Goal: Information Seeking & Learning: Learn about a topic

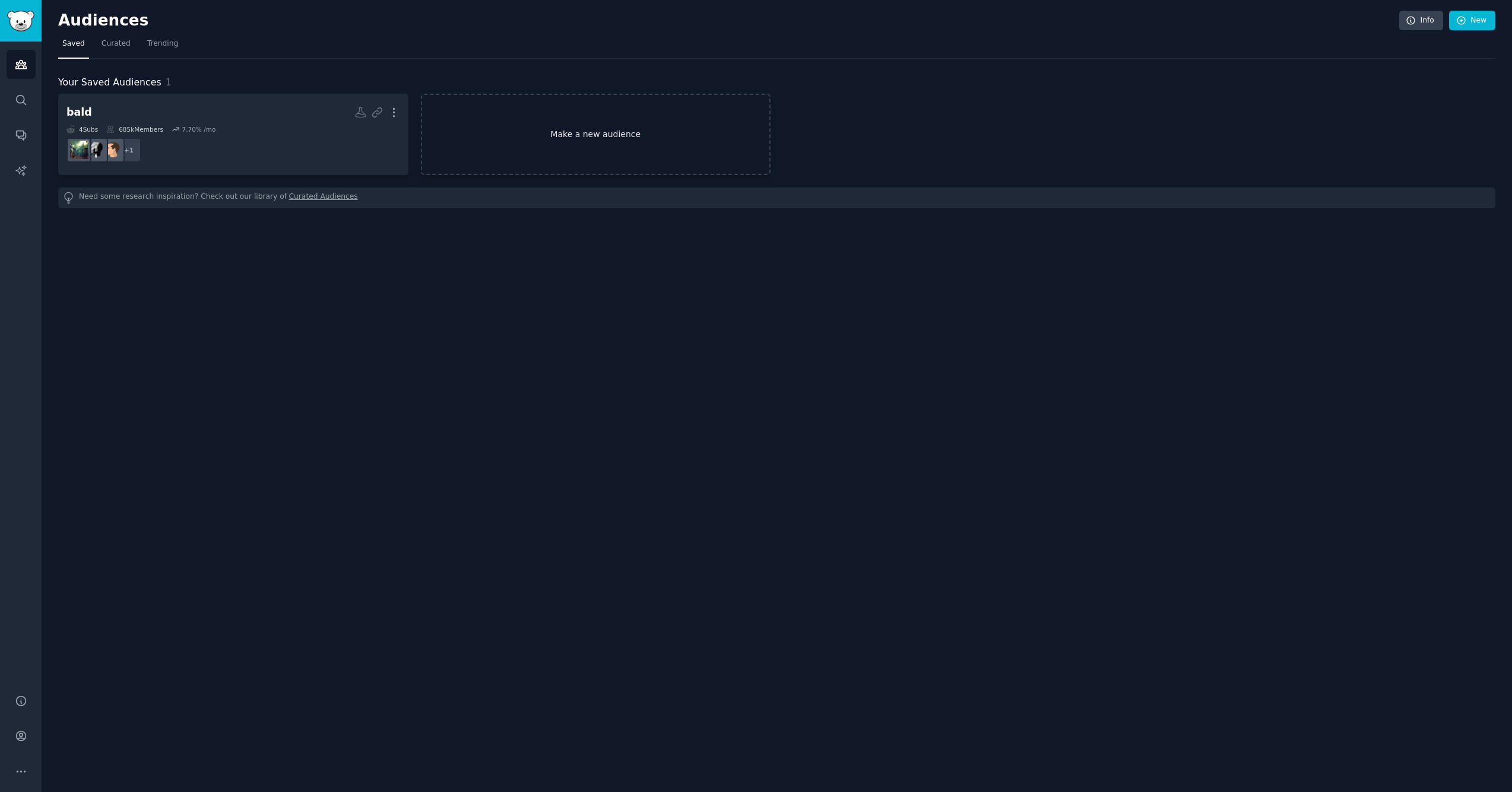
click at [627, 134] on link "Make a new audience" at bounding box center [596, 135] width 350 height 81
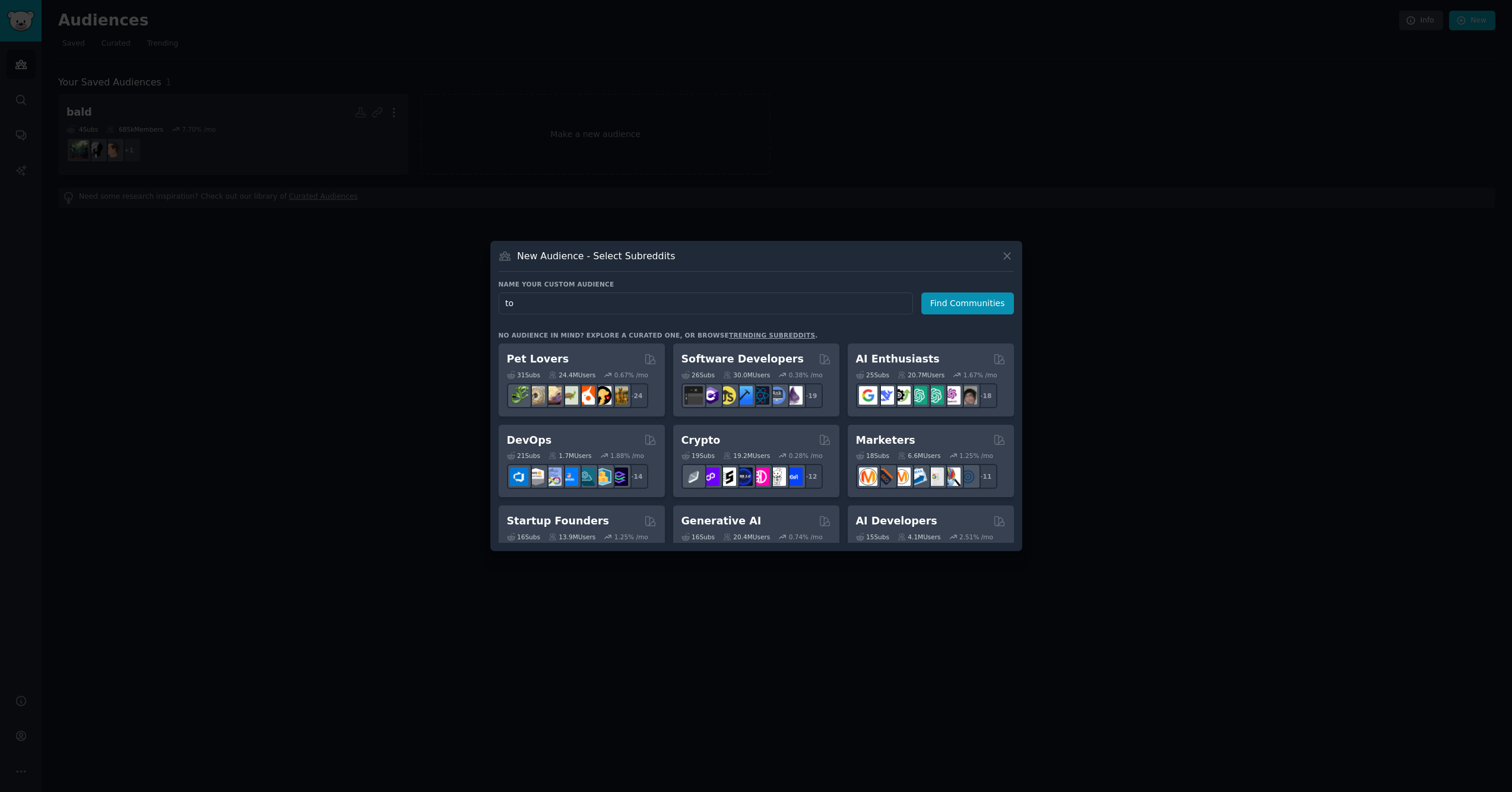
type input "t"
type input "tech tools"
click at [969, 303] on button "Find Communities" at bounding box center [967, 304] width 92 height 22
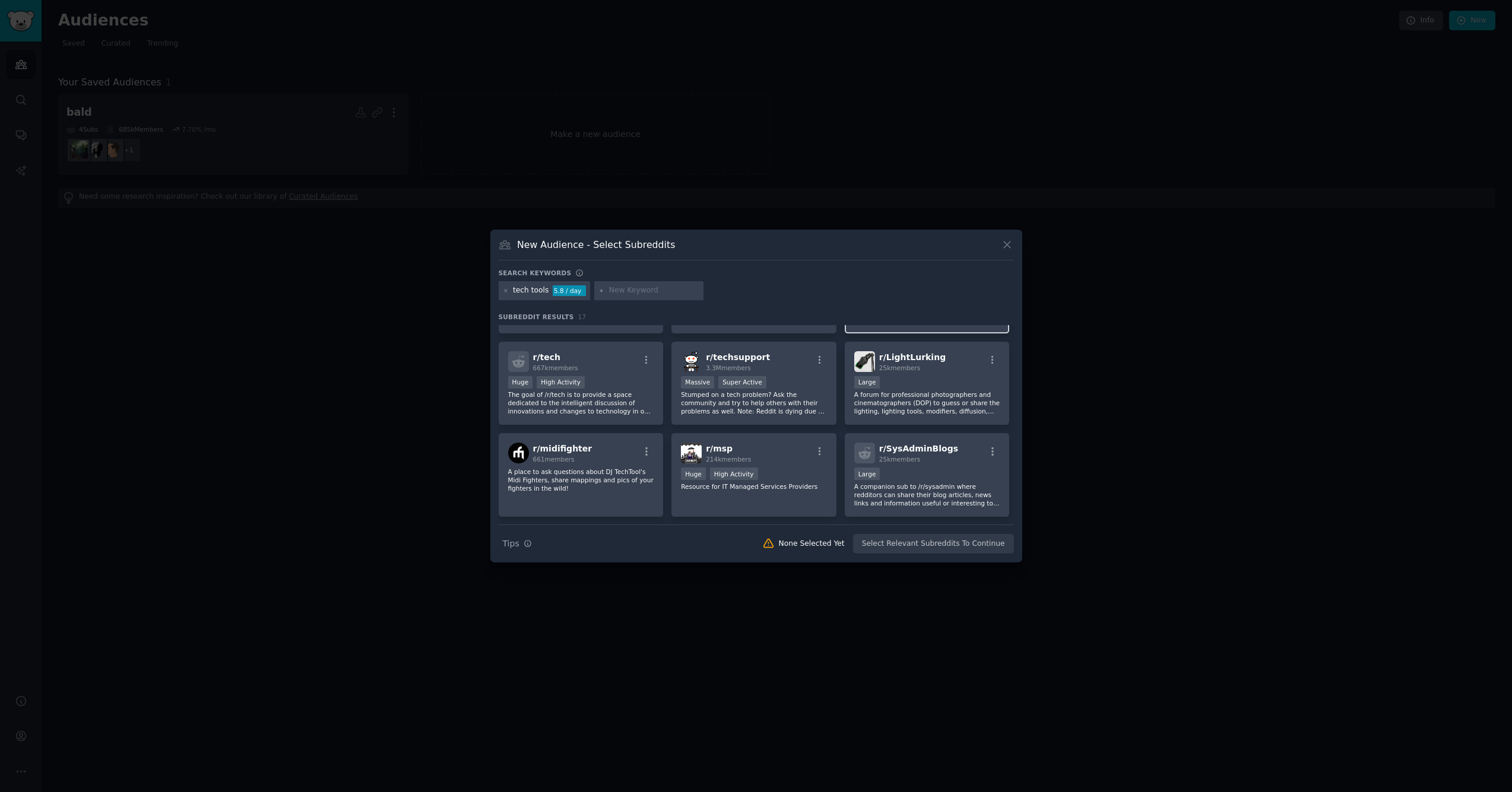
scroll to position [170, 0]
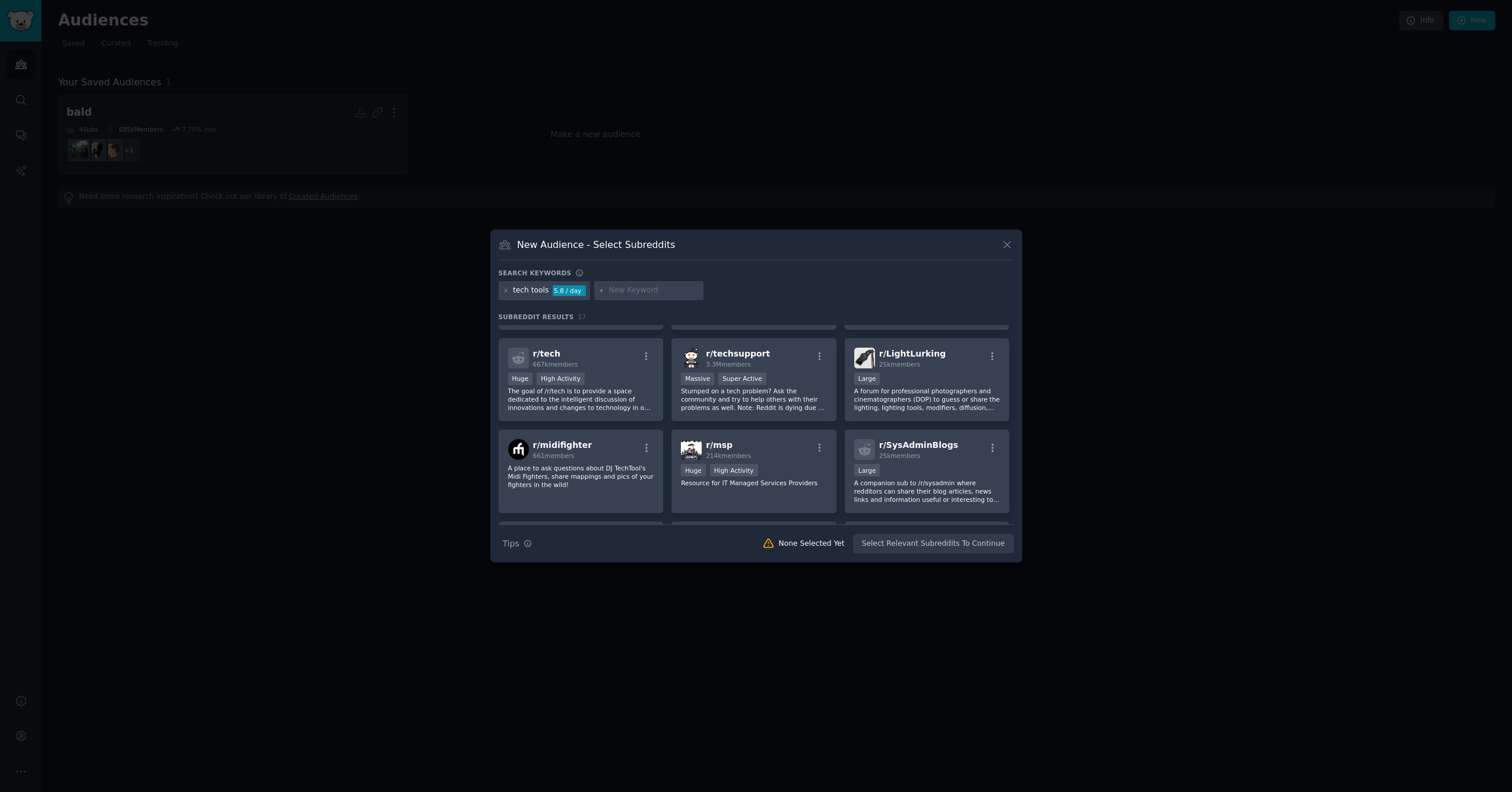
click at [1010, 244] on icon at bounding box center [1007, 244] width 12 height 12
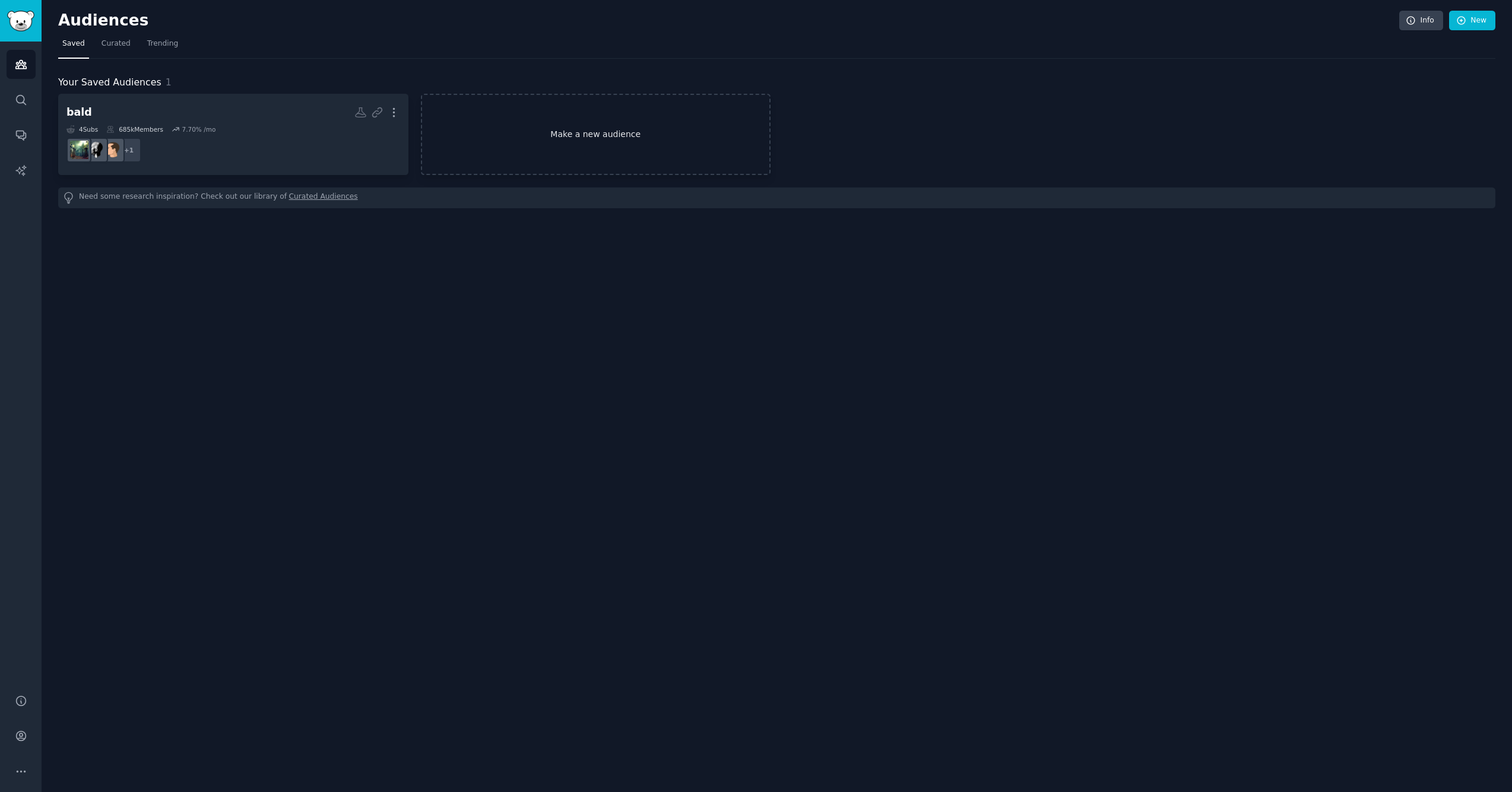
click at [611, 134] on link "Make a new audience" at bounding box center [596, 135] width 350 height 81
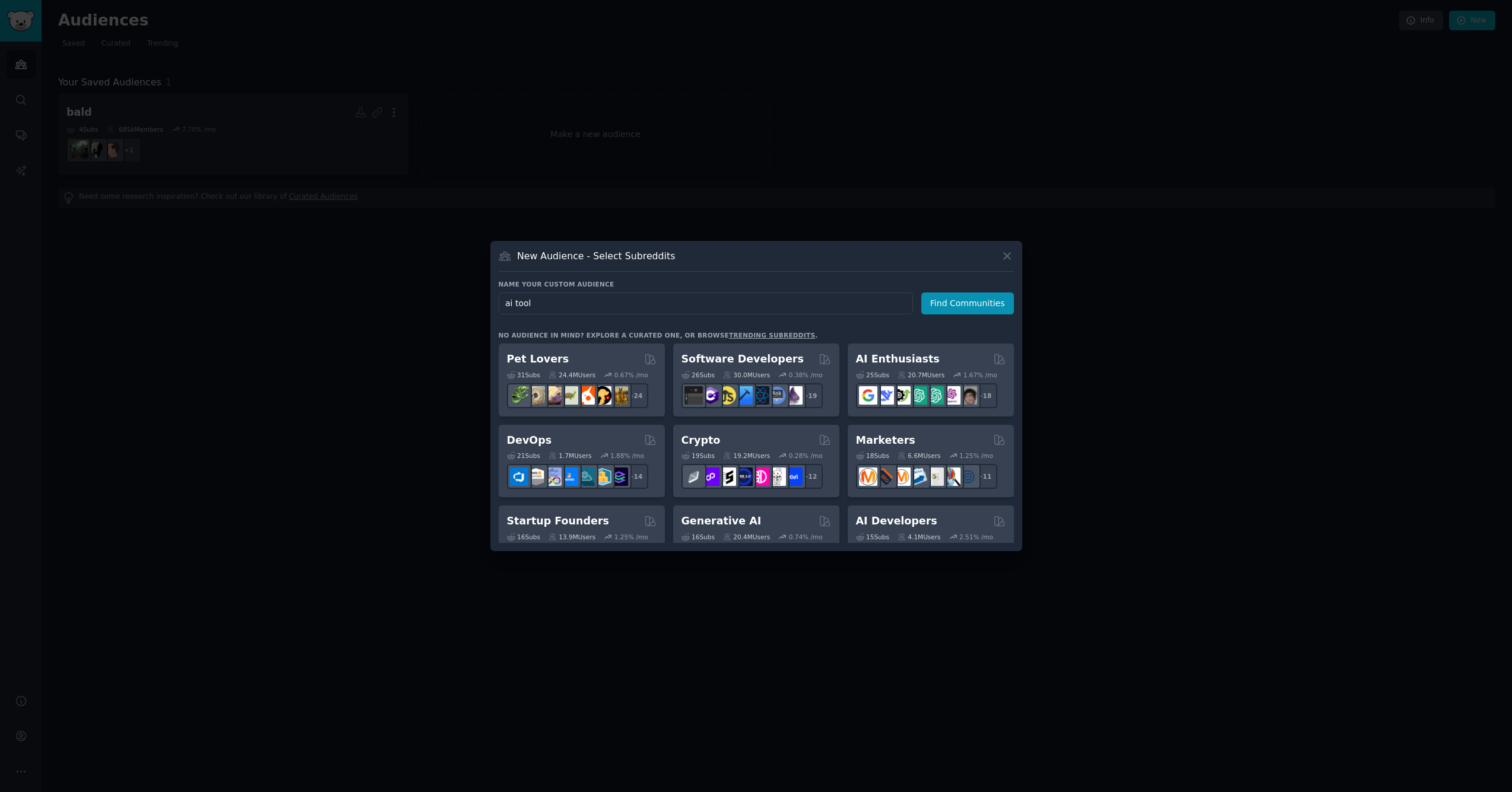
type input "ai tools"
click at [969, 303] on button "Find Communities" at bounding box center [967, 304] width 92 height 22
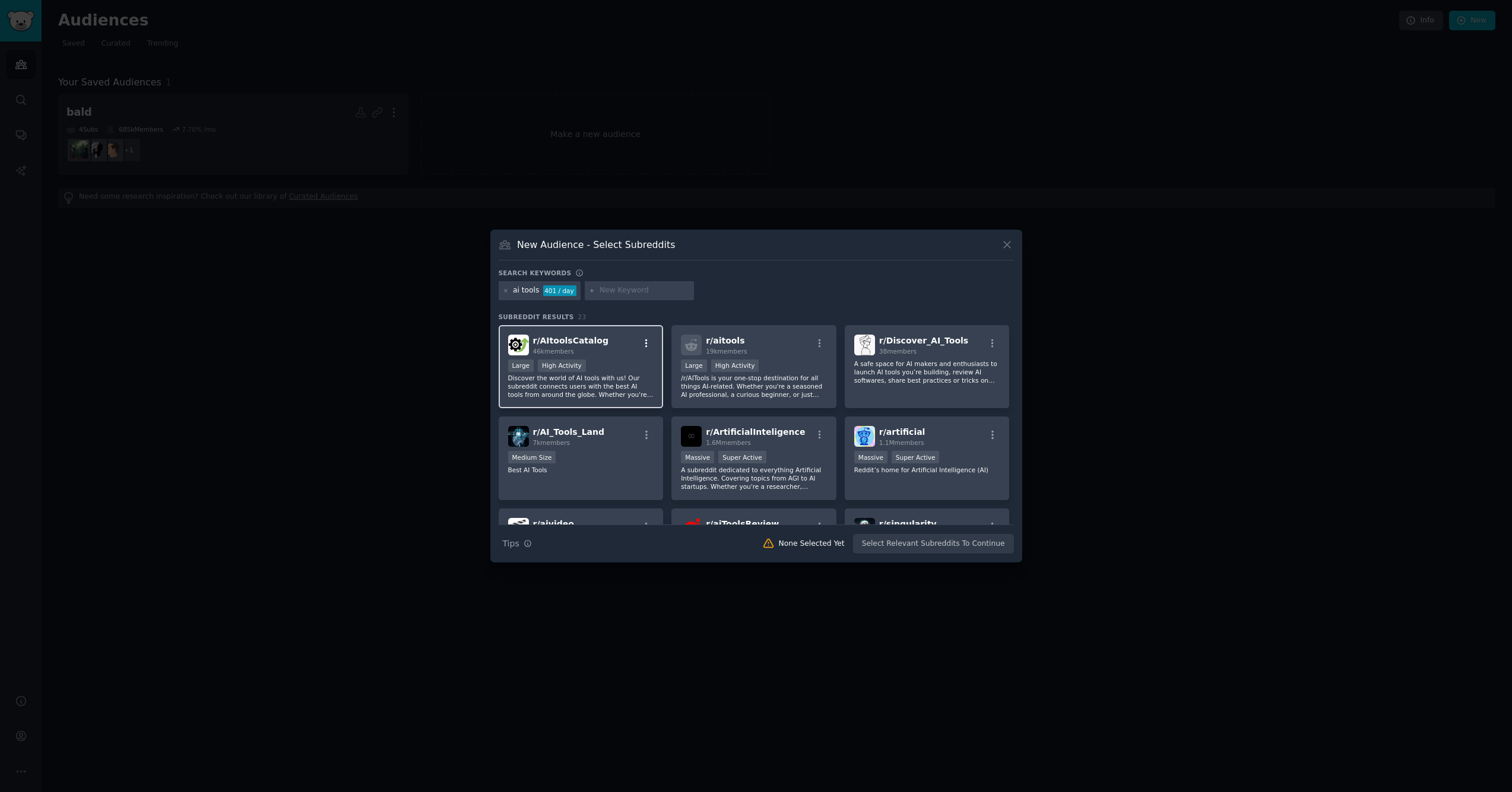
click at [646, 343] on icon "button" at bounding box center [647, 342] width 3 height 8
click at [575, 366] on div "Relevant Subreddit" at bounding box center [575, 368] width 69 height 11
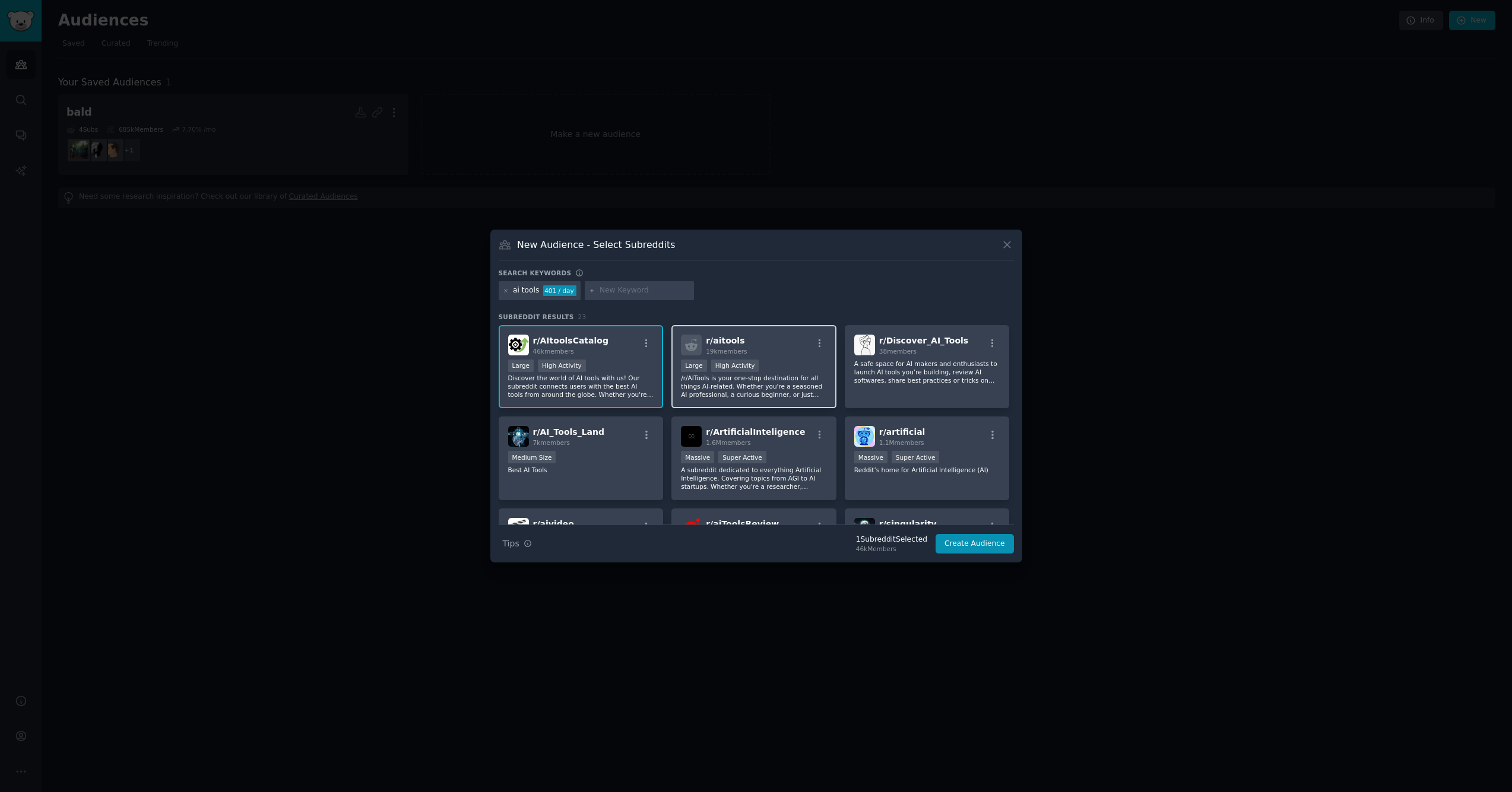
click at [780, 339] on div "r/ aitools 19k members" at bounding box center [754, 344] width 146 height 20
click at [973, 345] on div "r/ Discover_AI_Tools 38 members" at bounding box center [927, 344] width 146 height 20
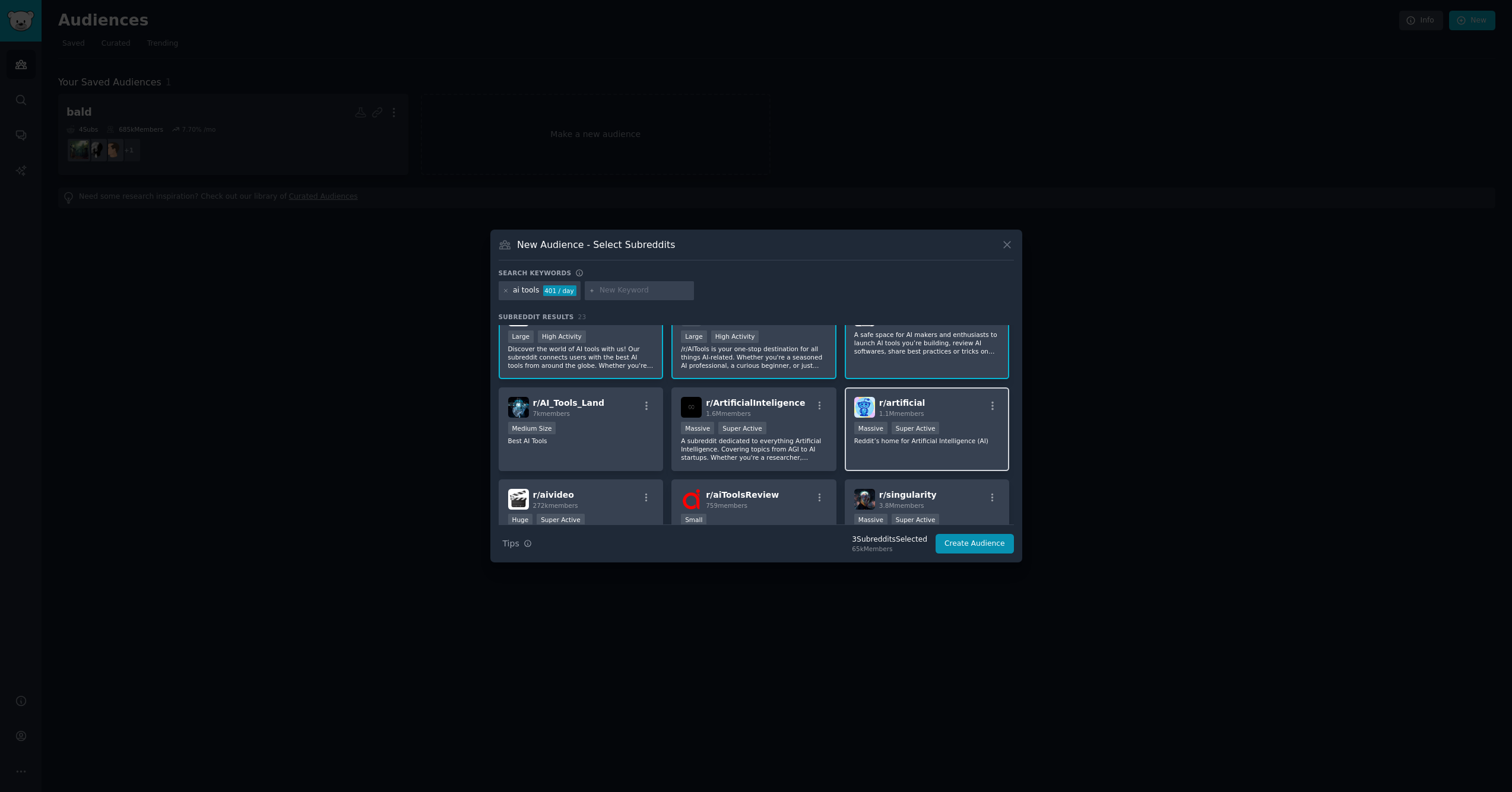
scroll to position [30, 0]
click at [598, 437] on p "Best AI Tools" at bounding box center [581, 438] width 146 height 8
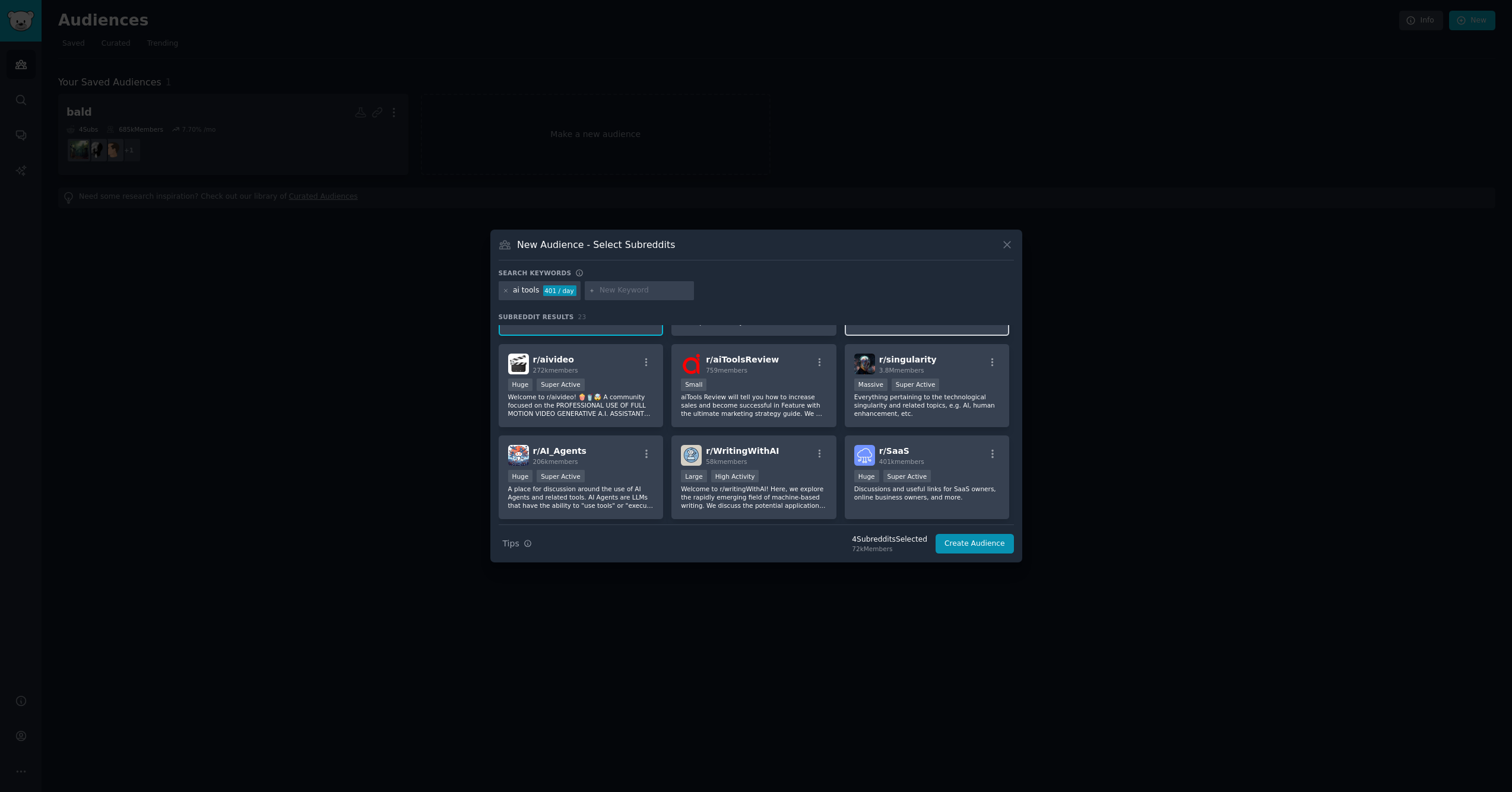
scroll to position [163, 0]
click at [779, 376] on div "r/ aiToolsReview 759 members Small aiTools Review will tell you how to increase…" at bounding box center [754, 387] width 165 height 84
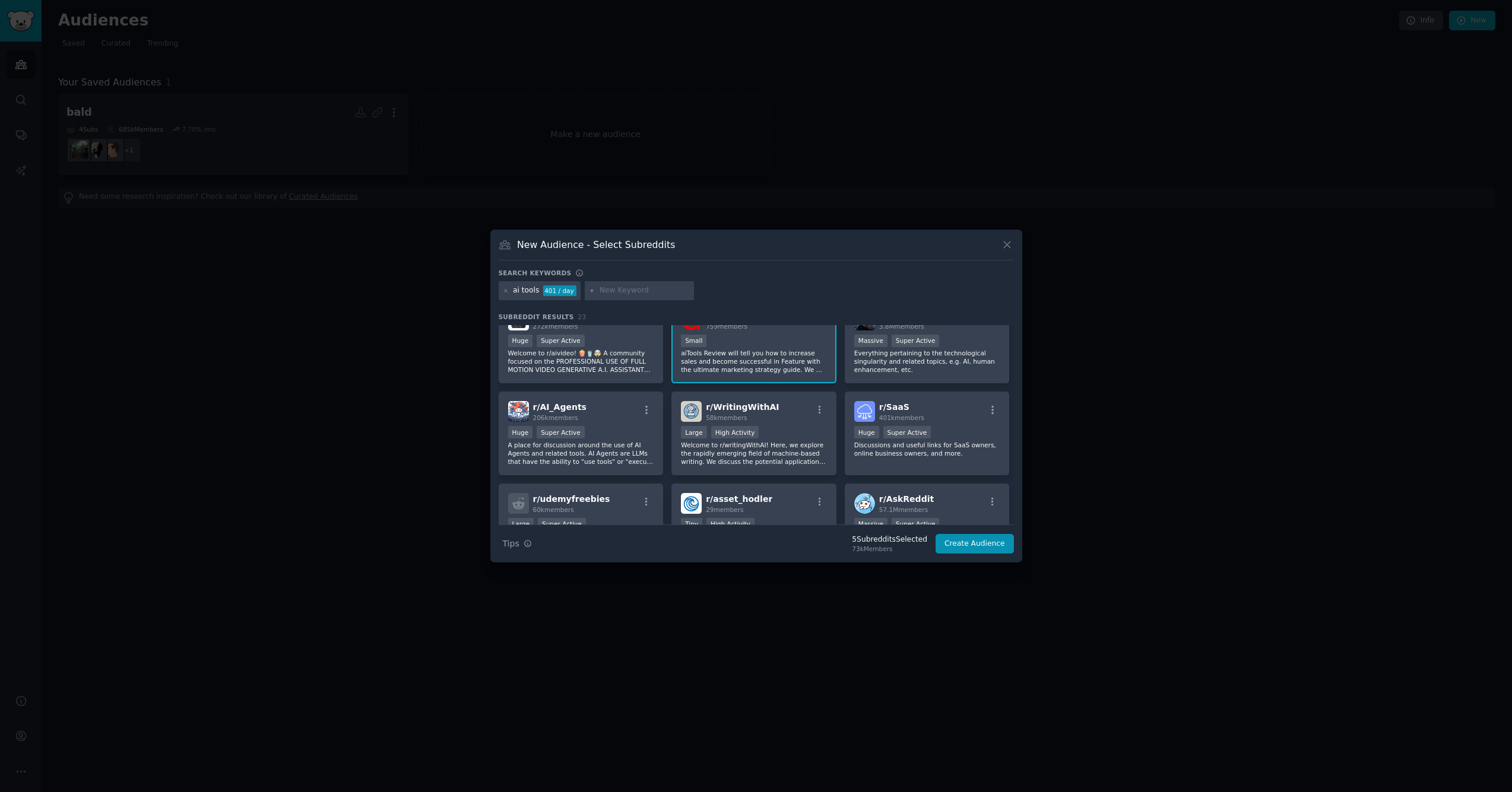
scroll to position [210, 0]
click at [945, 415] on div "r/ SaaS 401k members" at bounding box center [927, 410] width 146 height 20
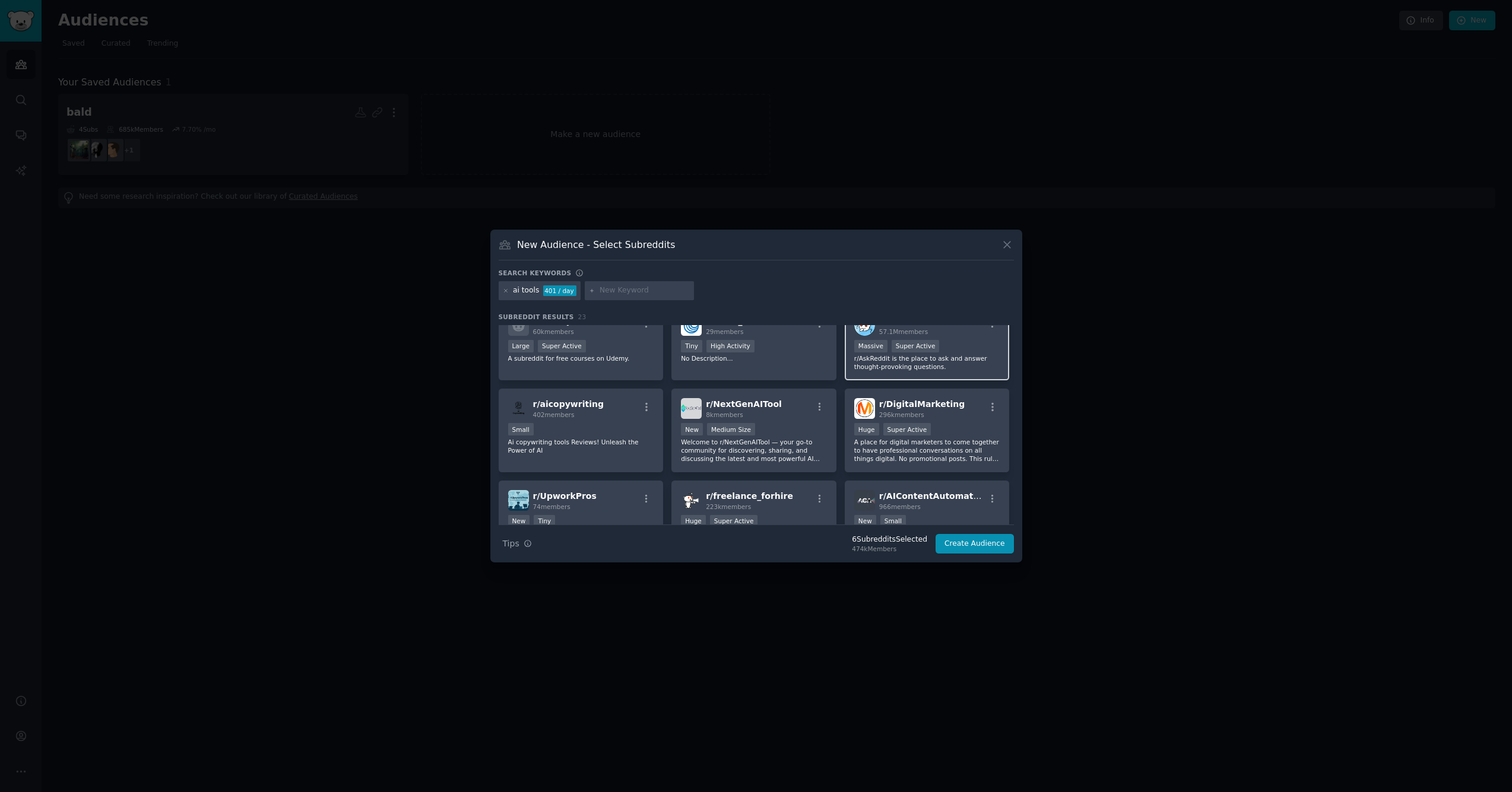
scroll to position [392, 0]
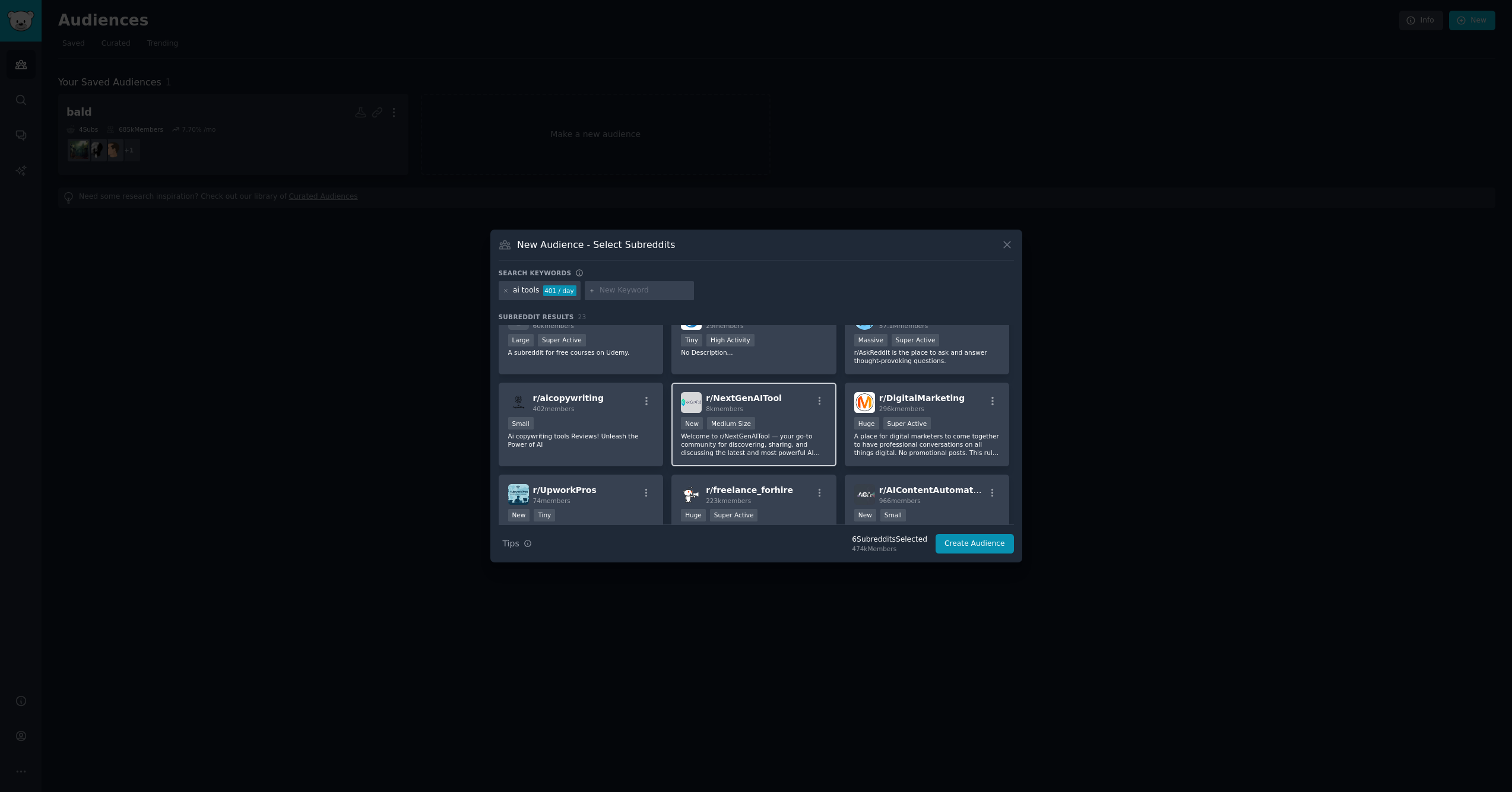
click at [793, 414] on div "r/ NextGenAITool 8k members New Medium Size Welcome to r/NextGenAITool — your g…" at bounding box center [754, 425] width 165 height 84
click at [988, 423] on div ">= 95th percentile for submissions / day Huge Super Active" at bounding box center [927, 425] width 146 height 15
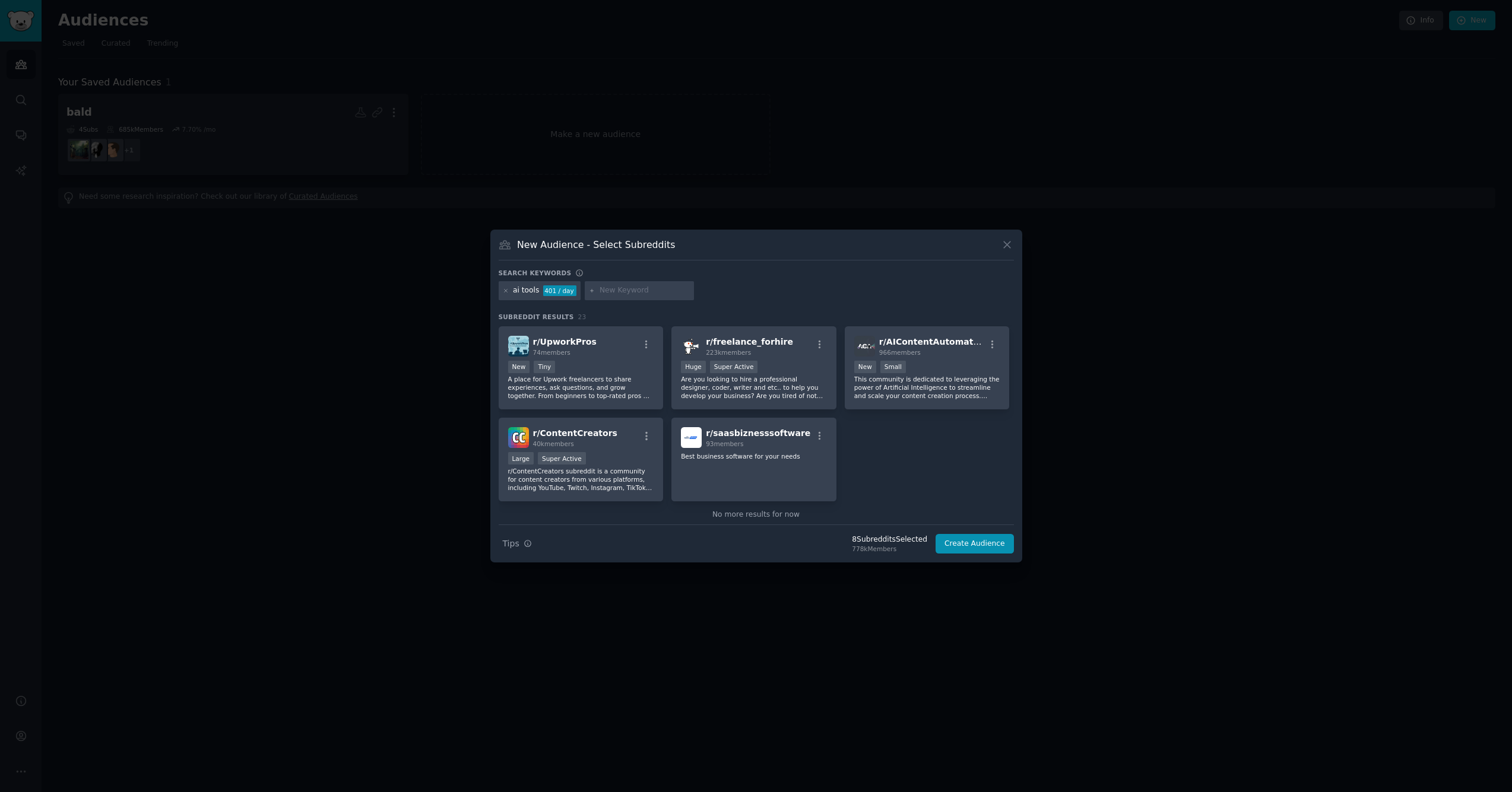
scroll to position [542, 0]
click at [968, 367] on div "New Small" at bounding box center [927, 366] width 146 height 15
click at [623, 450] on div "r/ ContentCreators 40k members Large Super Active r/ContentCreators subreddit i…" at bounding box center [581, 458] width 165 height 84
click at [960, 543] on button "Create Audience" at bounding box center [974, 544] width 79 height 20
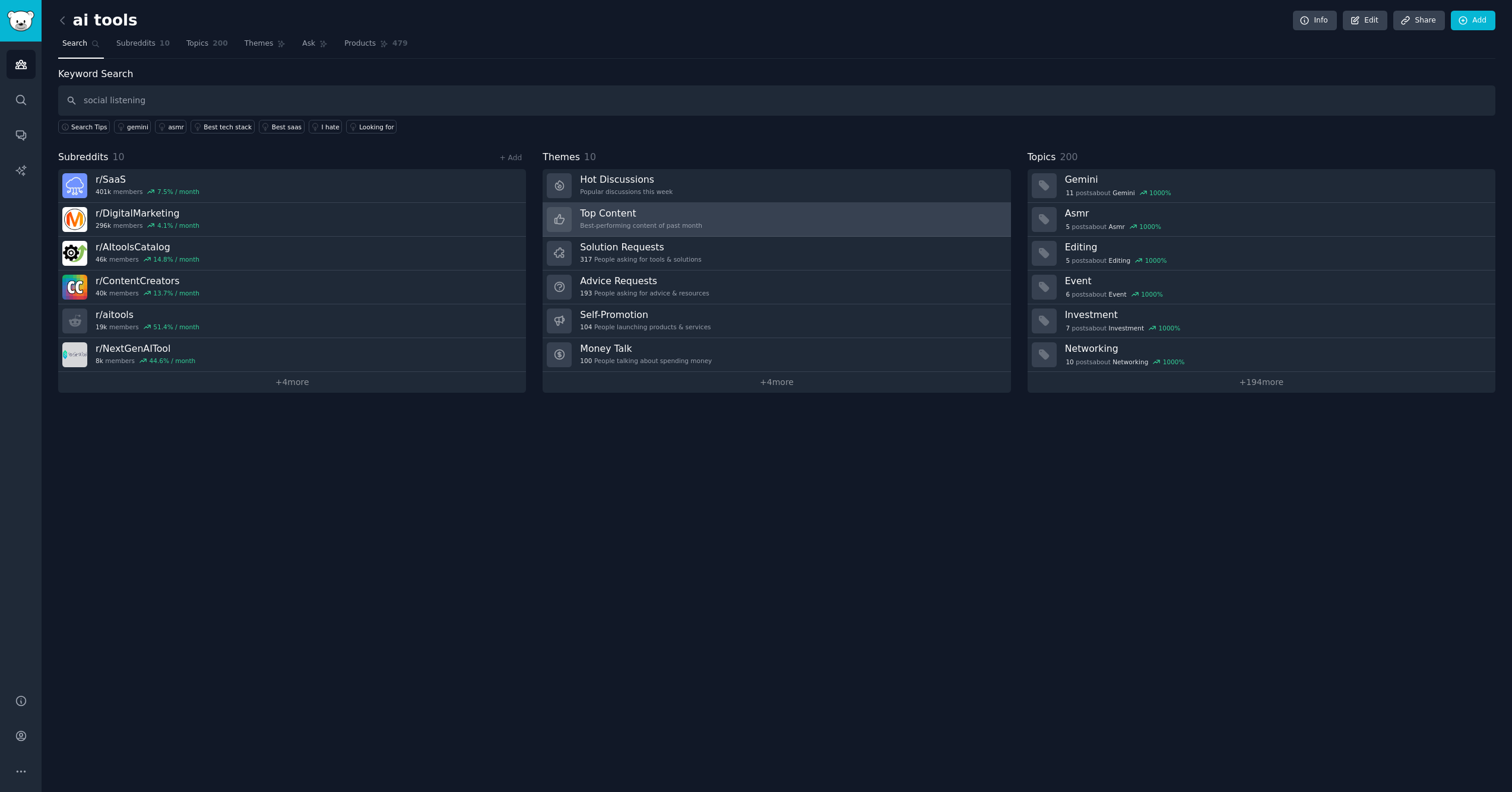
type input "social listening"
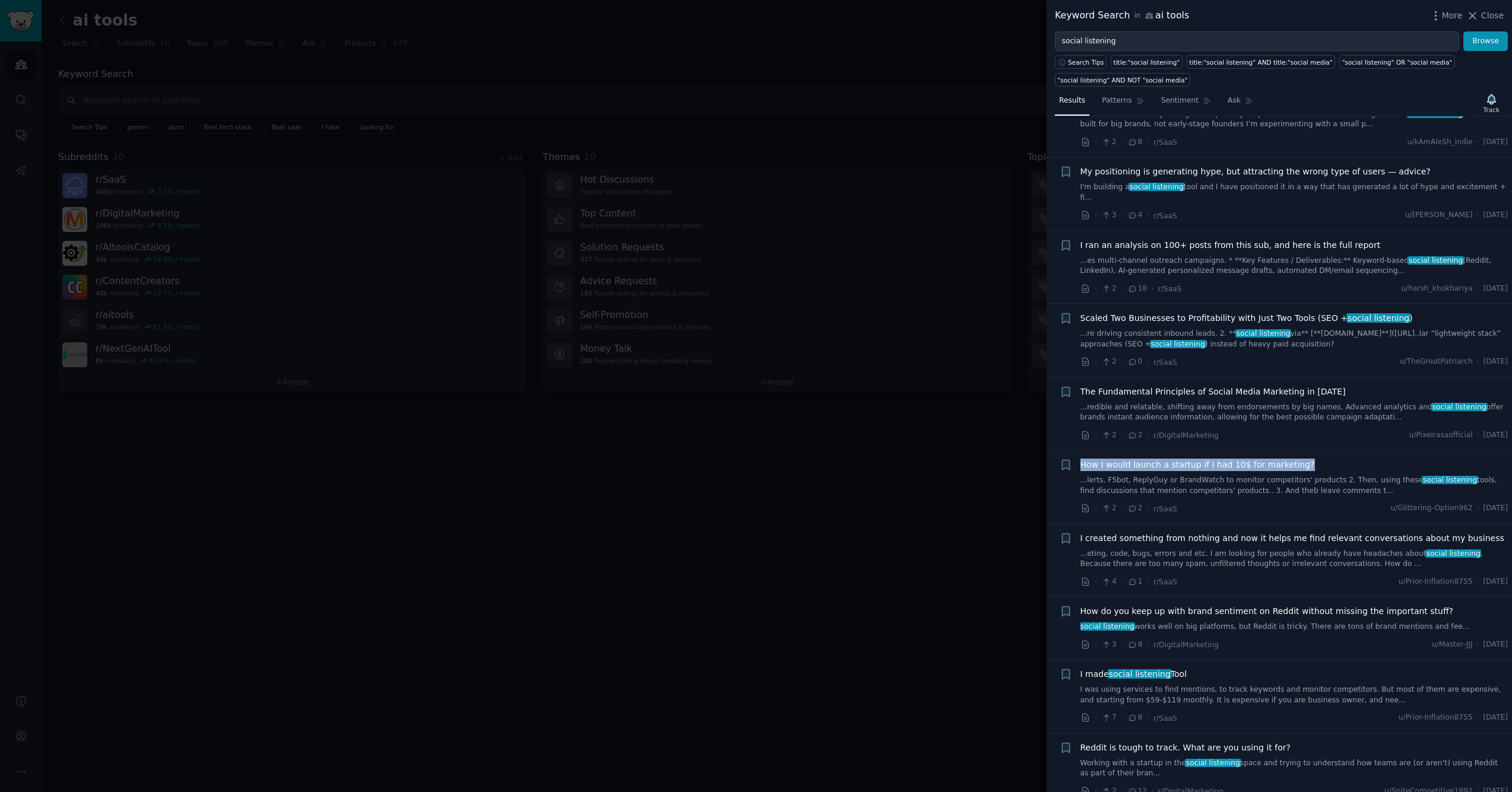
scroll to position [195, 0]
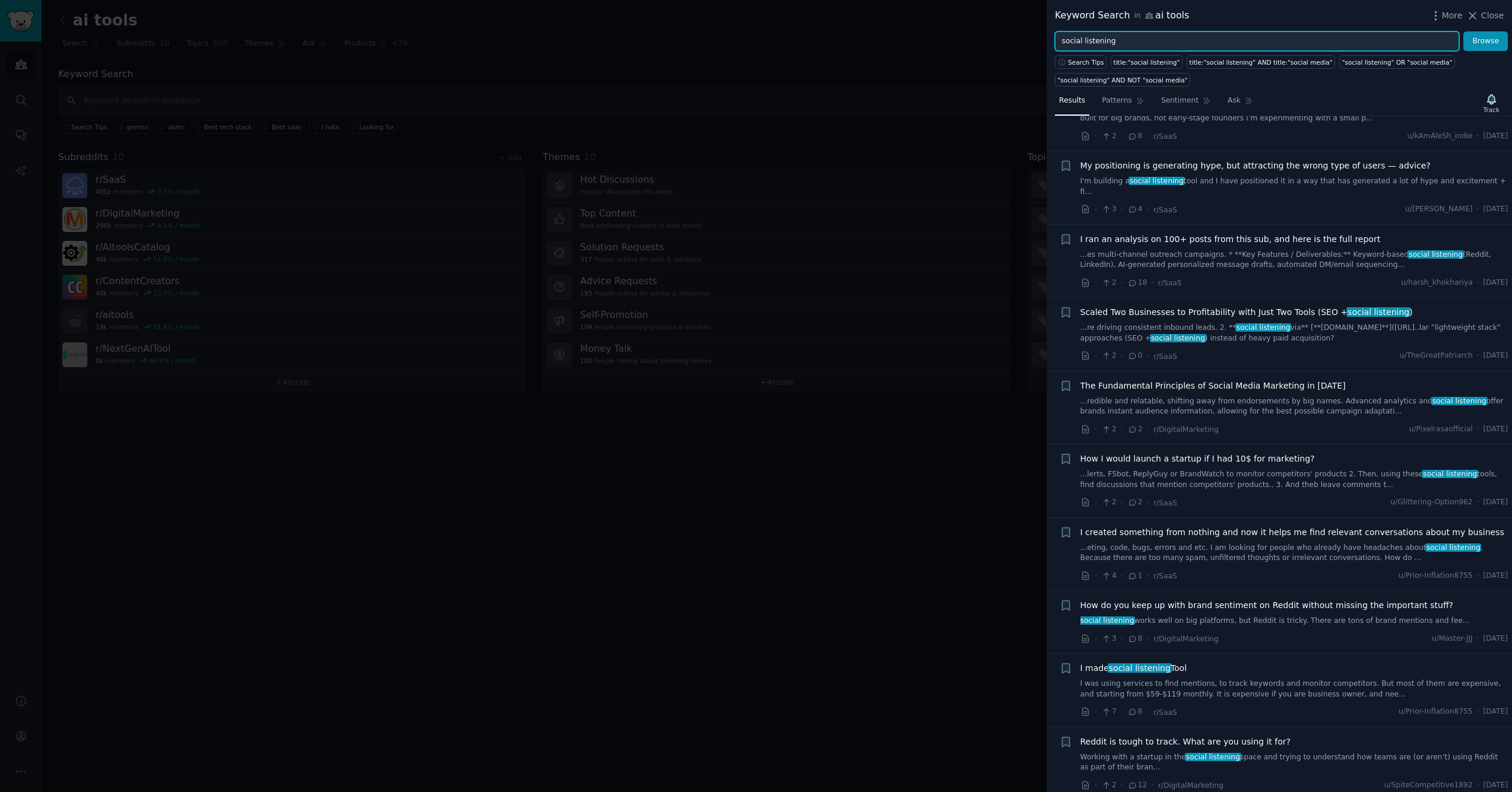
drag, startPoint x: 1123, startPoint y: 41, endPoint x: 1012, endPoint y: 39, distance: 111.0
click at [1012, 39] on div "Keyword Search in ai tools More Close social listening Browse Search Tips title…" at bounding box center [756, 396] width 1512 height 792
type input "trend scouting"
click at [1486, 41] on button "Browse" at bounding box center [1485, 42] width 44 height 20
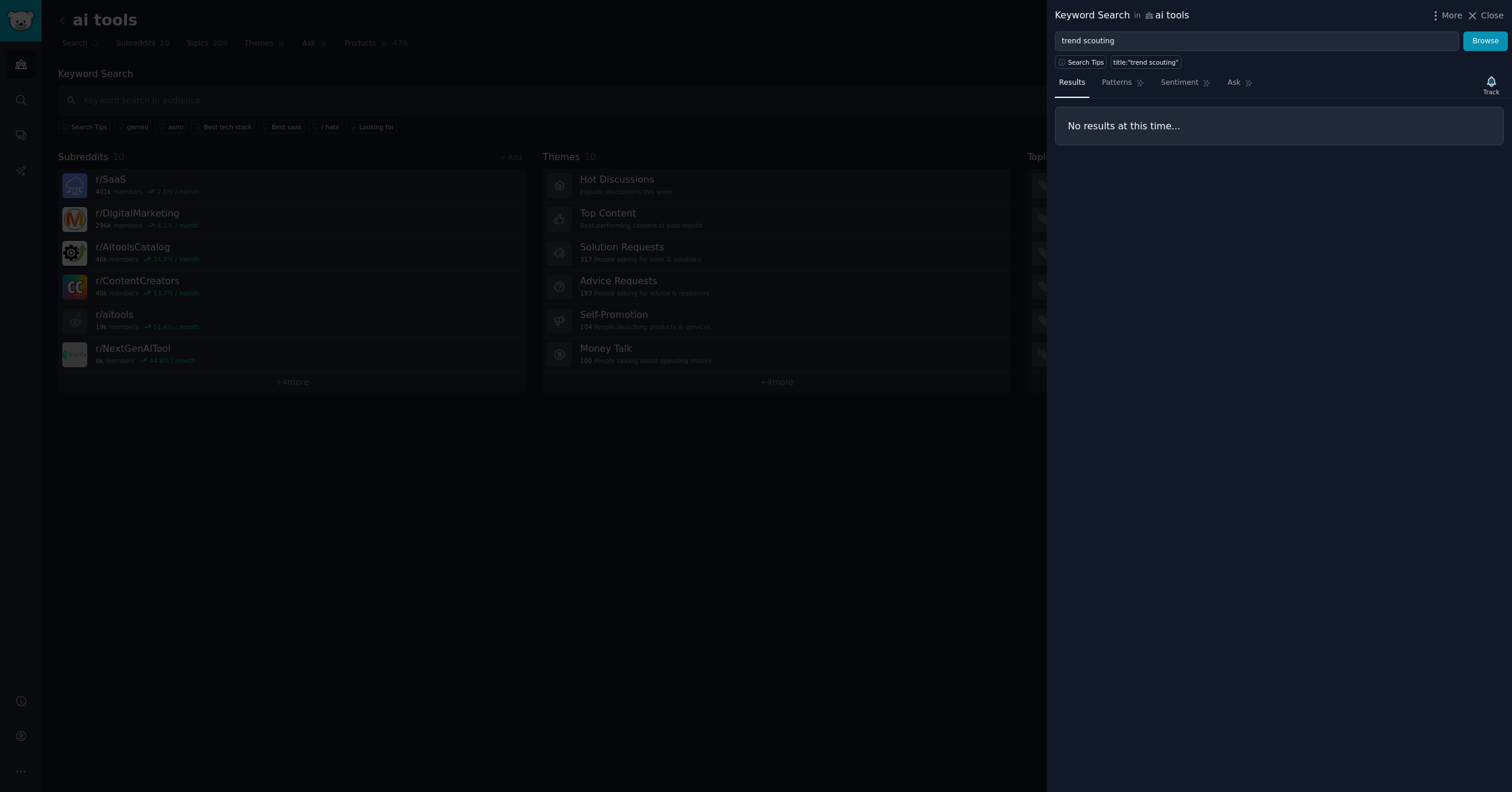
click at [588, 67] on div at bounding box center [756, 396] width 1512 height 792
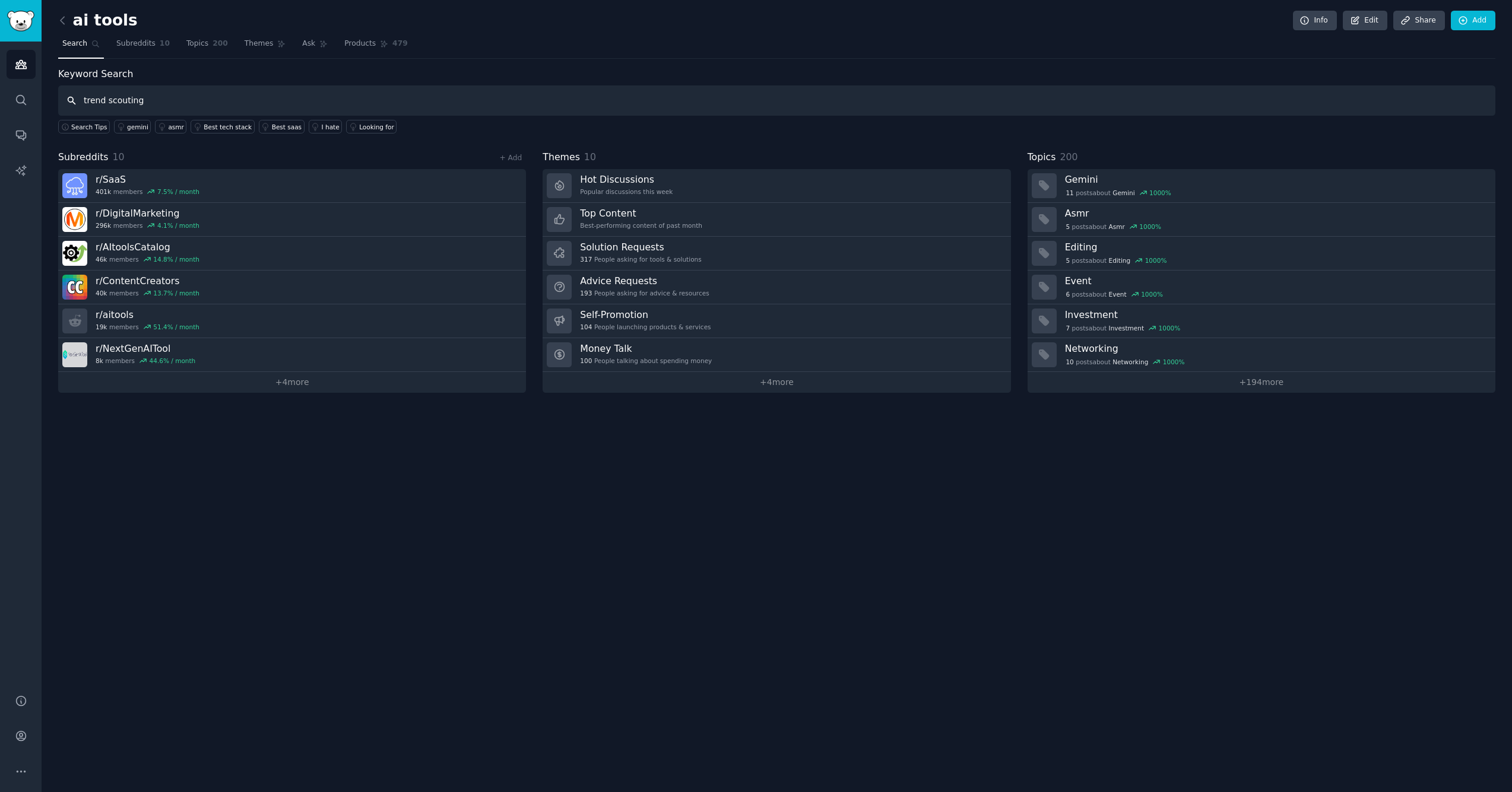
type input "trend scouting"
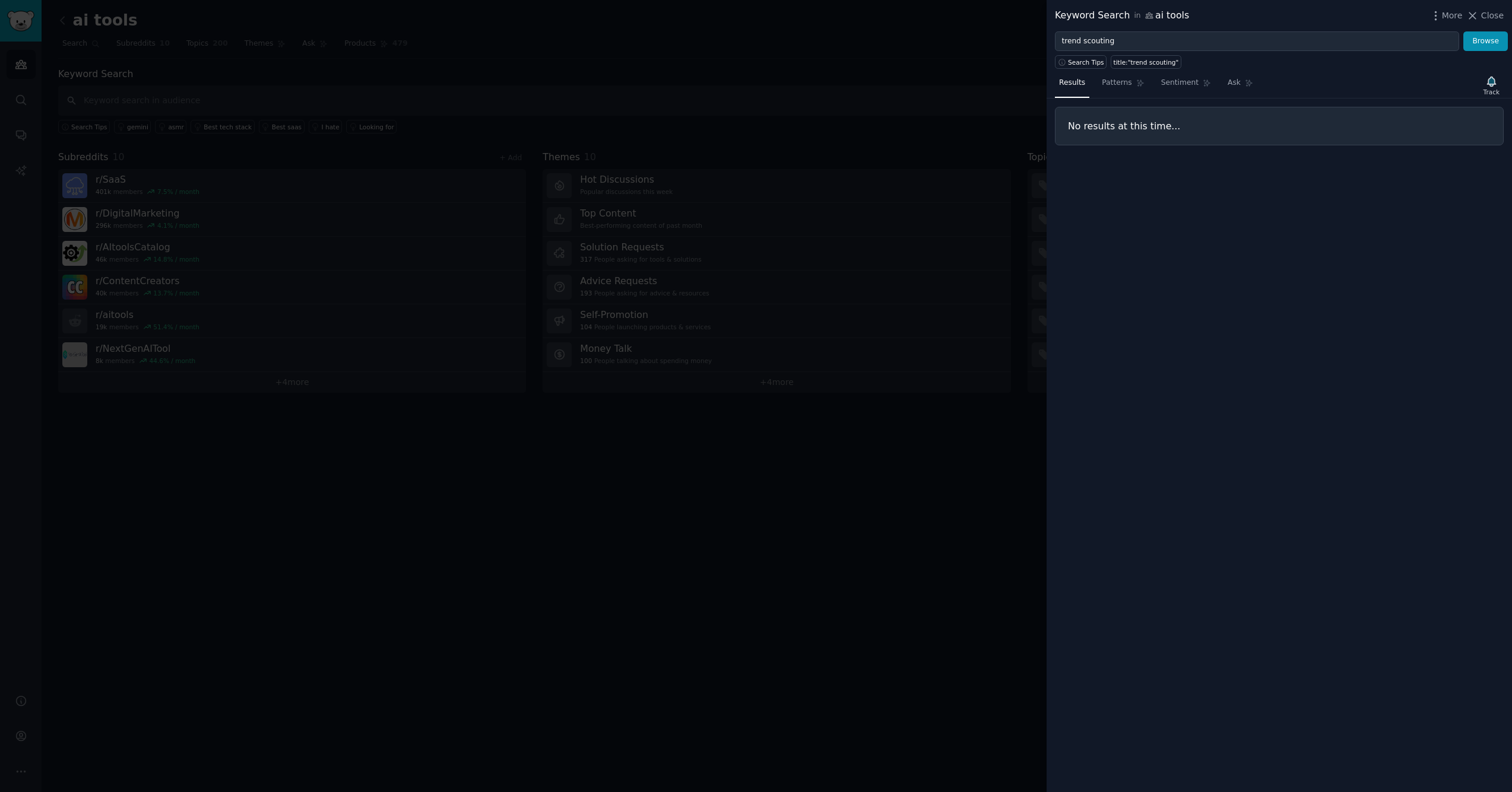
click at [318, 92] on div at bounding box center [756, 396] width 1512 height 792
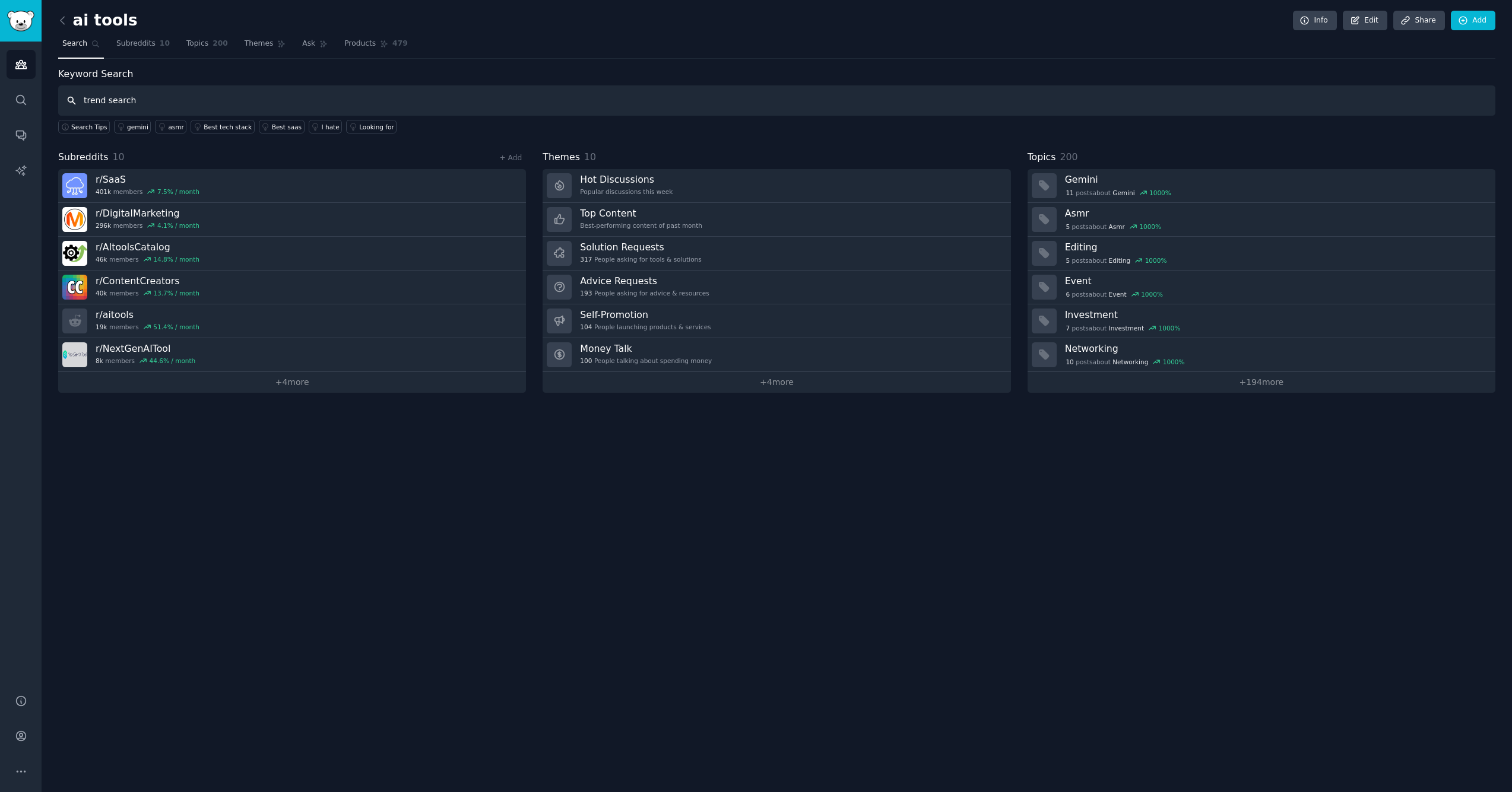
type input "trend search"
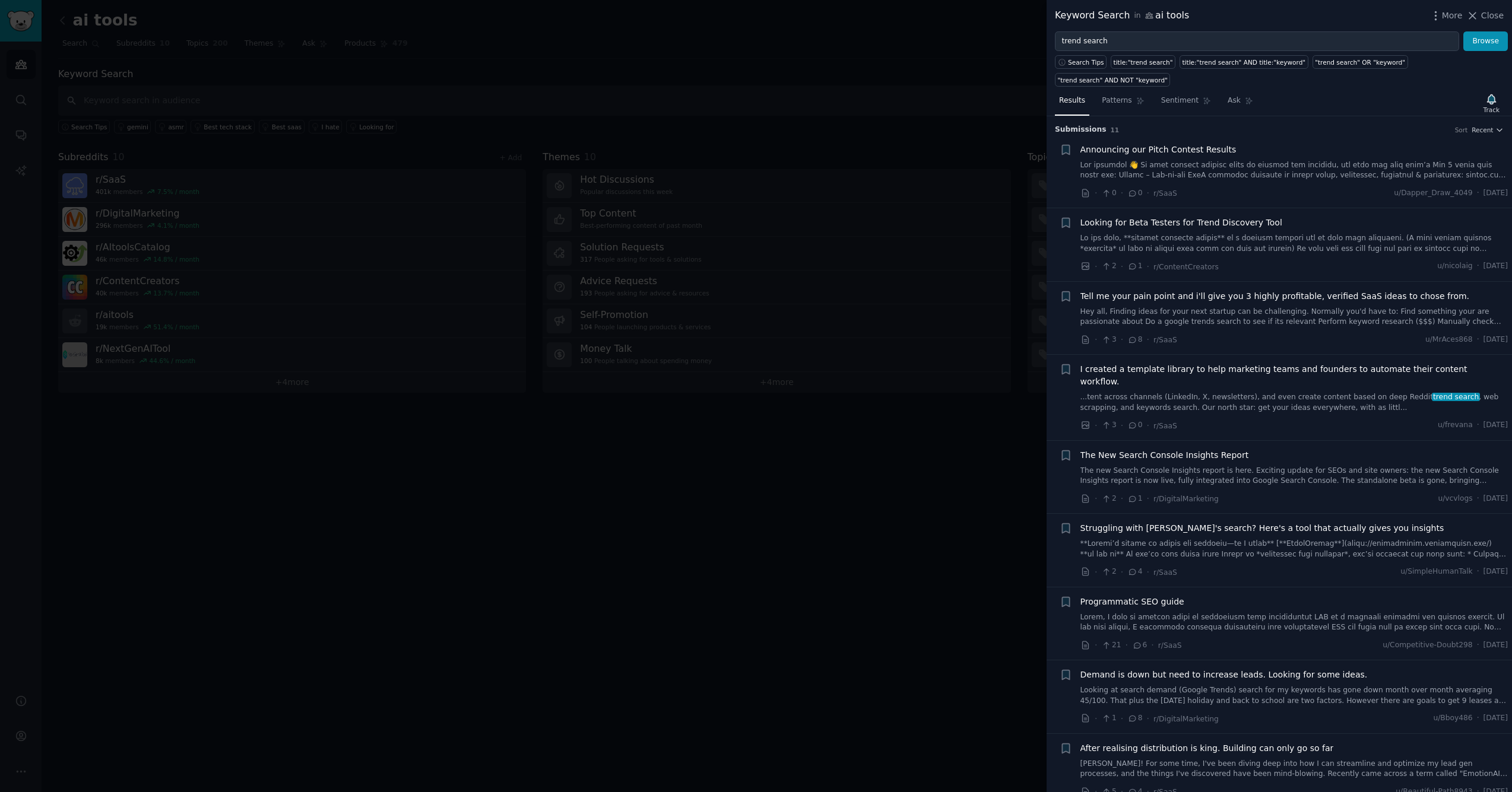
click at [1176, 166] on link at bounding box center [1294, 171] width 428 height 20
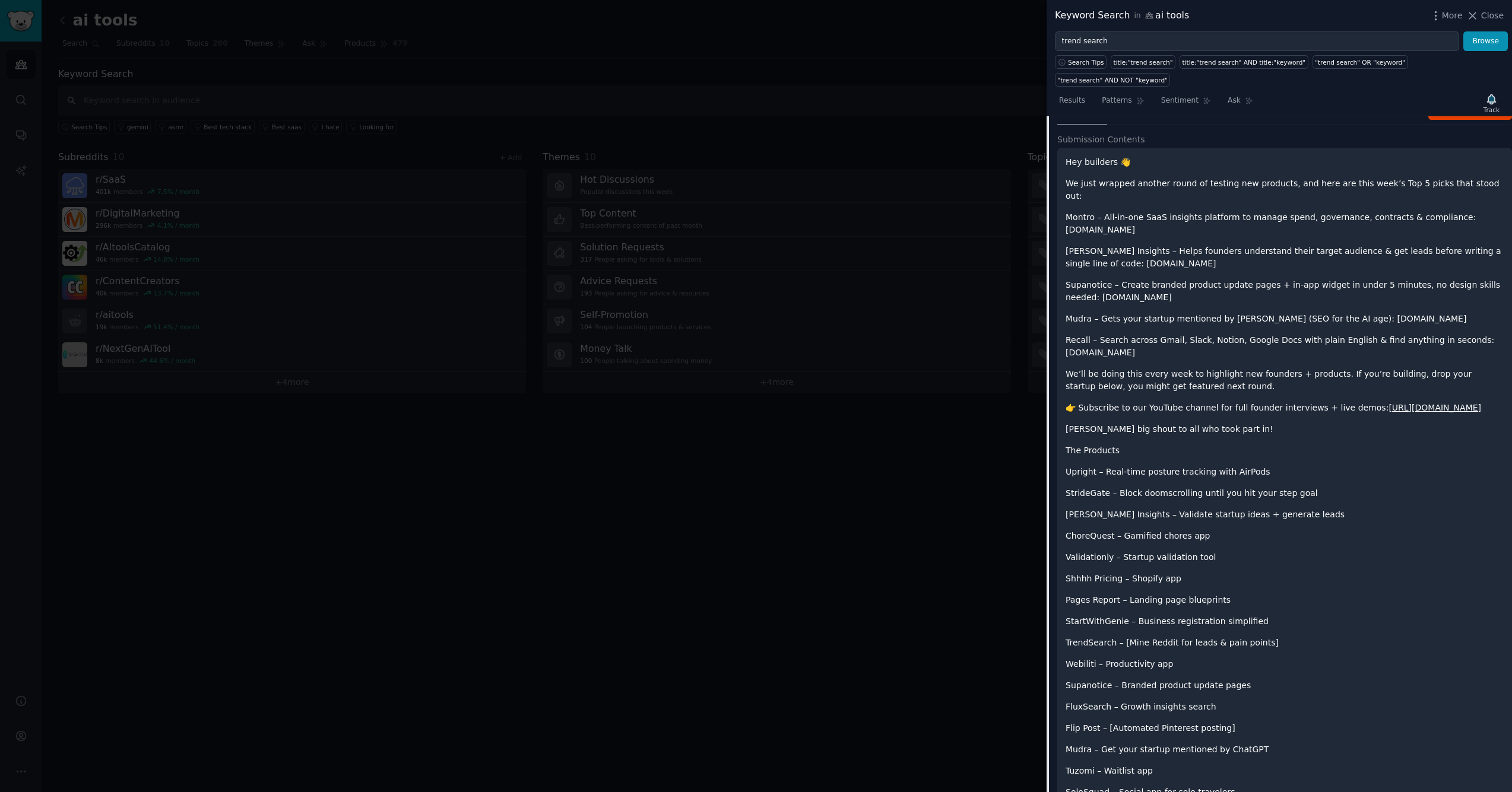
scroll to position [117, 0]
click at [966, 147] on div at bounding box center [756, 396] width 1512 height 792
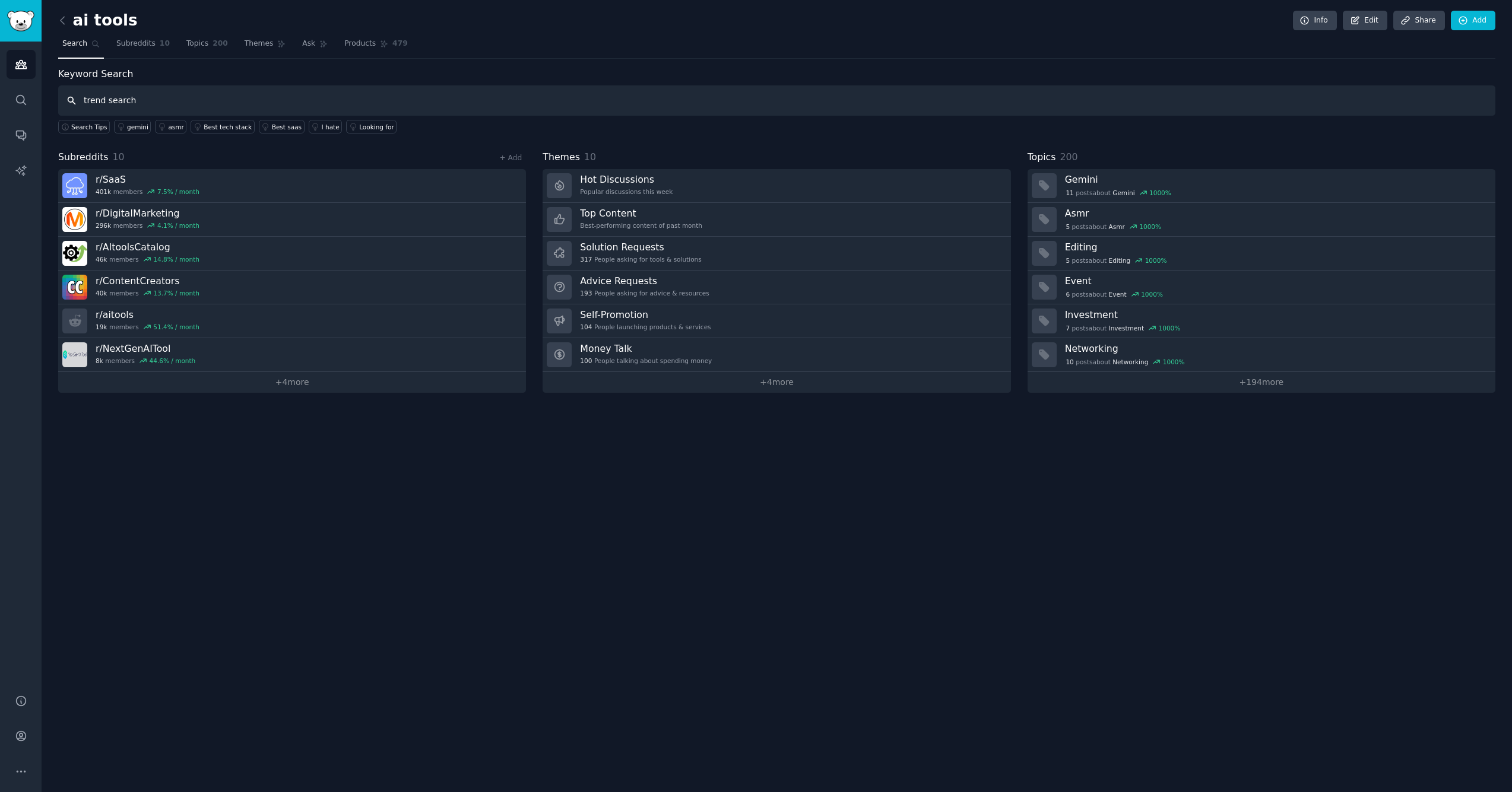
type input "trend search"
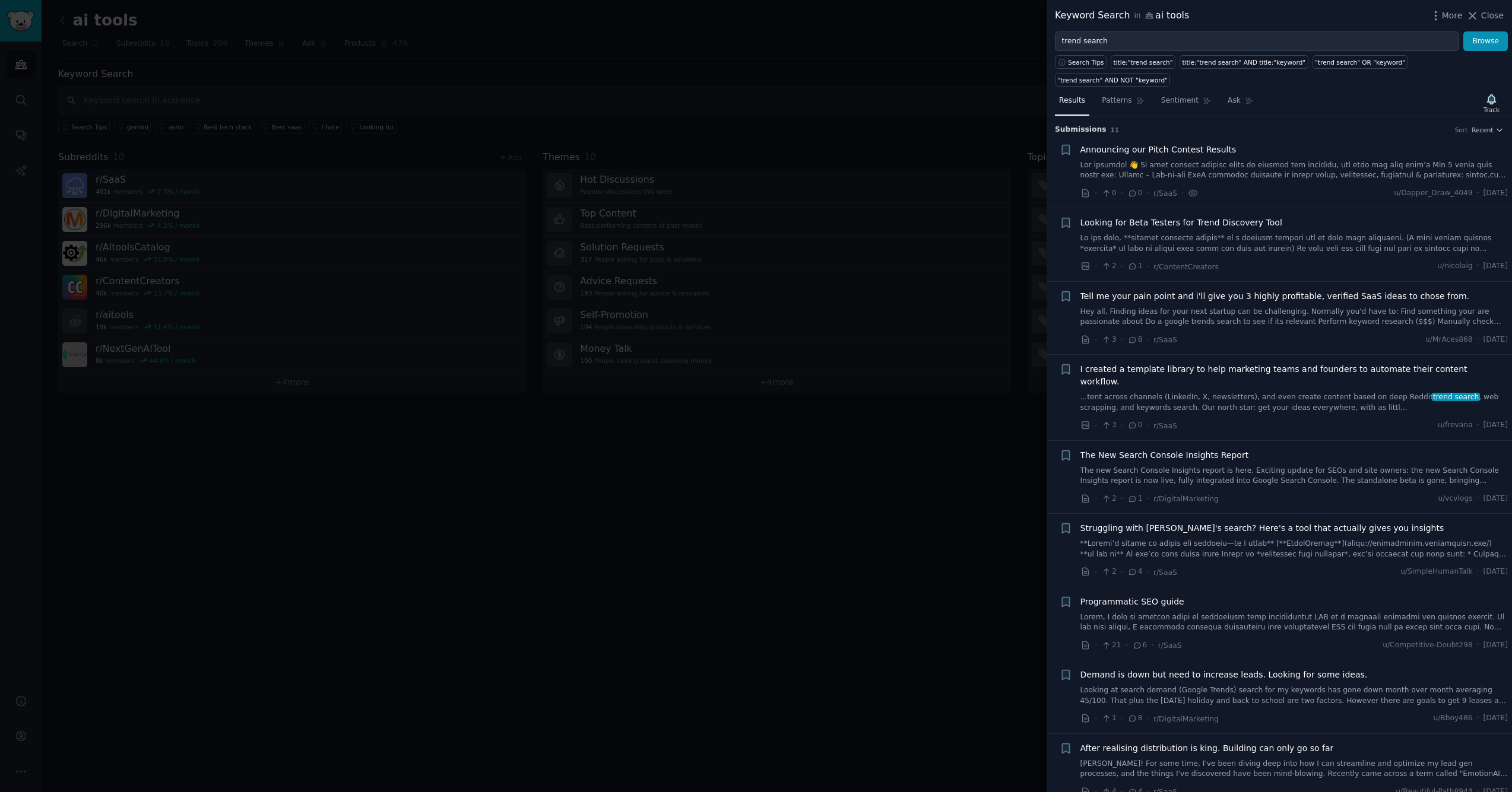
click at [1175, 220] on span "Looking for Beta Testers for Trend Discovery Tool" at bounding box center [1181, 222] width 202 height 12
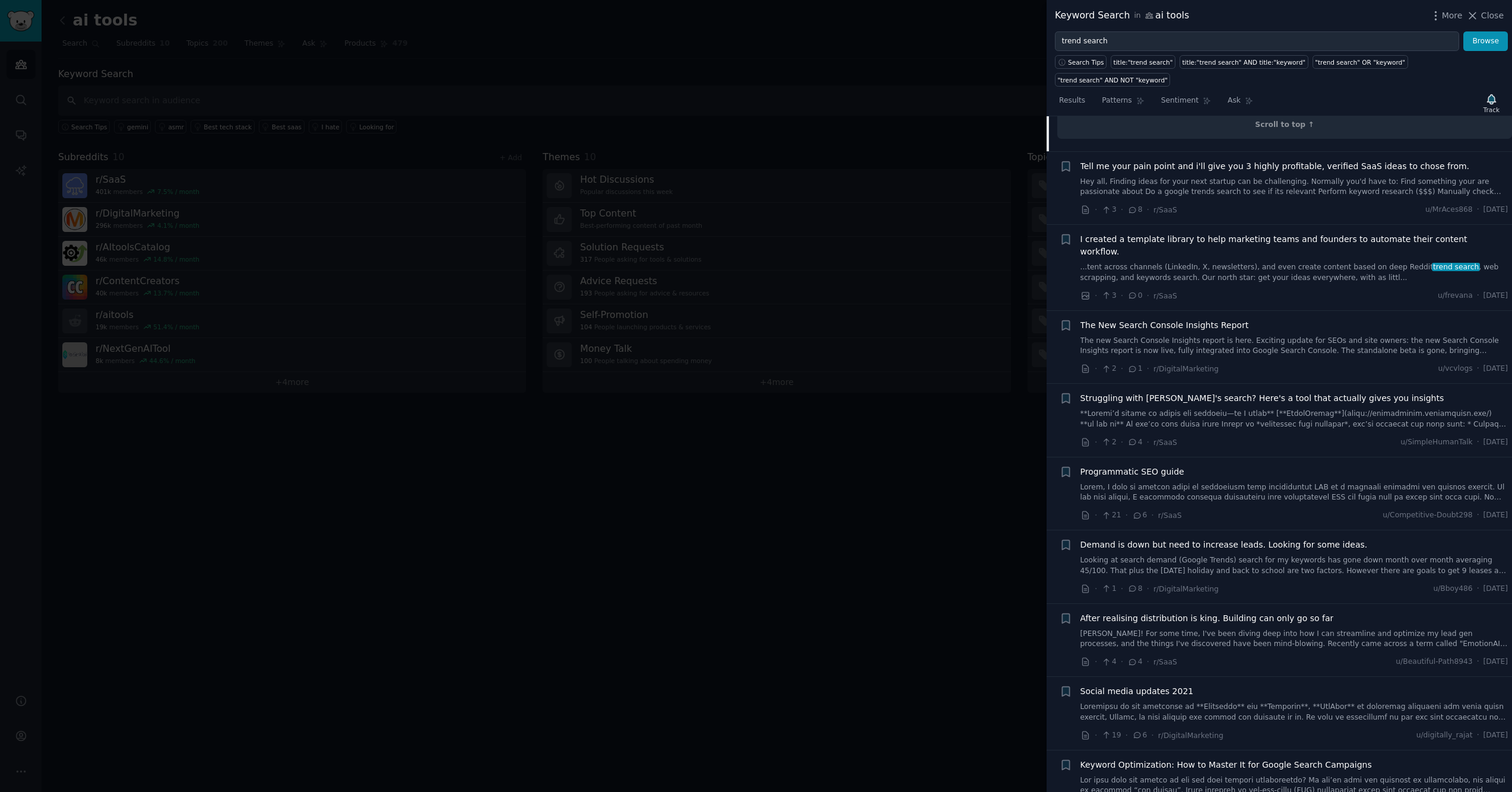
scroll to position [709, 0]
click at [466, 70] on div at bounding box center [756, 396] width 1512 height 792
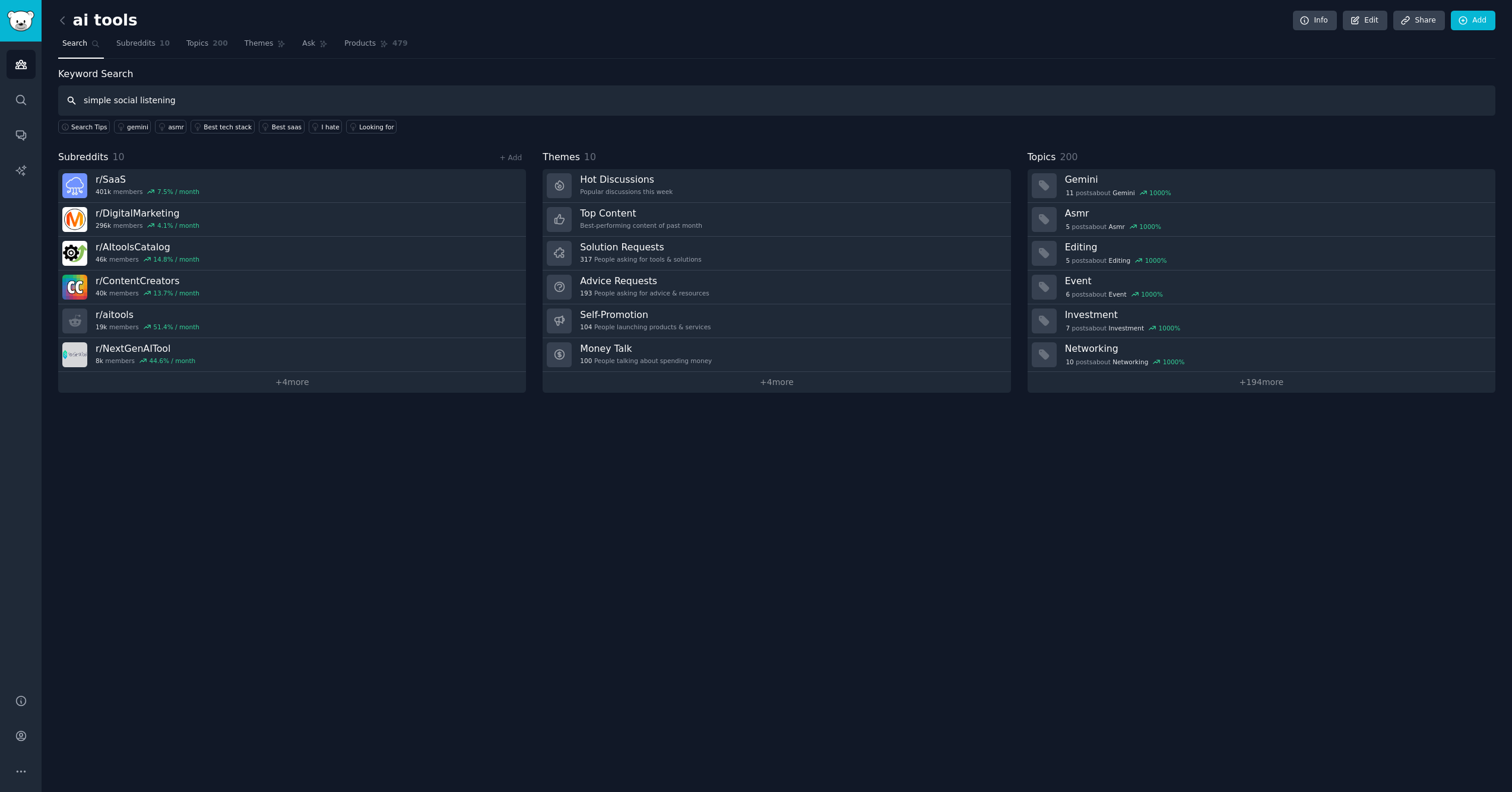
type input "simple social listening"
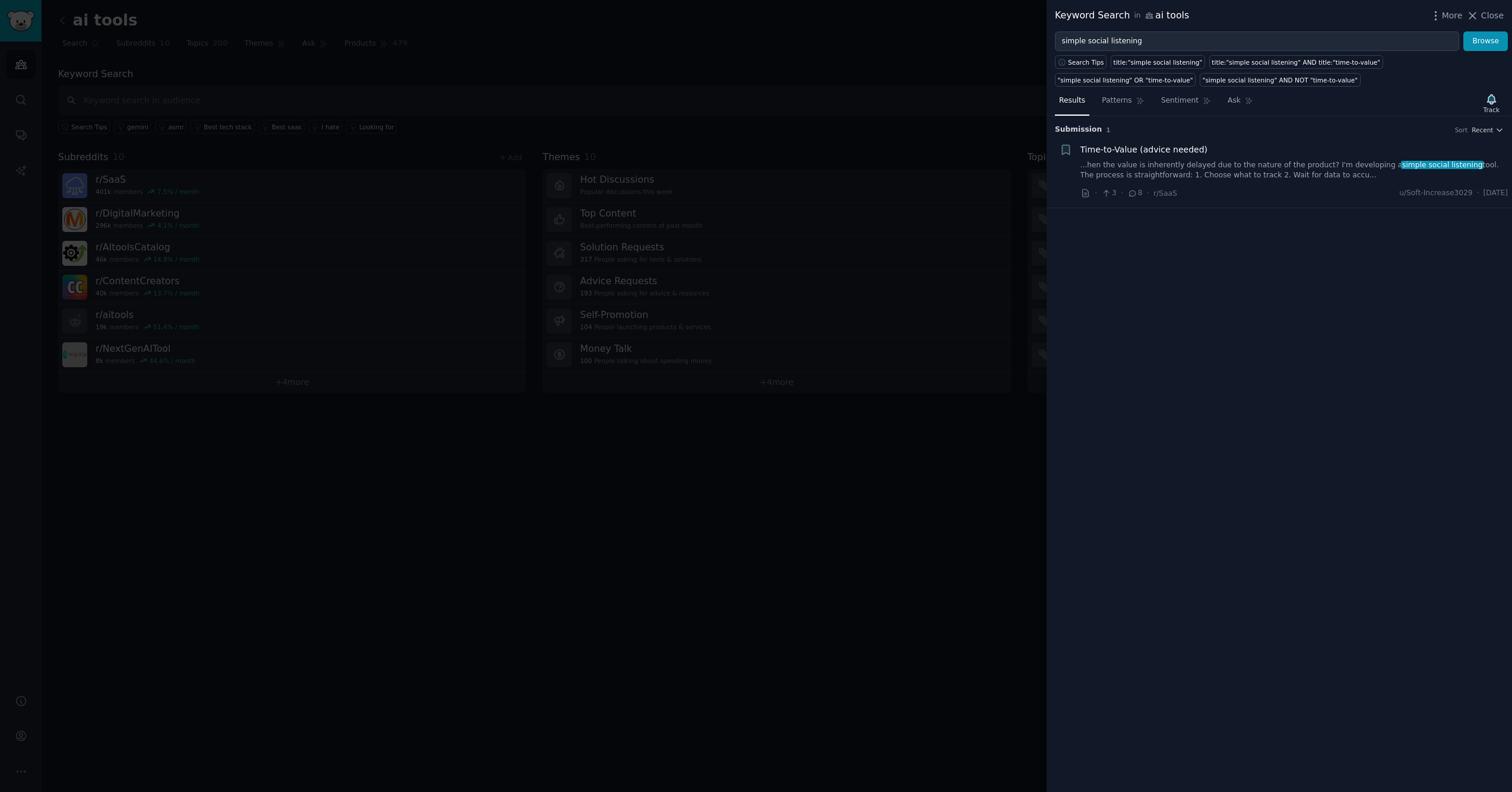
click at [1179, 163] on link "...hen the value is inherently delayed due to the nature of the product? I'm de…" at bounding box center [1294, 171] width 428 height 20
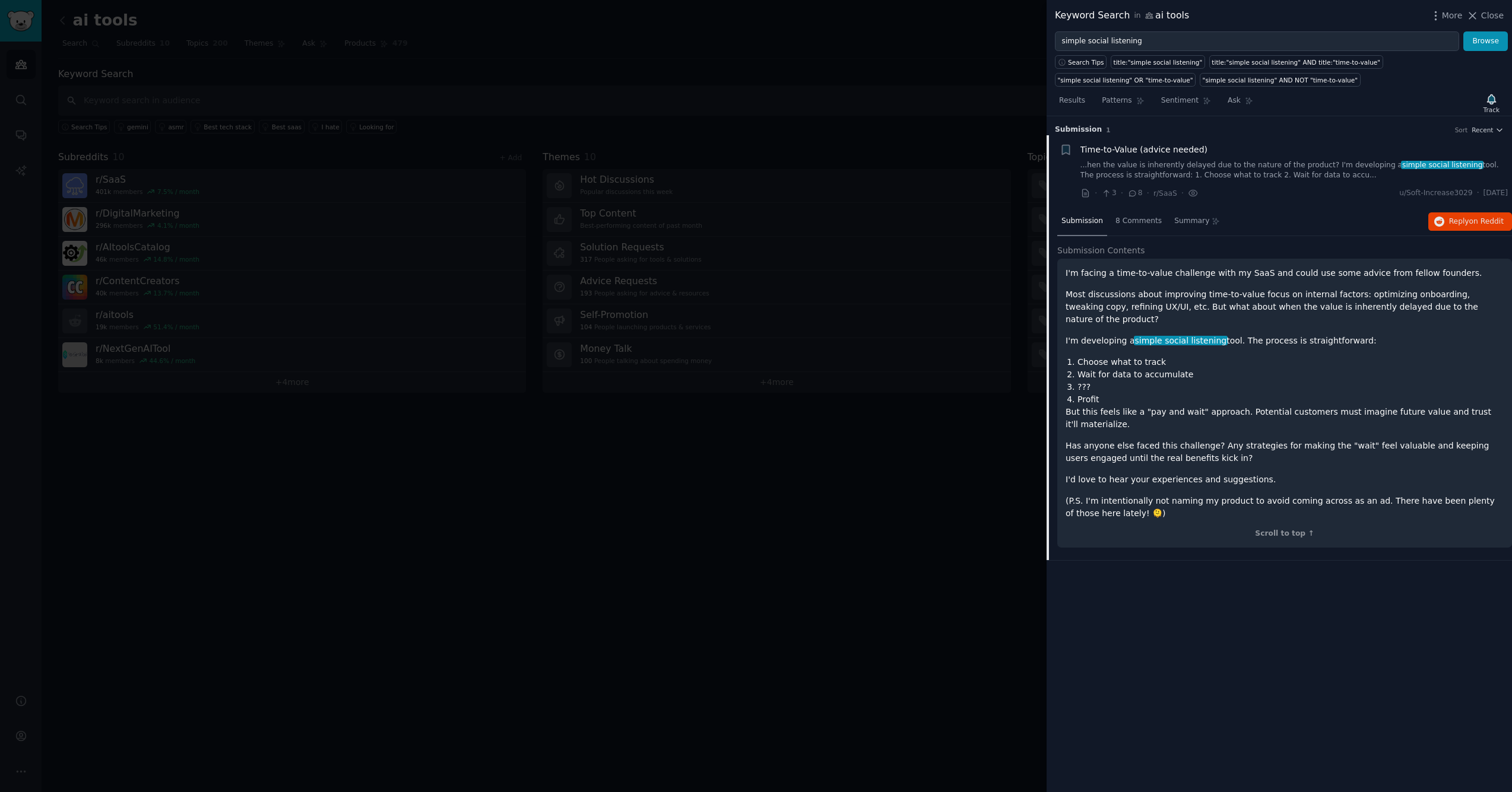
click at [917, 140] on div at bounding box center [756, 396] width 1512 height 792
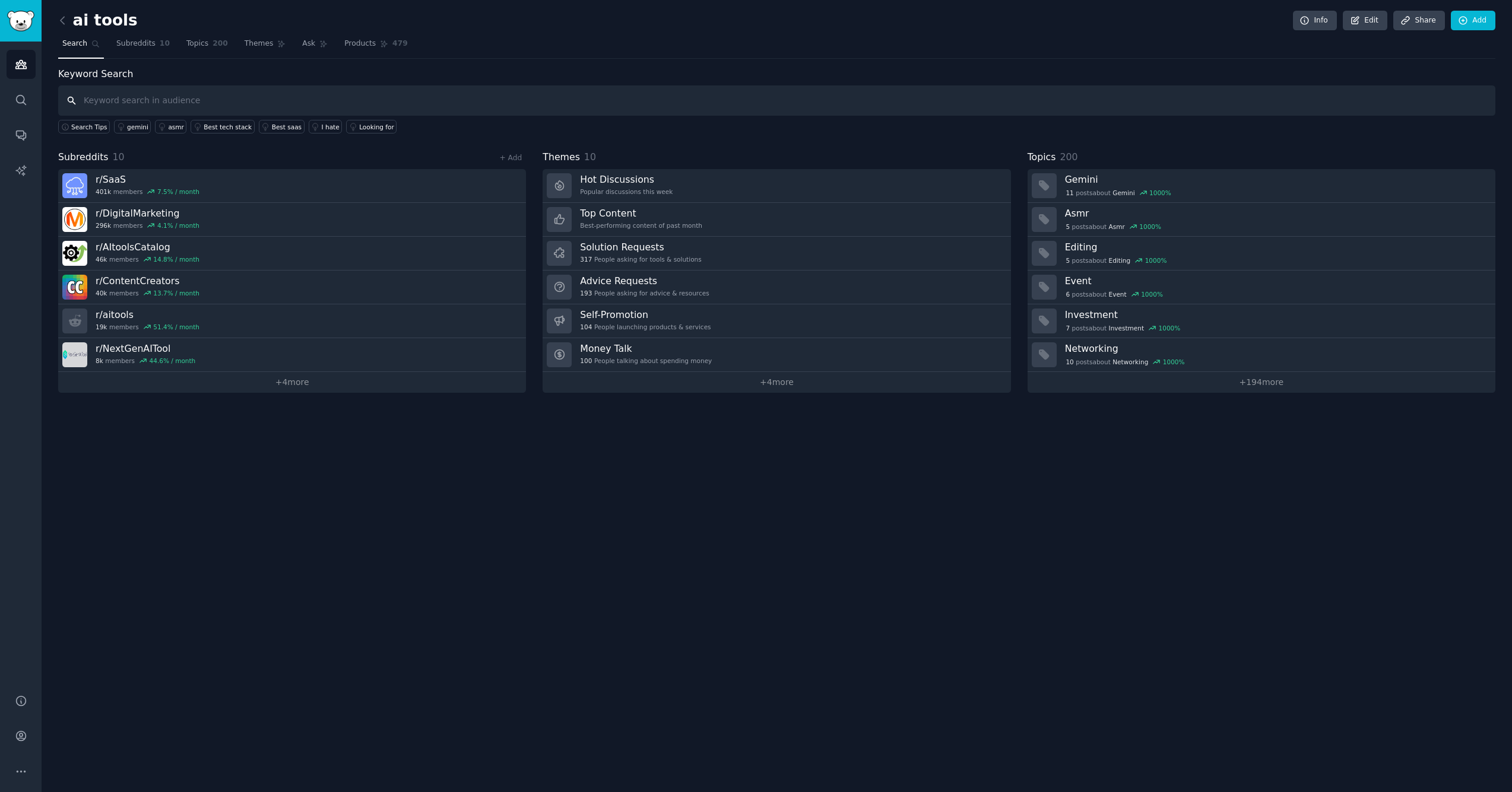
click at [195, 103] on input "text" at bounding box center [777, 101] width 1437 height 30
type input "social listening tools"
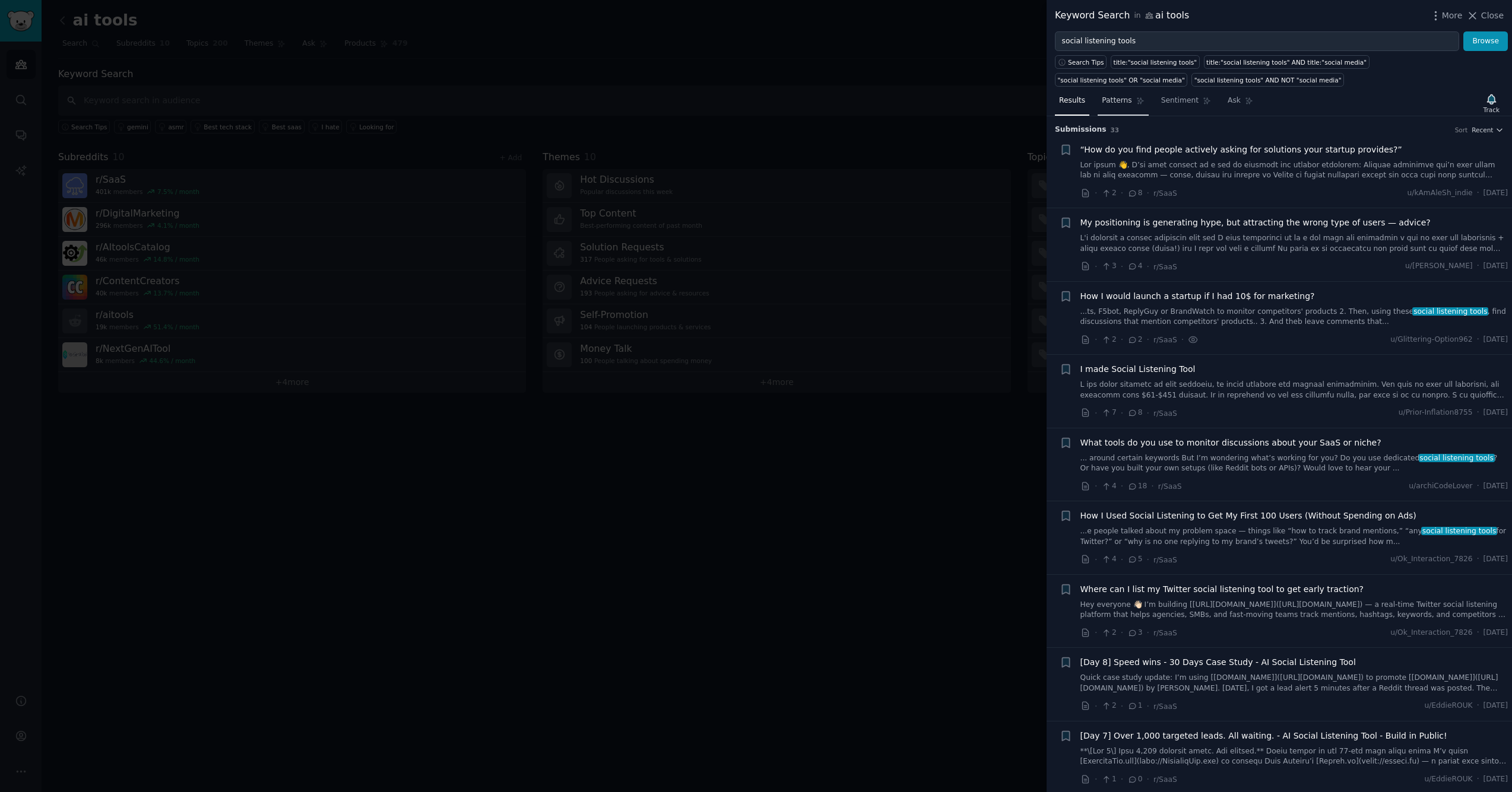
click at [1108, 98] on span "Patterns" at bounding box center [1117, 101] width 30 height 11
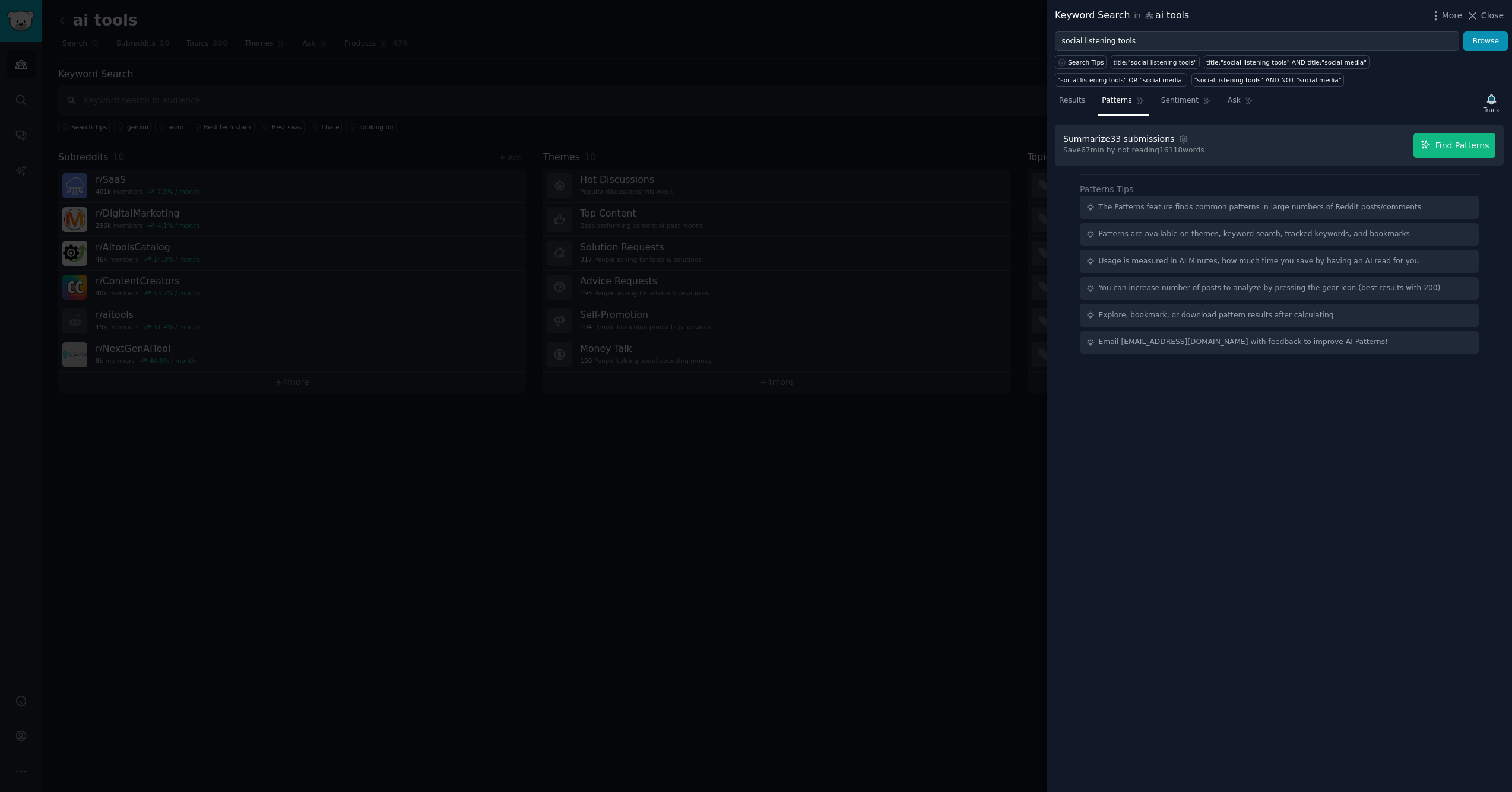
click at [1461, 143] on span "Find Patterns" at bounding box center [1462, 145] width 54 height 12
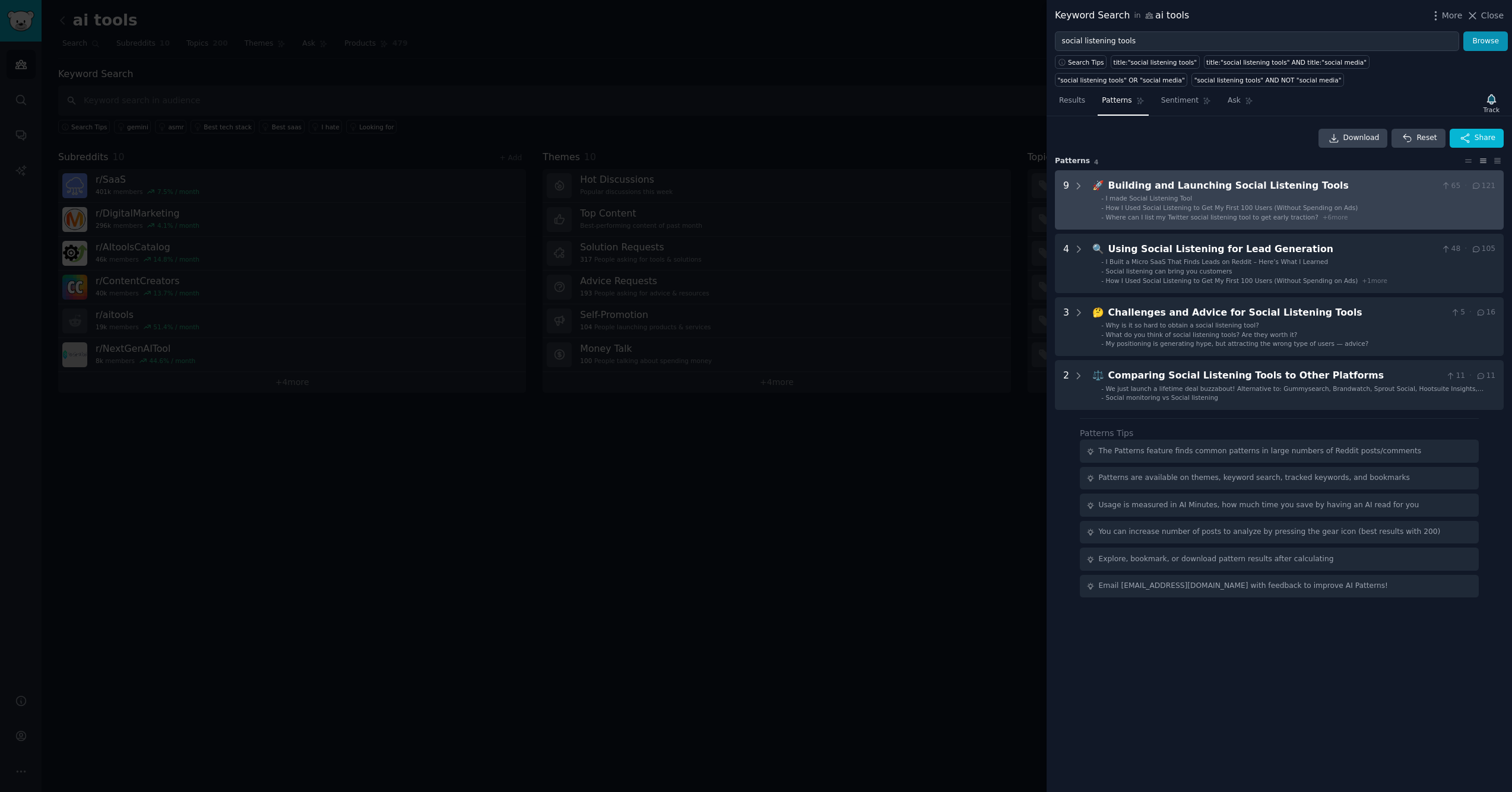
click at [1364, 192] on div "Building and Launching Social Listening Tools" at bounding box center [1273, 186] width 329 height 15
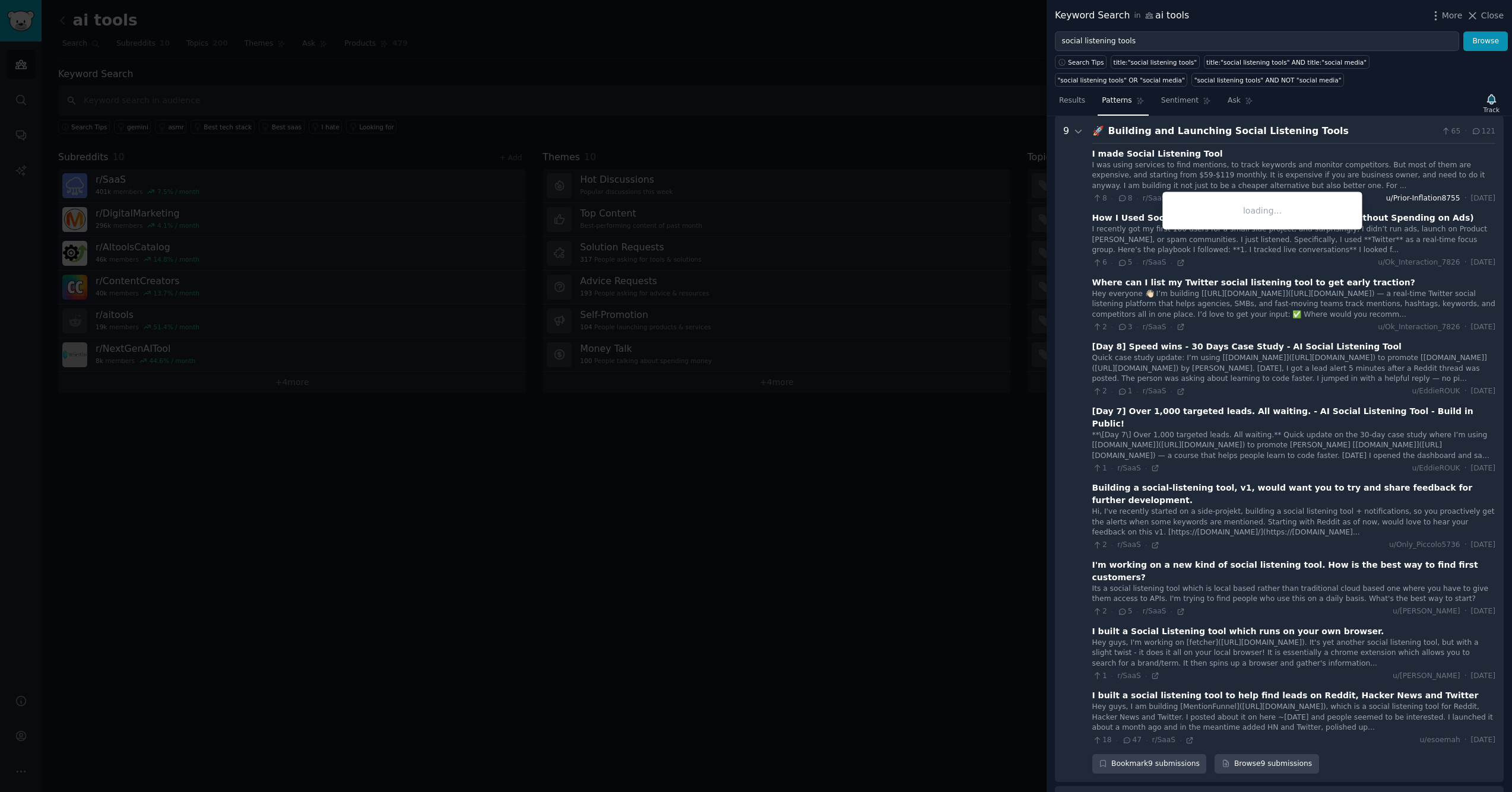
scroll to position [57, 0]
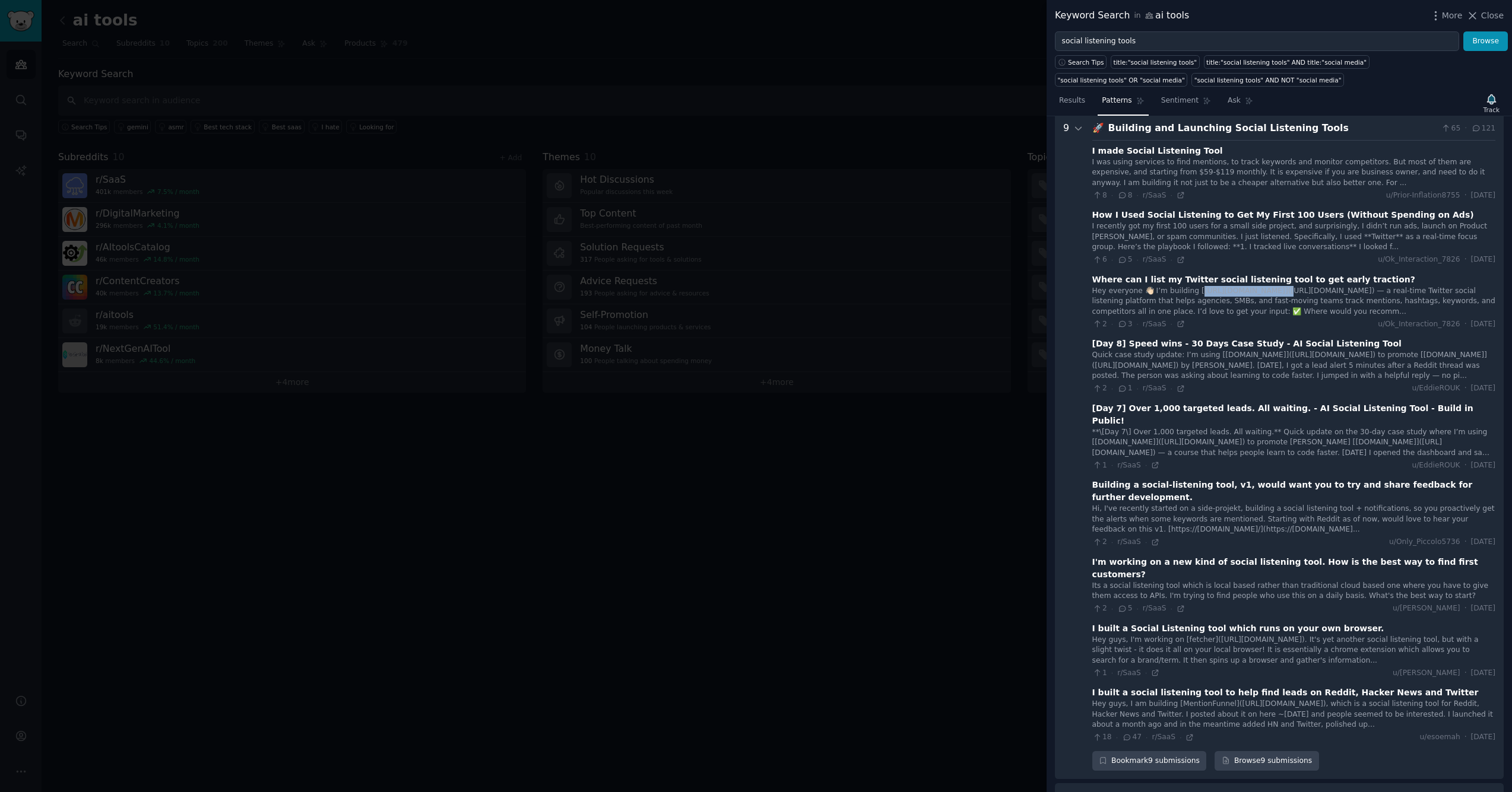
drag, startPoint x: 1198, startPoint y: 290, endPoint x: 1270, endPoint y: 288, distance: 72.0
click at [1270, 288] on div "Hey everyone 👋🏻 I’m building [https://trendfynd.com](https://trendfynd.com) — a…" at bounding box center [1293, 302] width 403 height 31
copy div "tps://trendfynd.com]("
drag, startPoint x: 1275, startPoint y: 353, endPoint x: 1218, endPoint y: 354, distance: 57.0
click at [1218, 354] on div "Quick case study update: I’m using [BrandingCat.com](http://BrandingCat.com) to…" at bounding box center [1293, 366] width 403 height 31
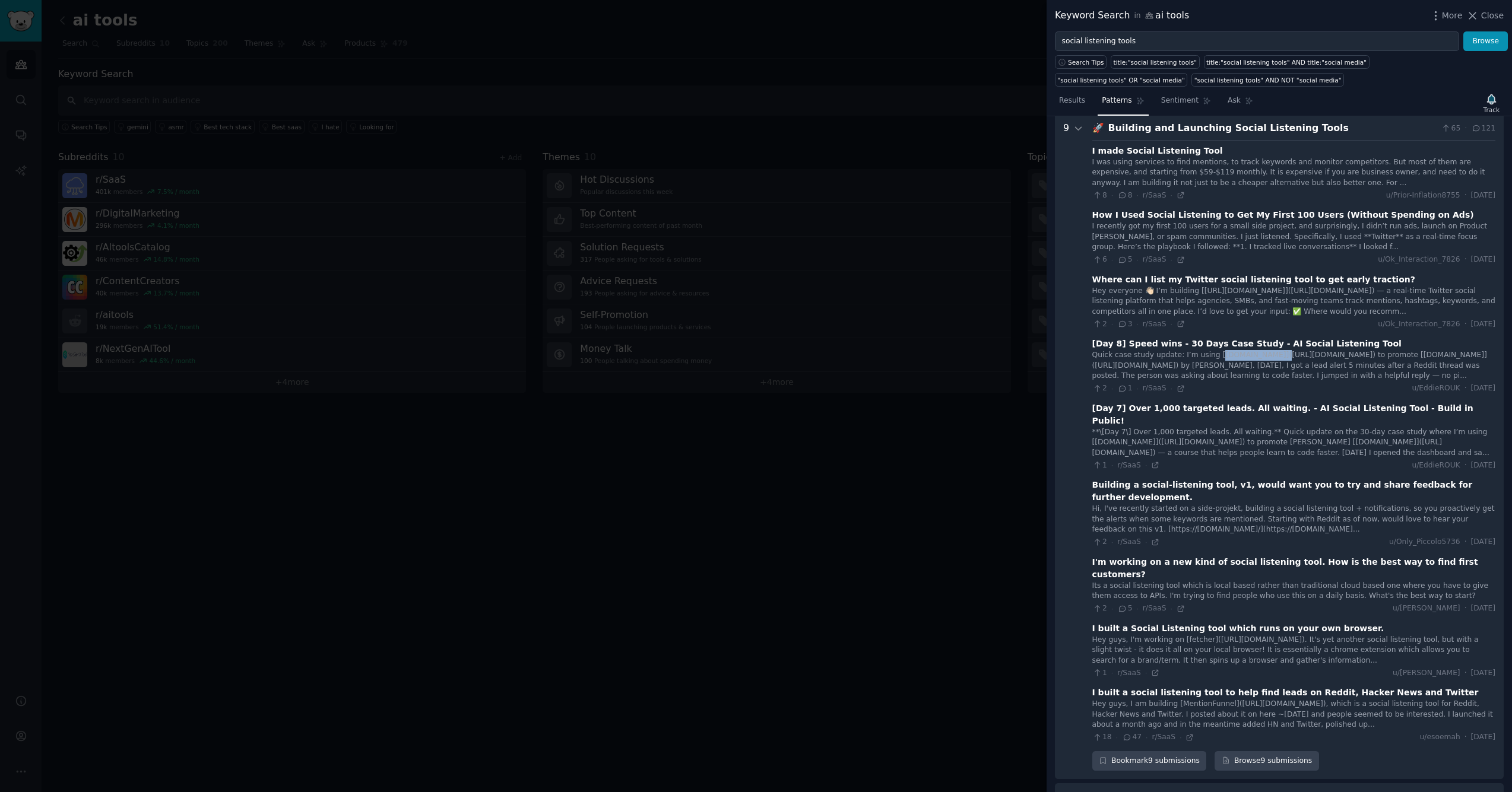
copy div "BrandingCat.com"
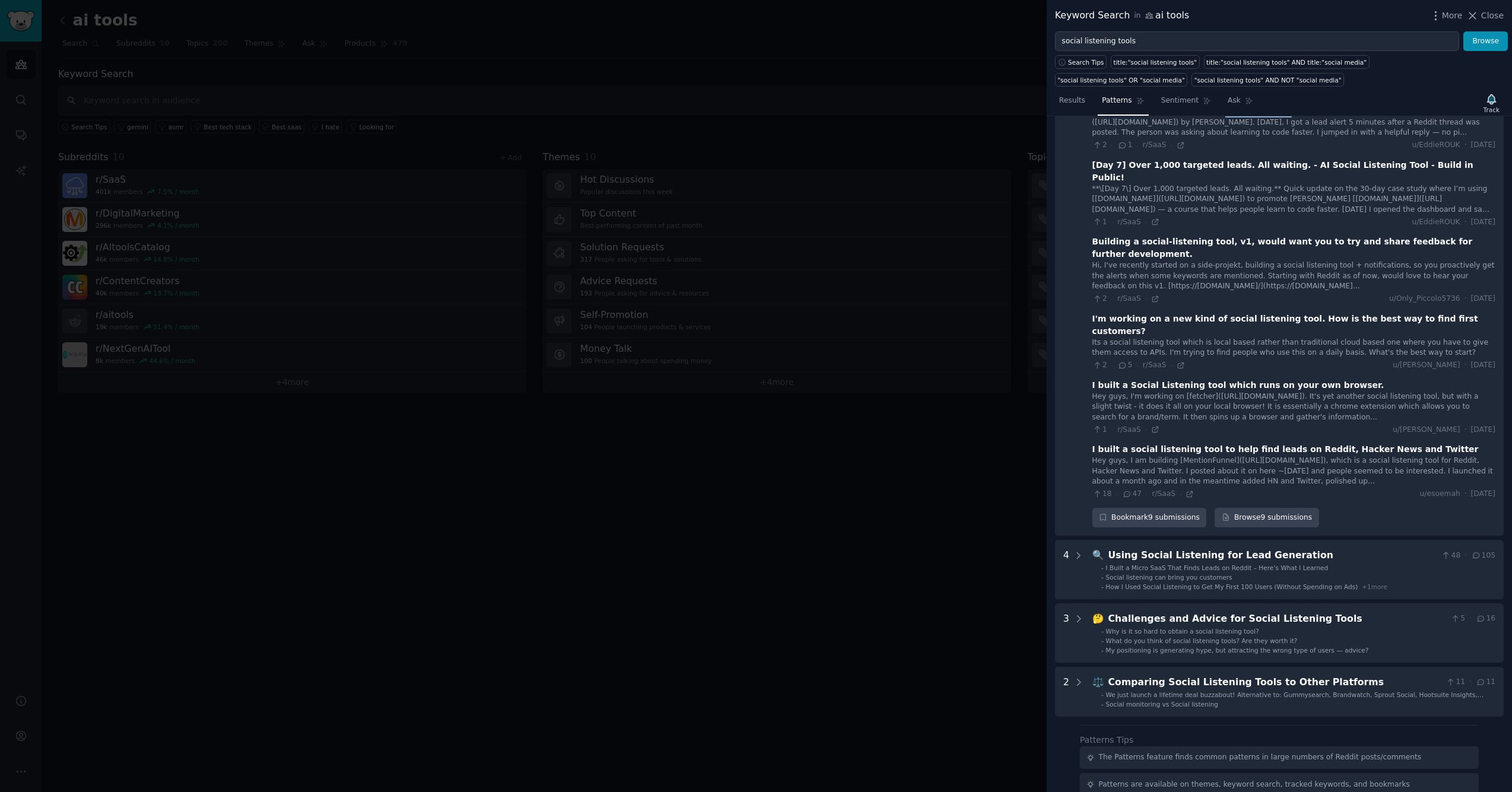
scroll to position [301, 0]
drag, startPoint x: 1237, startPoint y: 363, endPoint x: 1298, endPoint y: 363, distance: 61.0
click at [1298, 391] on div "Hey guys, I'm working on [fetcher](https://www.fetcher.page). It's yet another …" at bounding box center [1293, 407] width 403 height 31
copy div "www.fetcher.page"
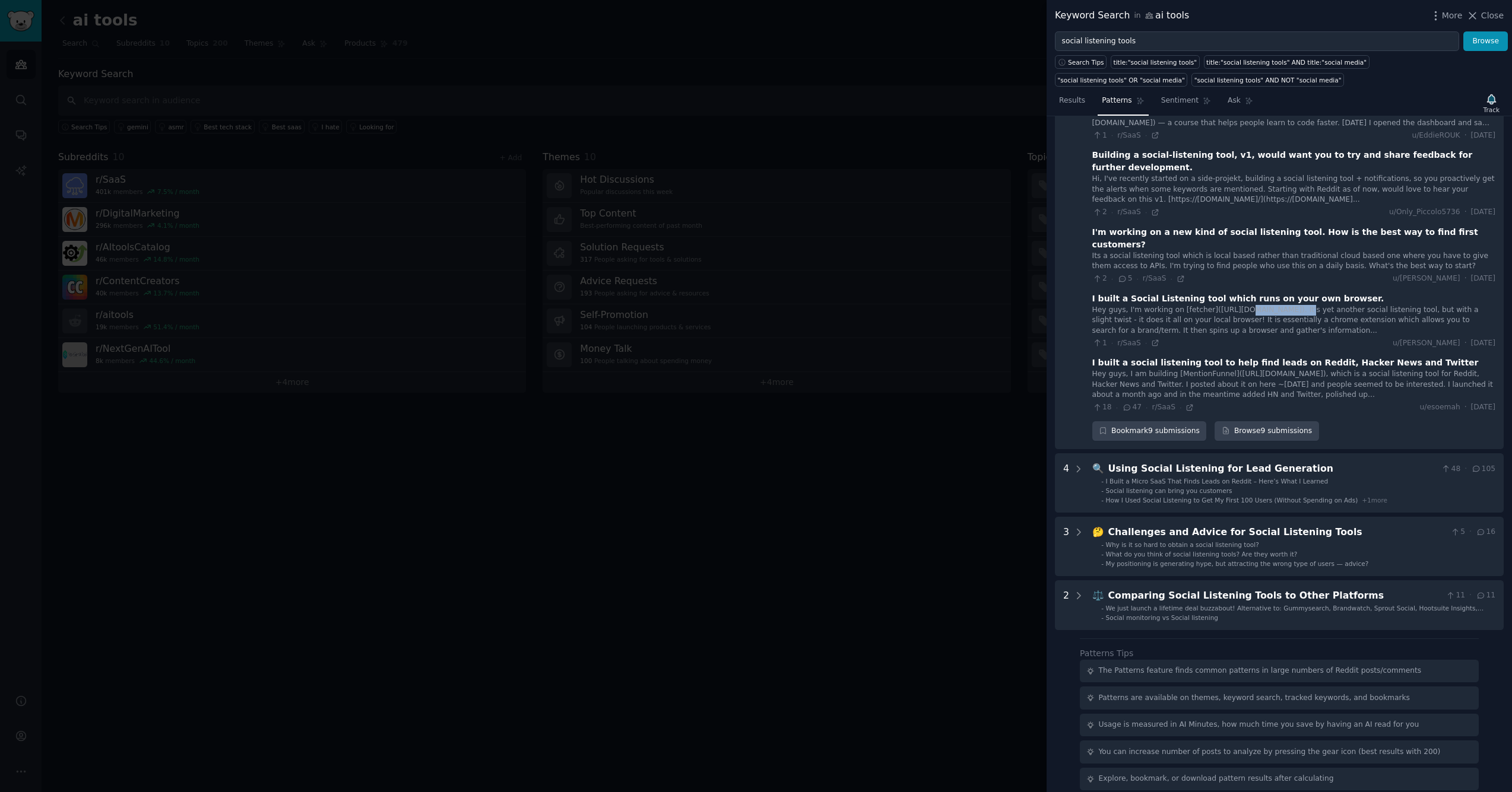
scroll to position [387, 0]
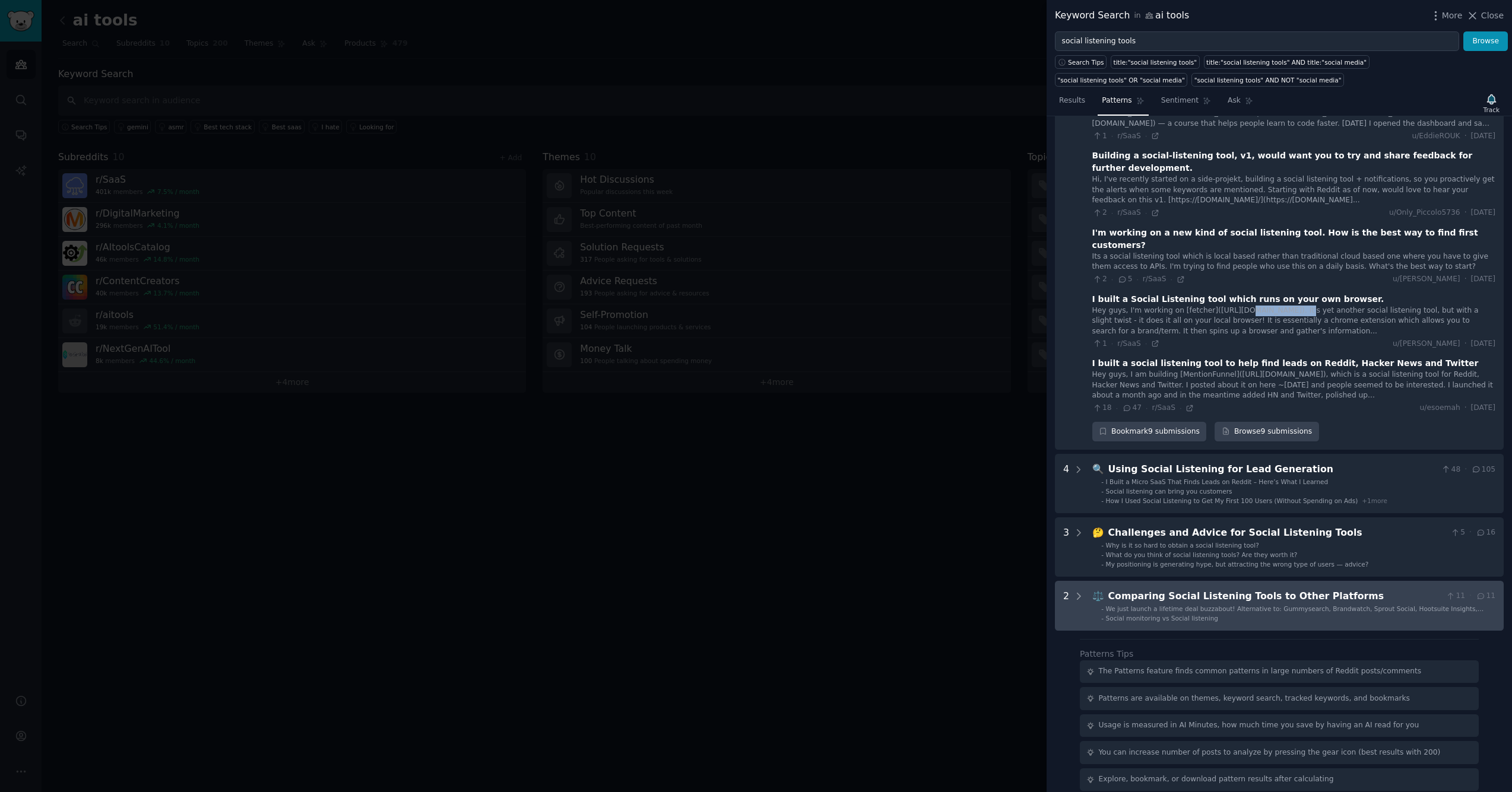
click at [1150, 589] on div "Comparing Social Listening Tools to Other Platforms" at bounding box center [1275, 596] width 333 height 15
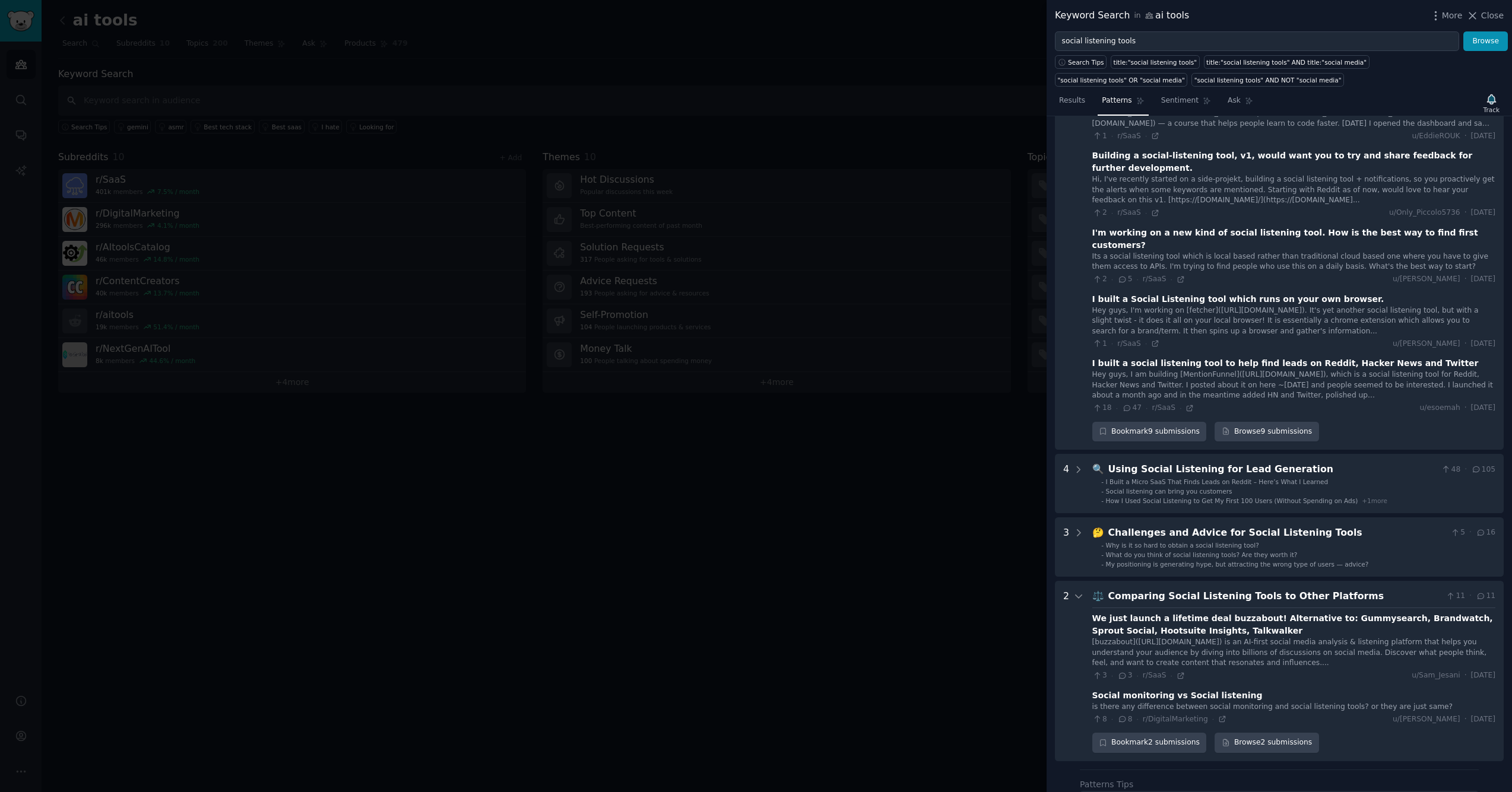
scroll to position [515, 0]
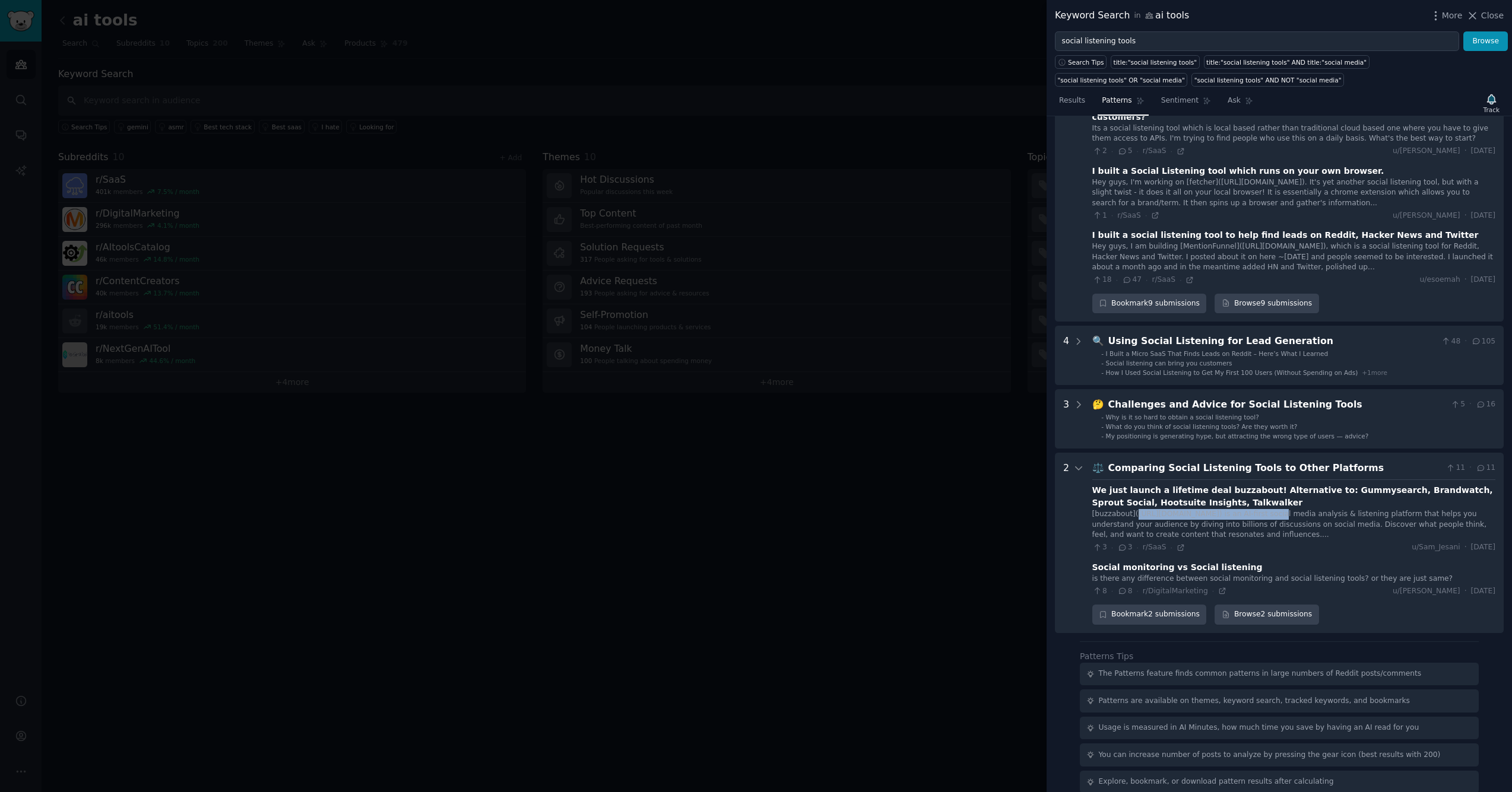
drag, startPoint x: 1137, startPoint y: 479, endPoint x: 1273, endPoint y: 475, distance: 136.1
click at [1273, 509] on div "[buzzabout](https://earlybird.so/products/buzzabout/) is an AI-first social med…" at bounding box center [1293, 524] width 403 height 31
copy div "https://earlybird.so/products/buzzabout/"
click at [1481, 44] on button "Browse" at bounding box center [1485, 42] width 44 height 20
click at [1079, 462] on icon at bounding box center [1079, 468] width 11 height 11
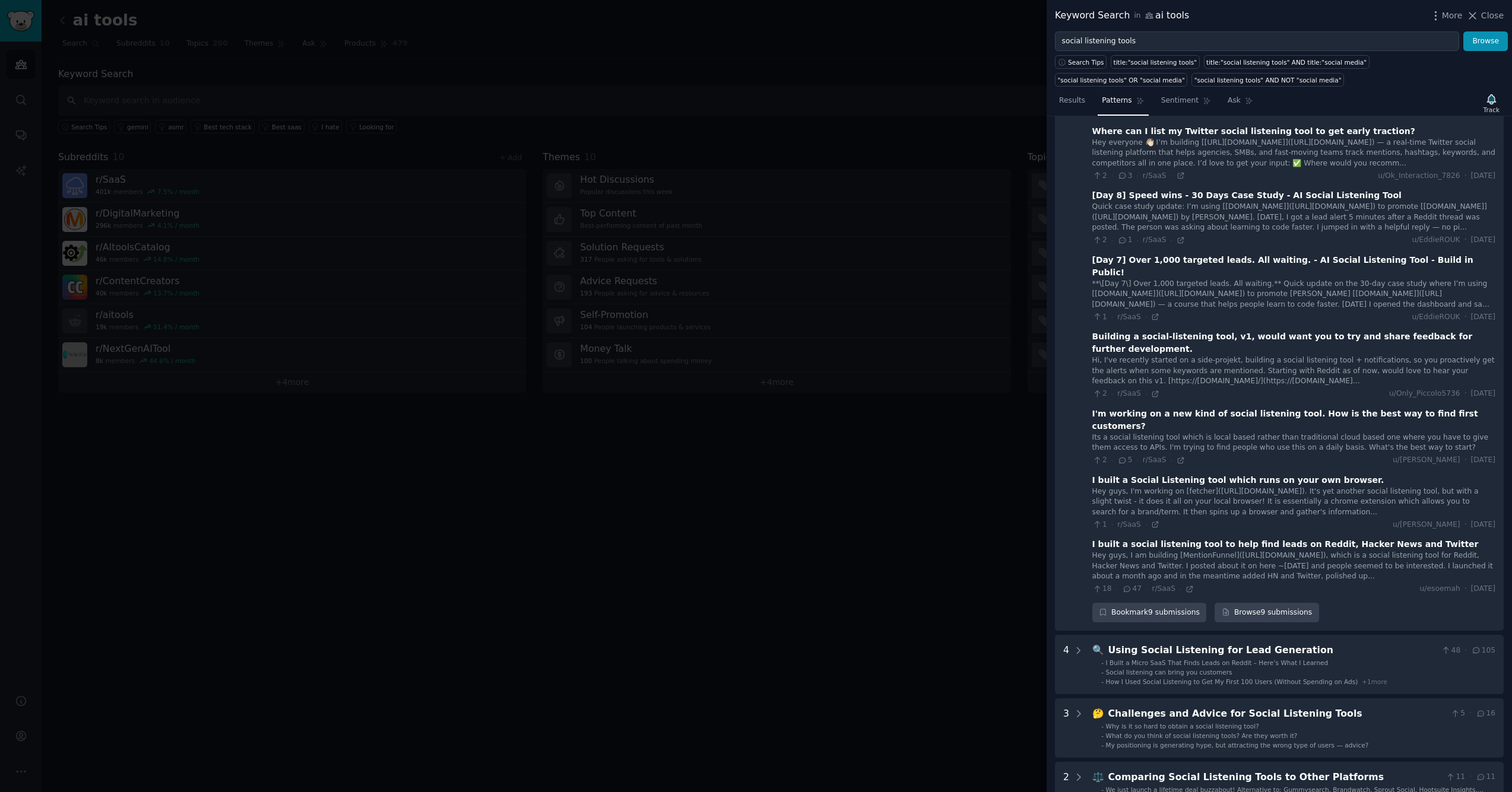
scroll to position [0, 0]
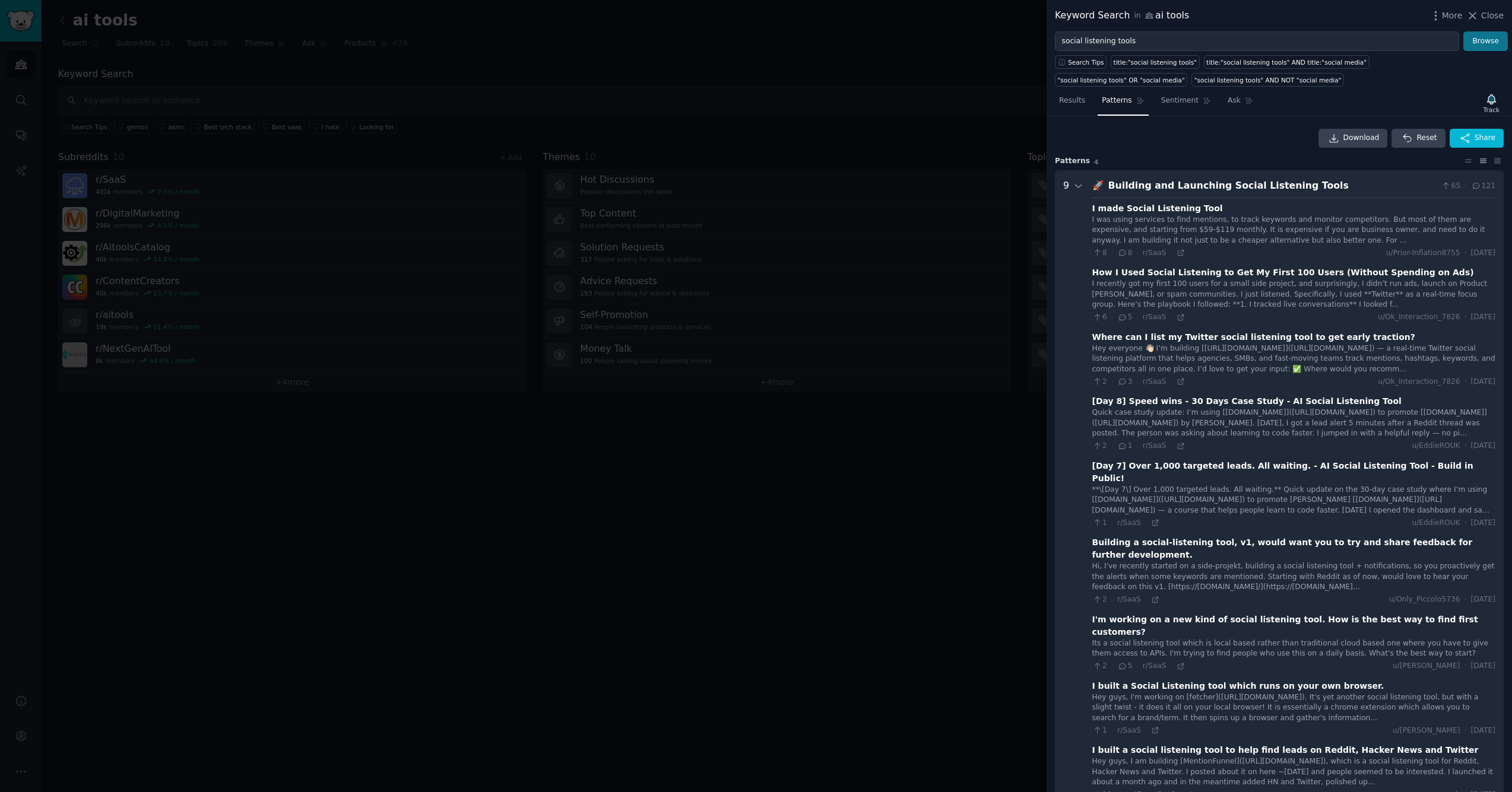
click at [1479, 41] on button "Browse" at bounding box center [1485, 42] width 44 height 20
click at [1195, 147] on div "Download Reset Share" at bounding box center [1279, 138] width 449 height 19
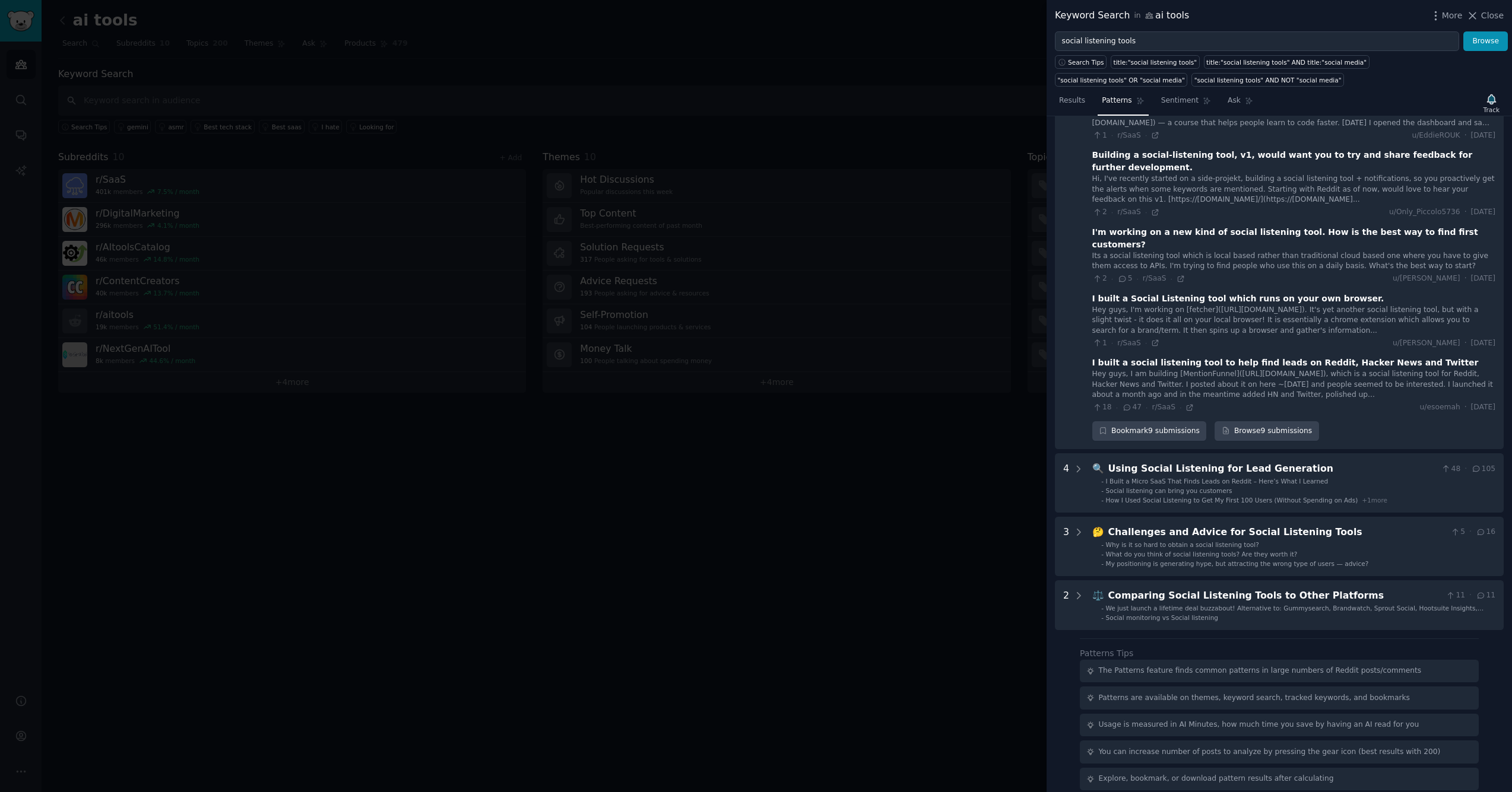
scroll to position [387, 0]
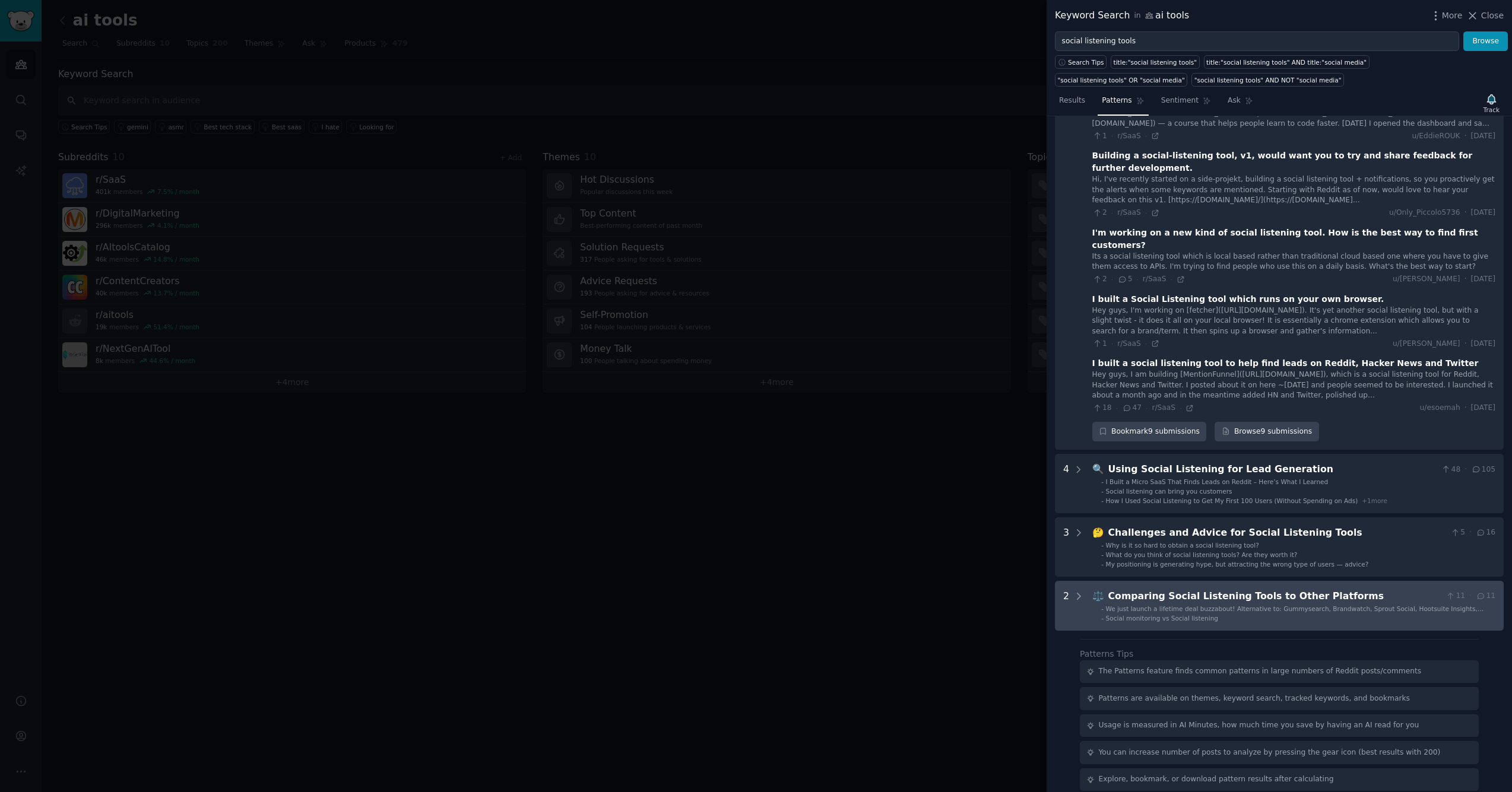
click at [1164, 589] on div "Comparing Social Listening Tools to Other Platforms" at bounding box center [1275, 596] width 333 height 15
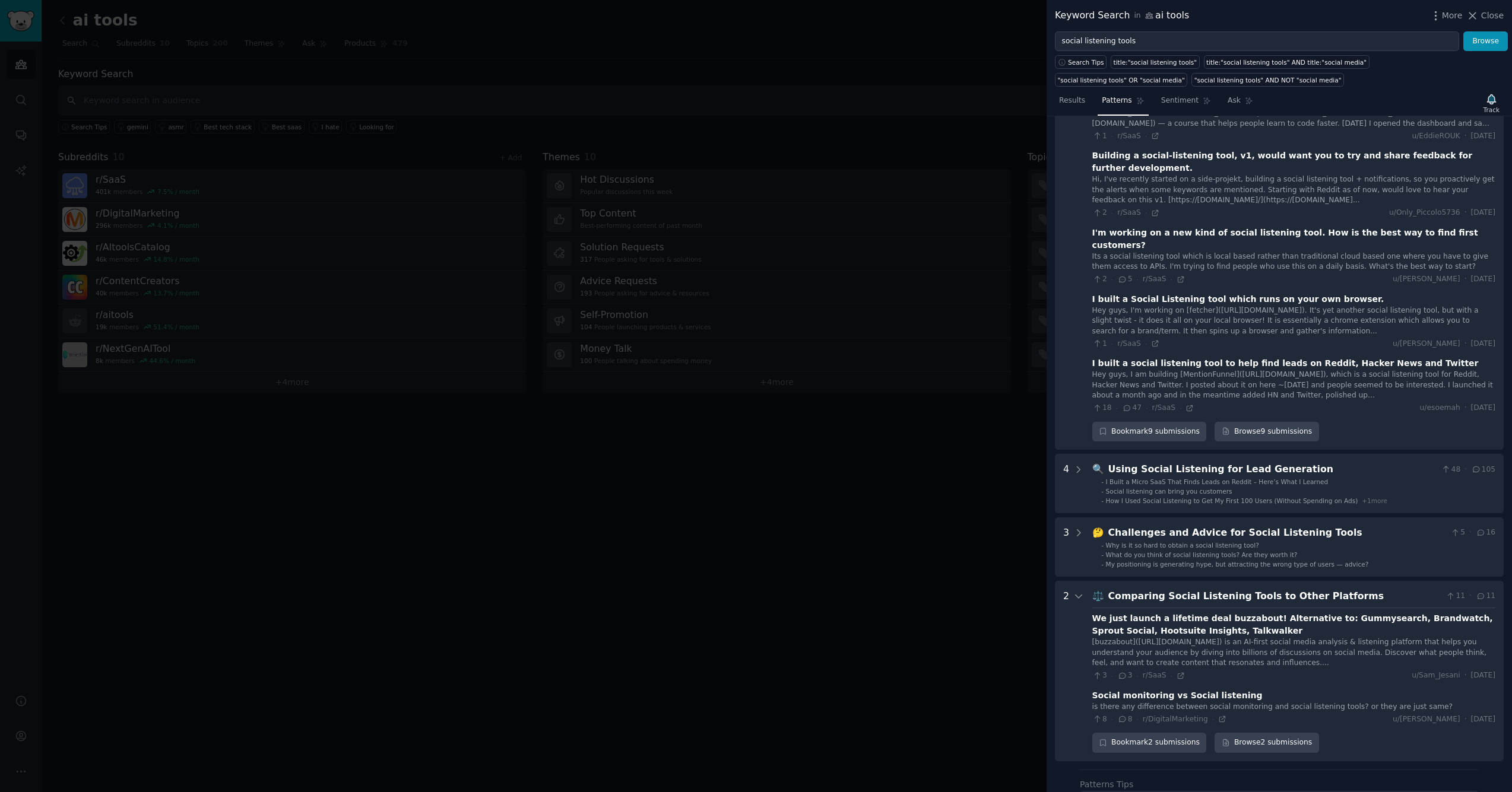
scroll to position [515, 0]
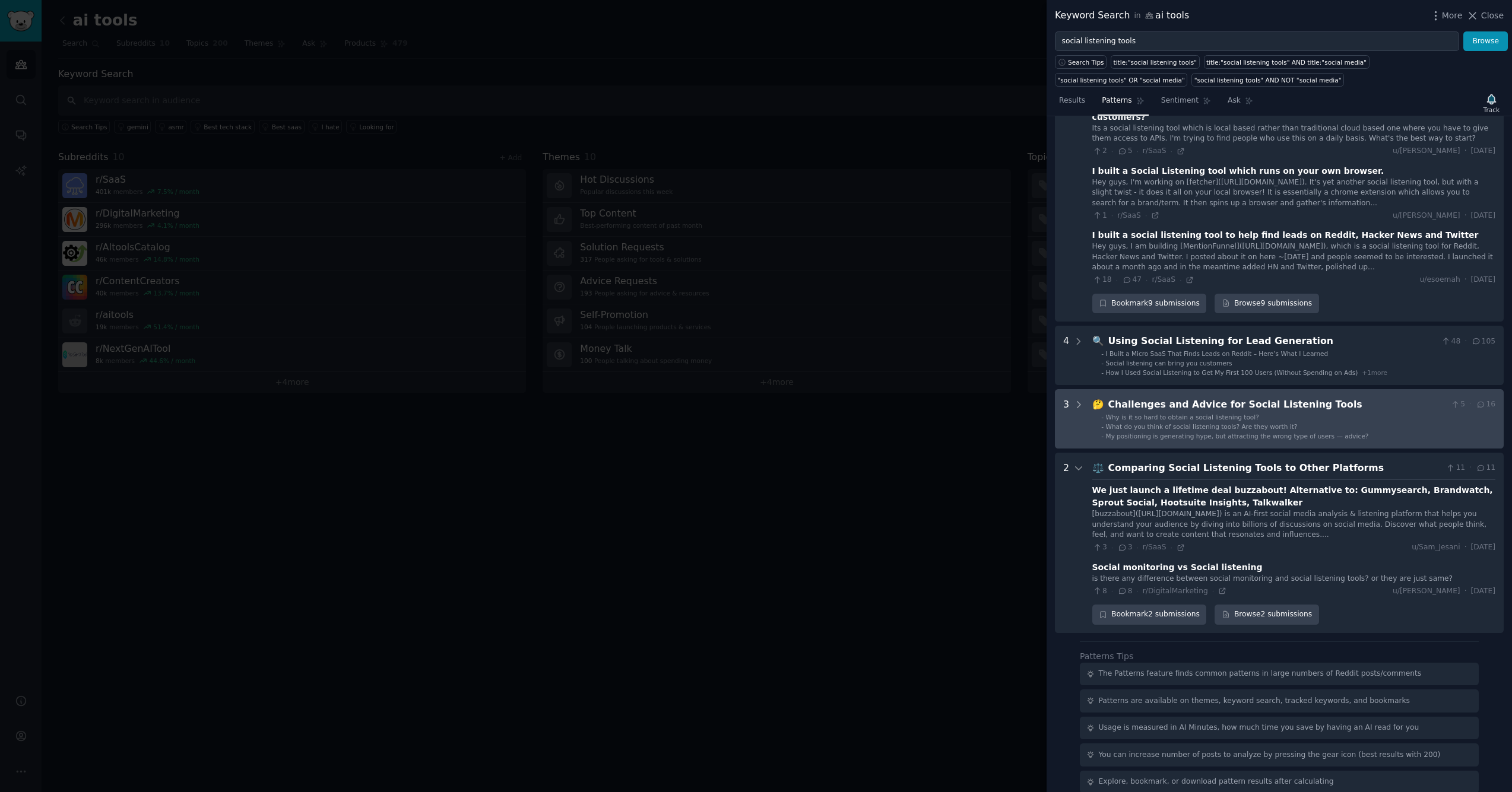
click at [1142, 398] on div "Challenges and Advice for Social Listening Tools" at bounding box center [1277, 405] width 338 height 15
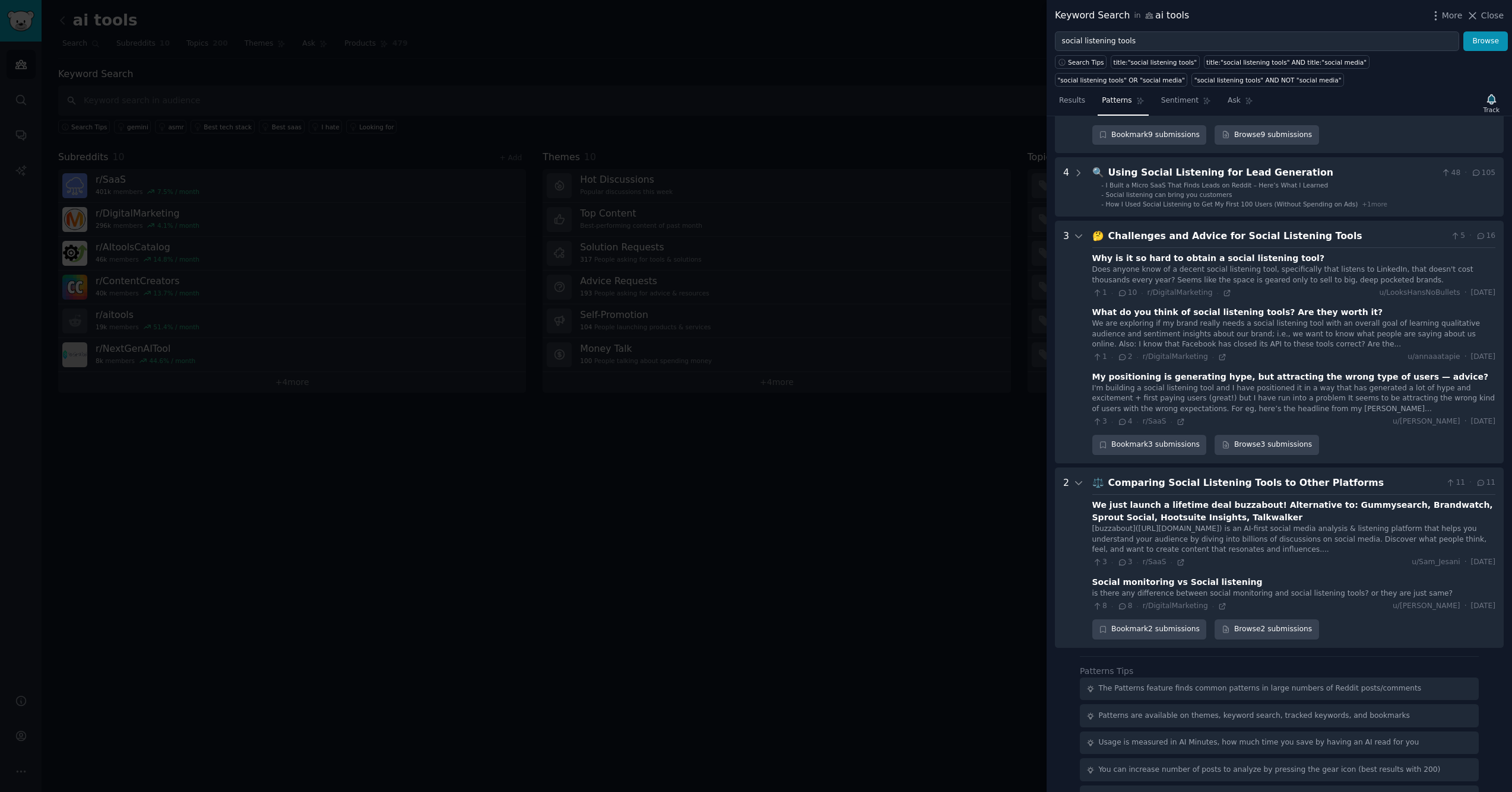
scroll to position [695, 0]
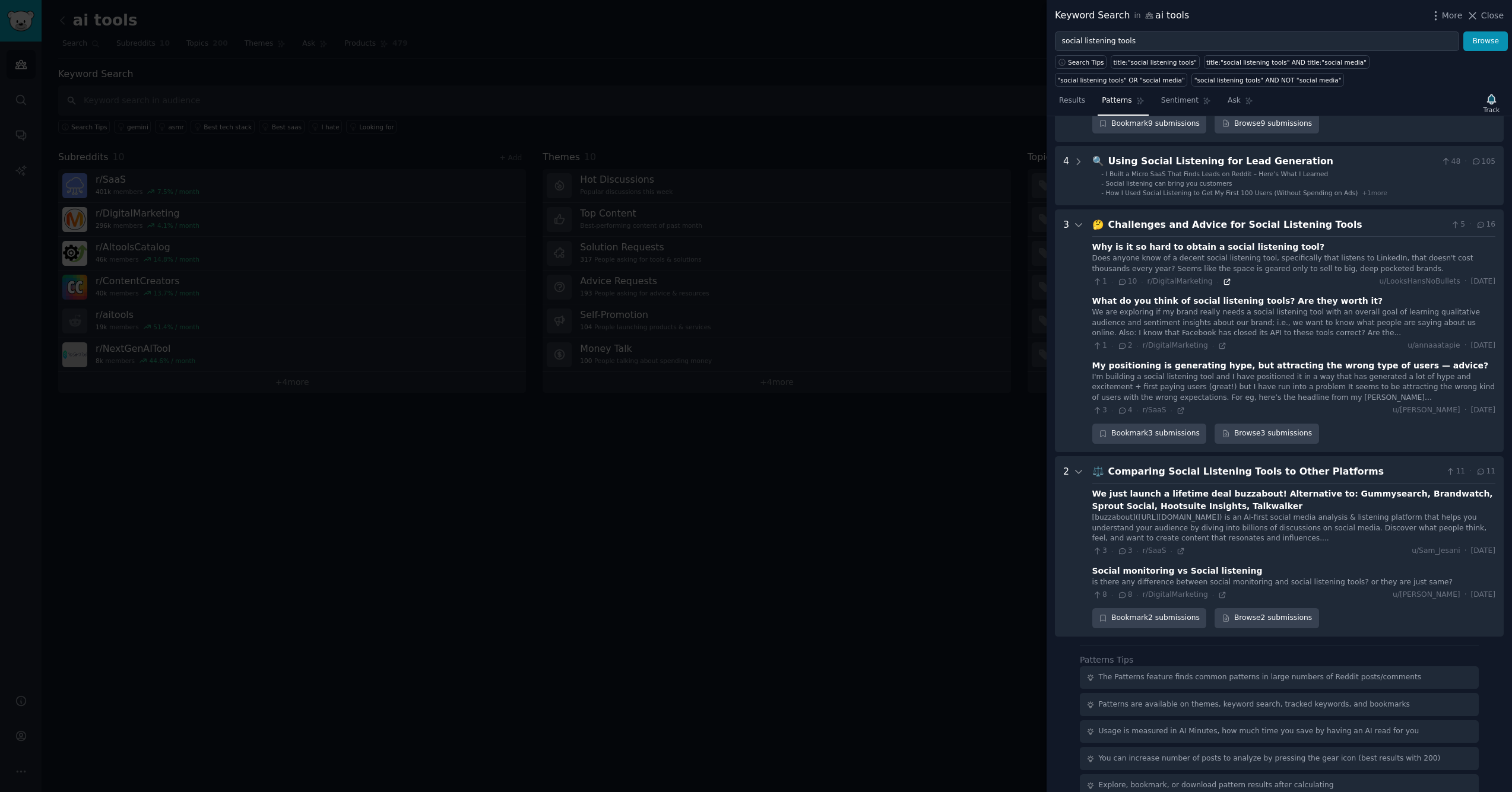
click at [1223, 278] on icon at bounding box center [1227, 282] width 8 height 8
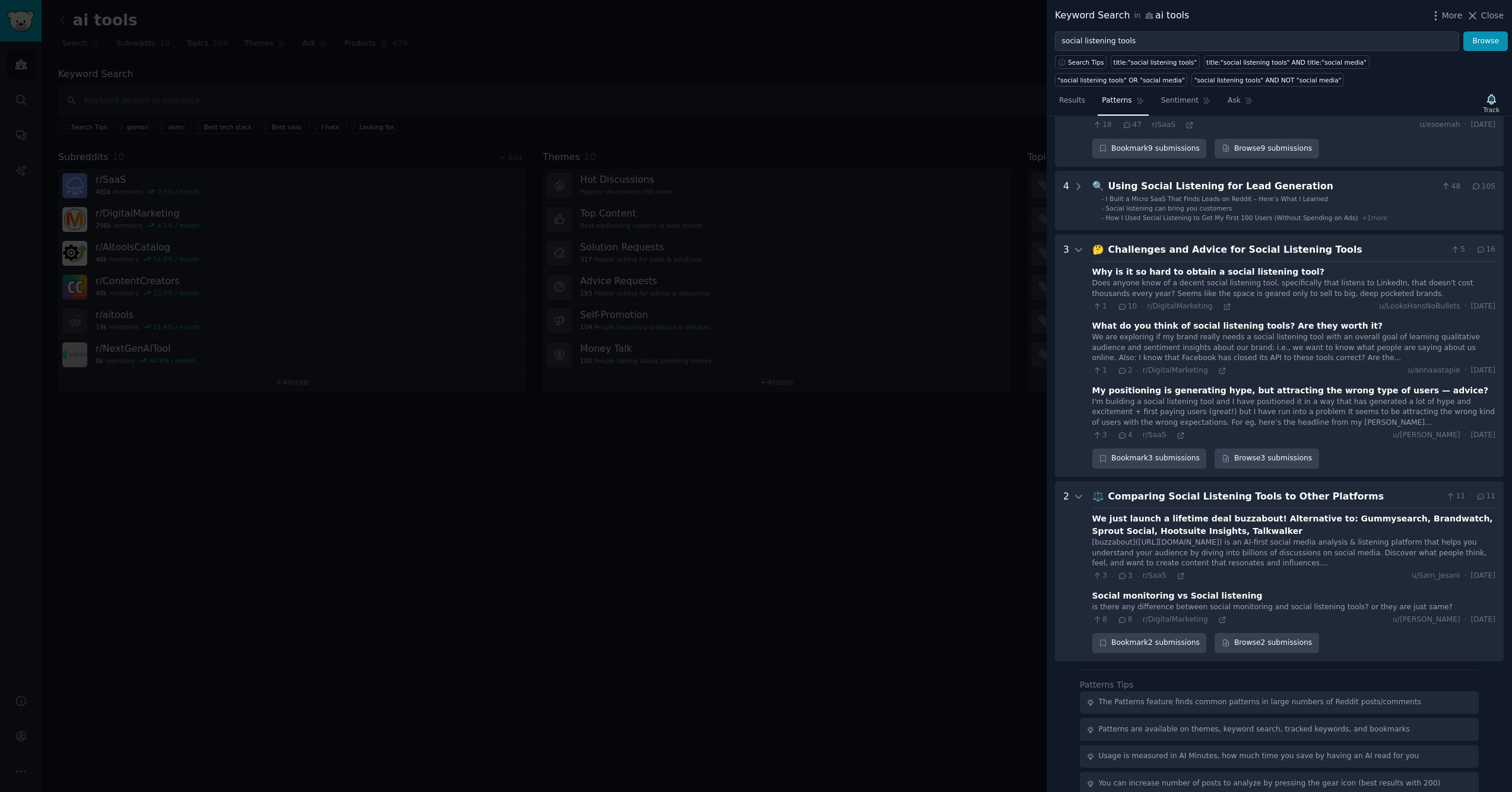
scroll to position [668, 0]
click at [899, 256] on div at bounding box center [756, 396] width 1512 height 792
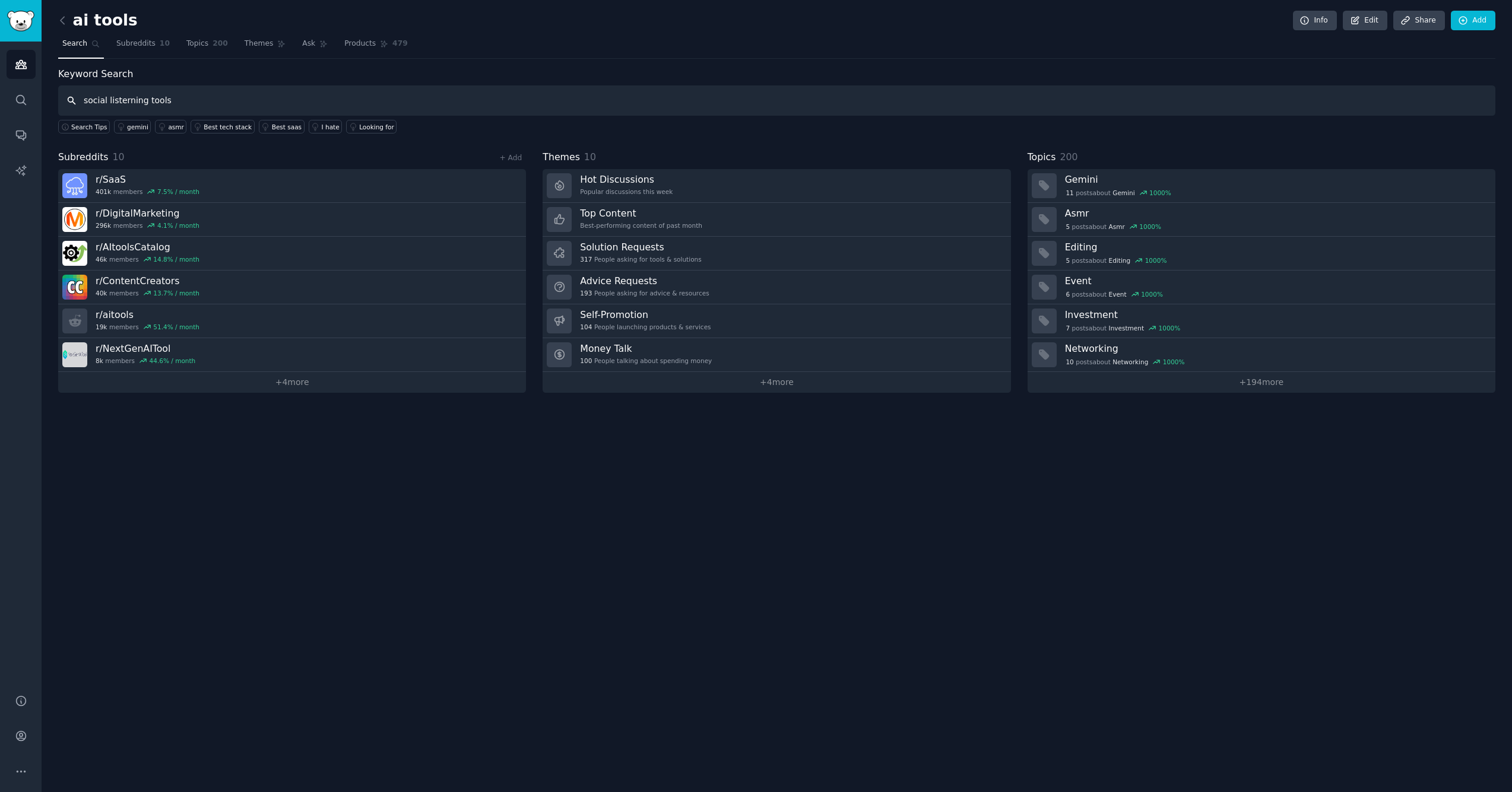
type input "social listerning tools"
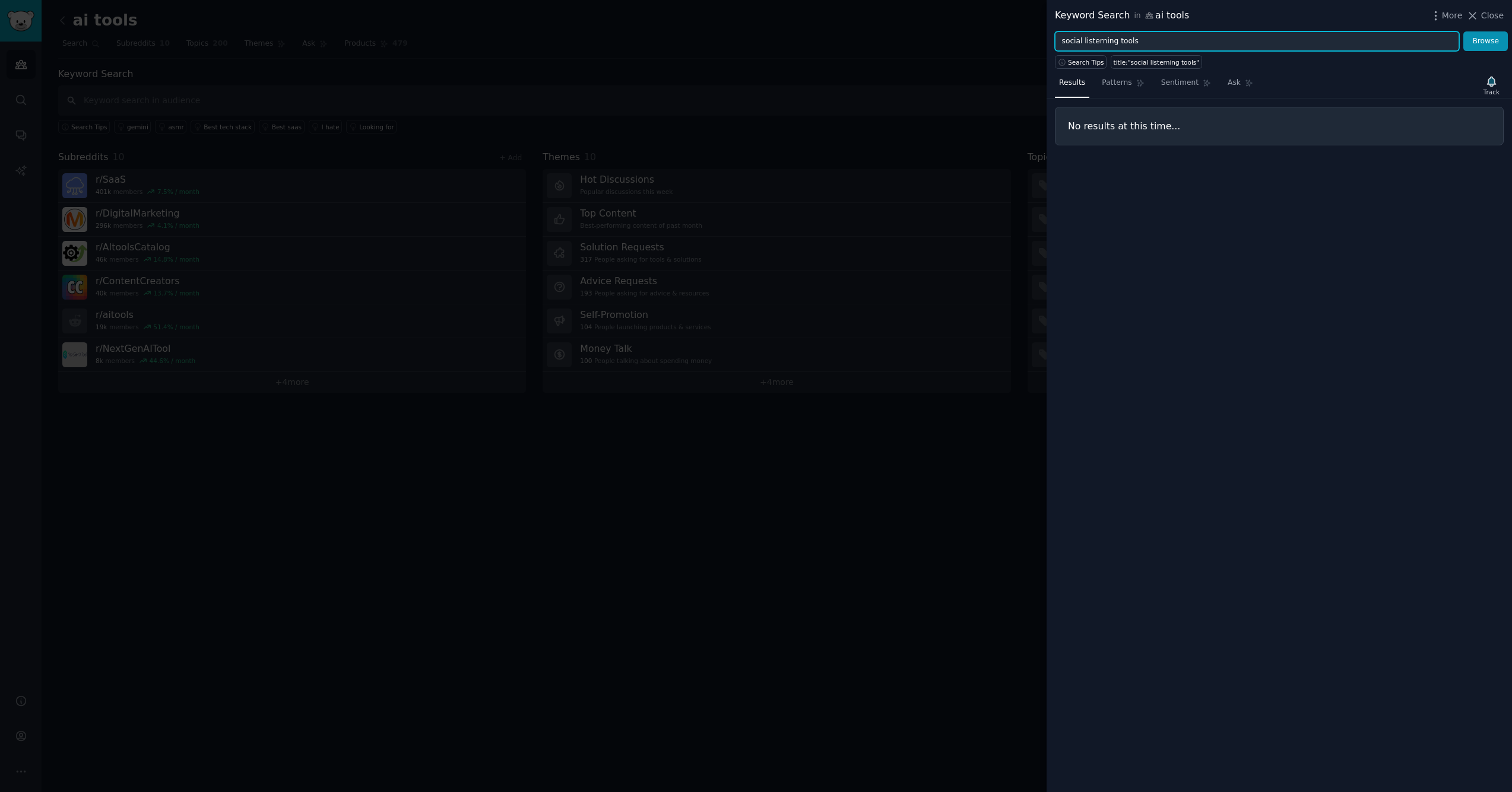
click at [1152, 44] on input "social listerning tools" at bounding box center [1257, 42] width 405 height 20
type input "social listening tool"
click at [1486, 41] on button "Browse" at bounding box center [1485, 42] width 44 height 20
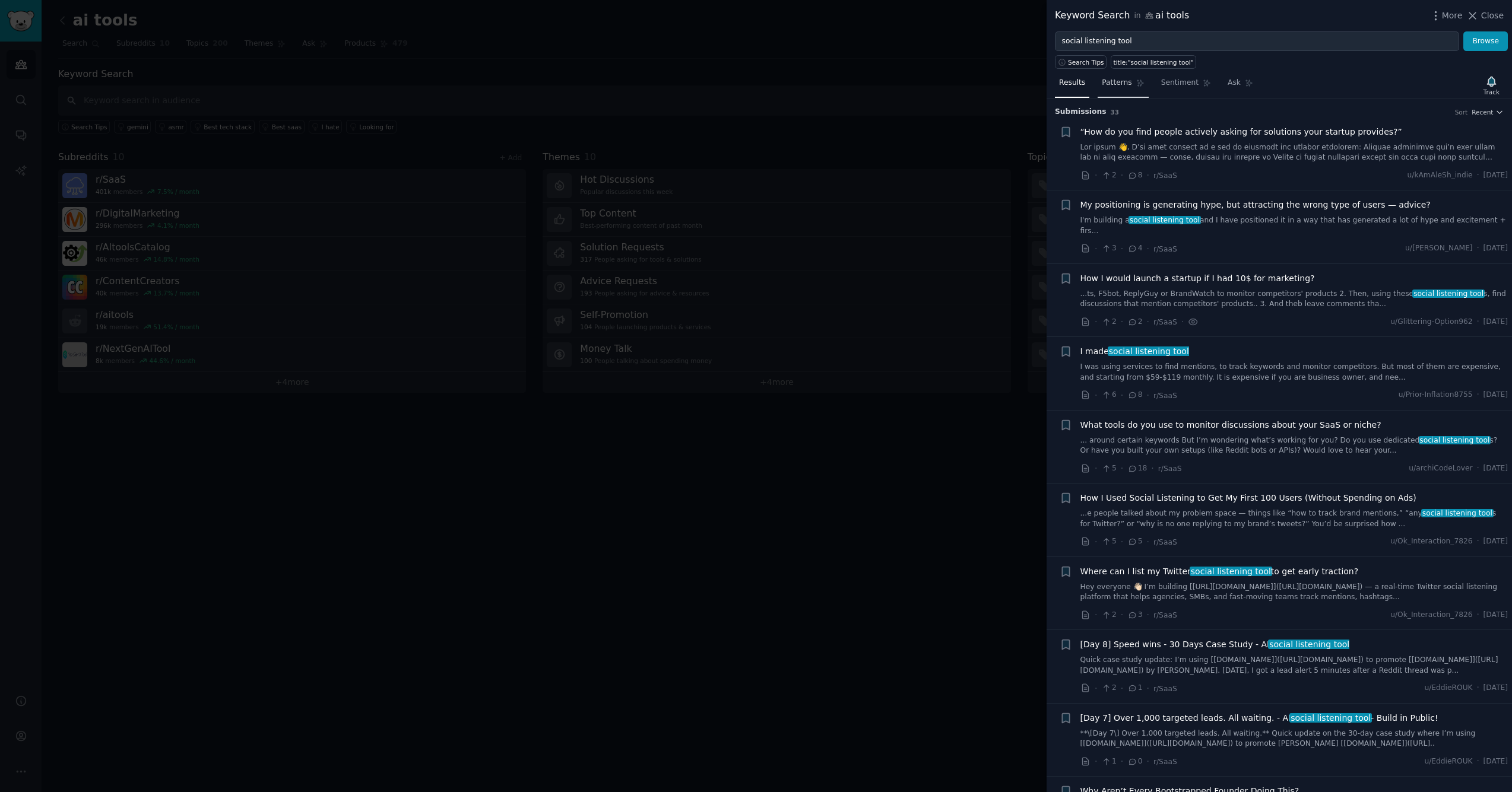
click at [1118, 81] on span "Patterns" at bounding box center [1117, 83] width 30 height 11
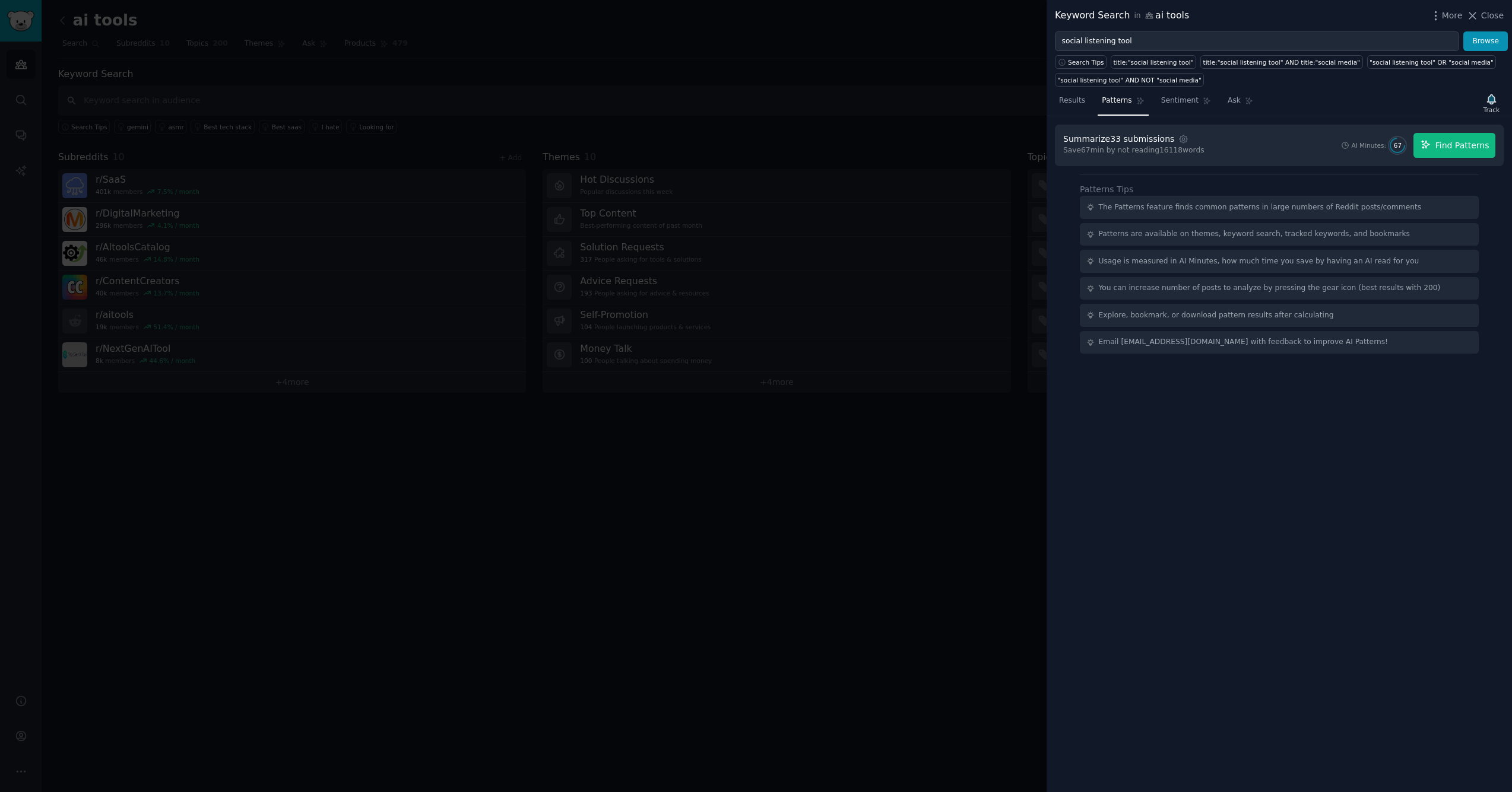
click at [1440, 139] on span "Find Patterns" at bounding box center [1462, 145] width 54 height 12
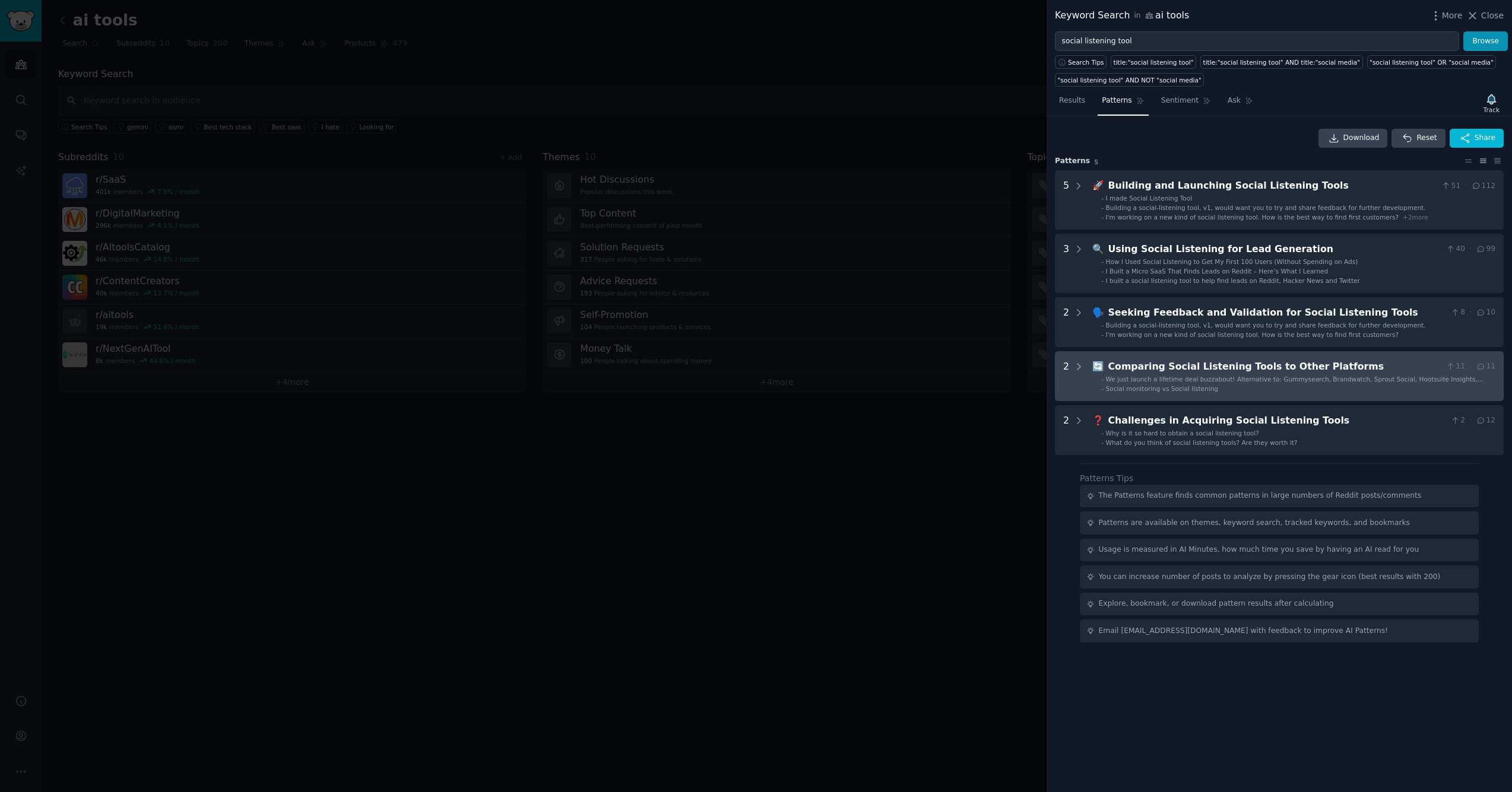
click at [1175, 378] on span "We just launch a lifetime deal buzzabout! Alternative to: Gummysearch, Brandwat…" at bounding box center [1294, 383] width 378 height 16
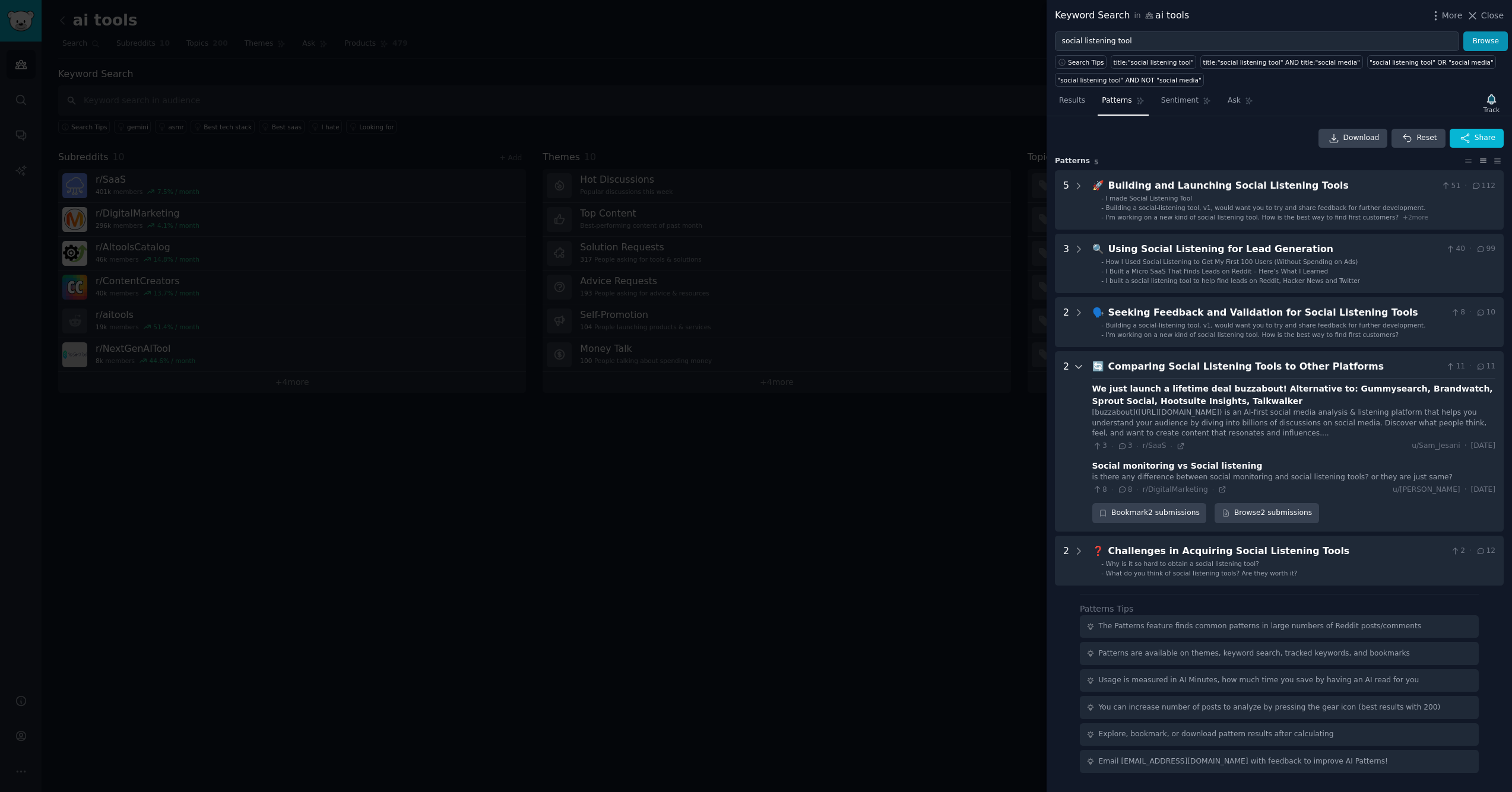
click at [1077, 363] on icon at bounding box center [1079, 366] width 11 height 11
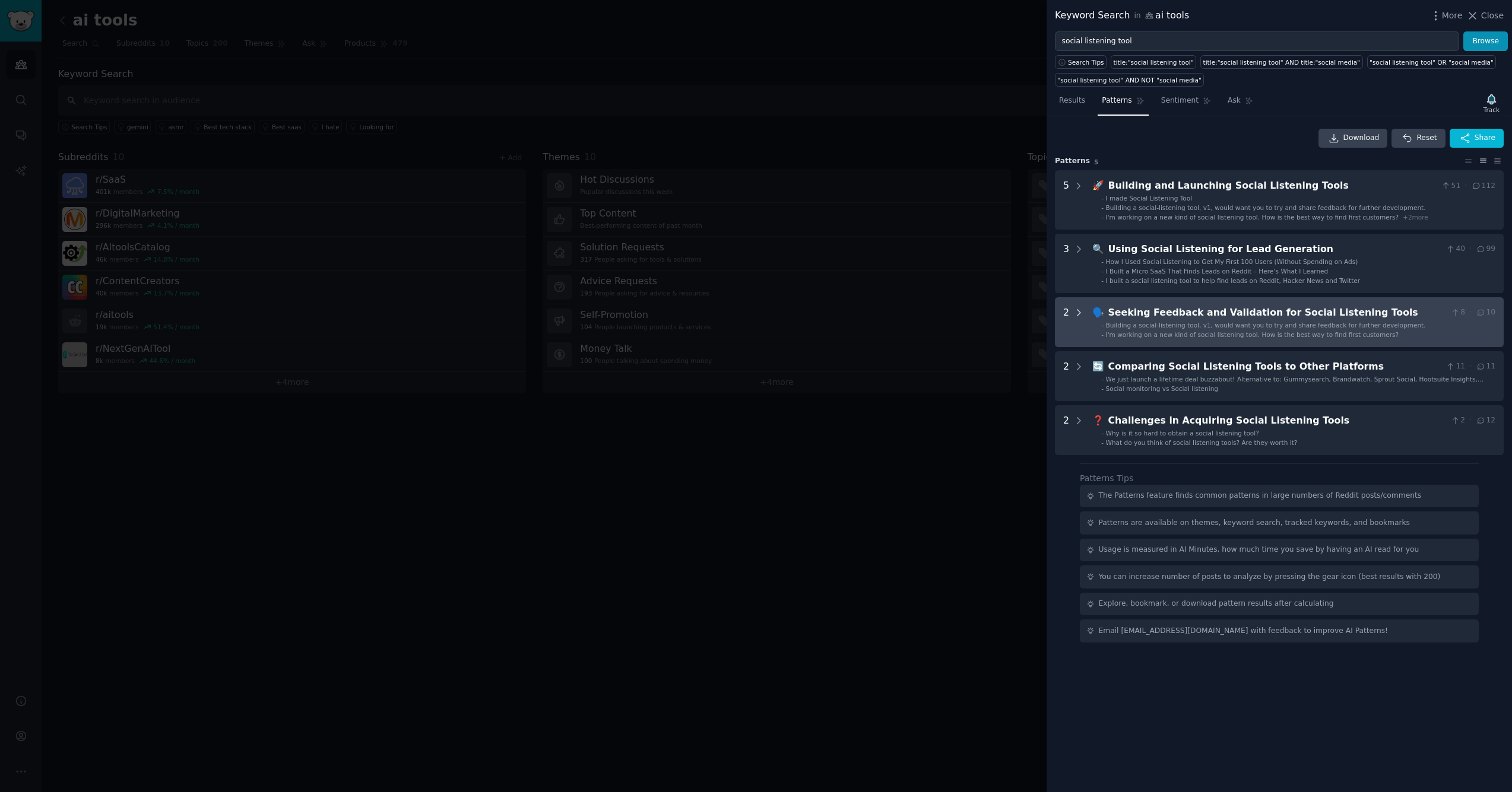
click at [1082, 312] on icon at bounding box center [1079, 313] width 11 height 11
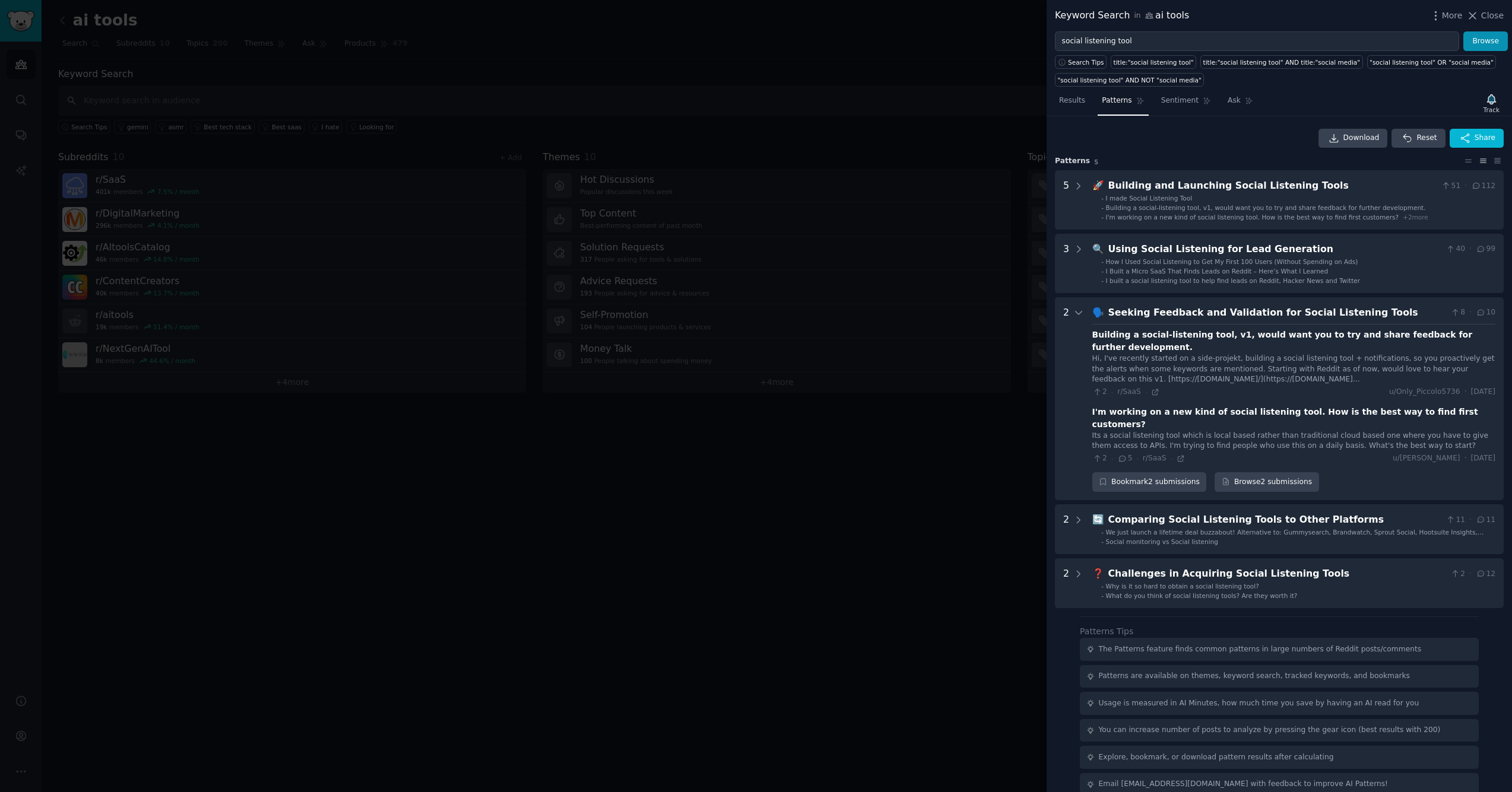
click at [1147, 431] on div "Its a social listening tool which is local based rather than traditional cloud …" at bounding box center [1293, 441] width 403 height 20
click at [1180, 456] on icon at bounding box center [1180, 459] width 6 height 6
click at [1012, 165] on div at bounding box center [756, 396] width 1512 height 792
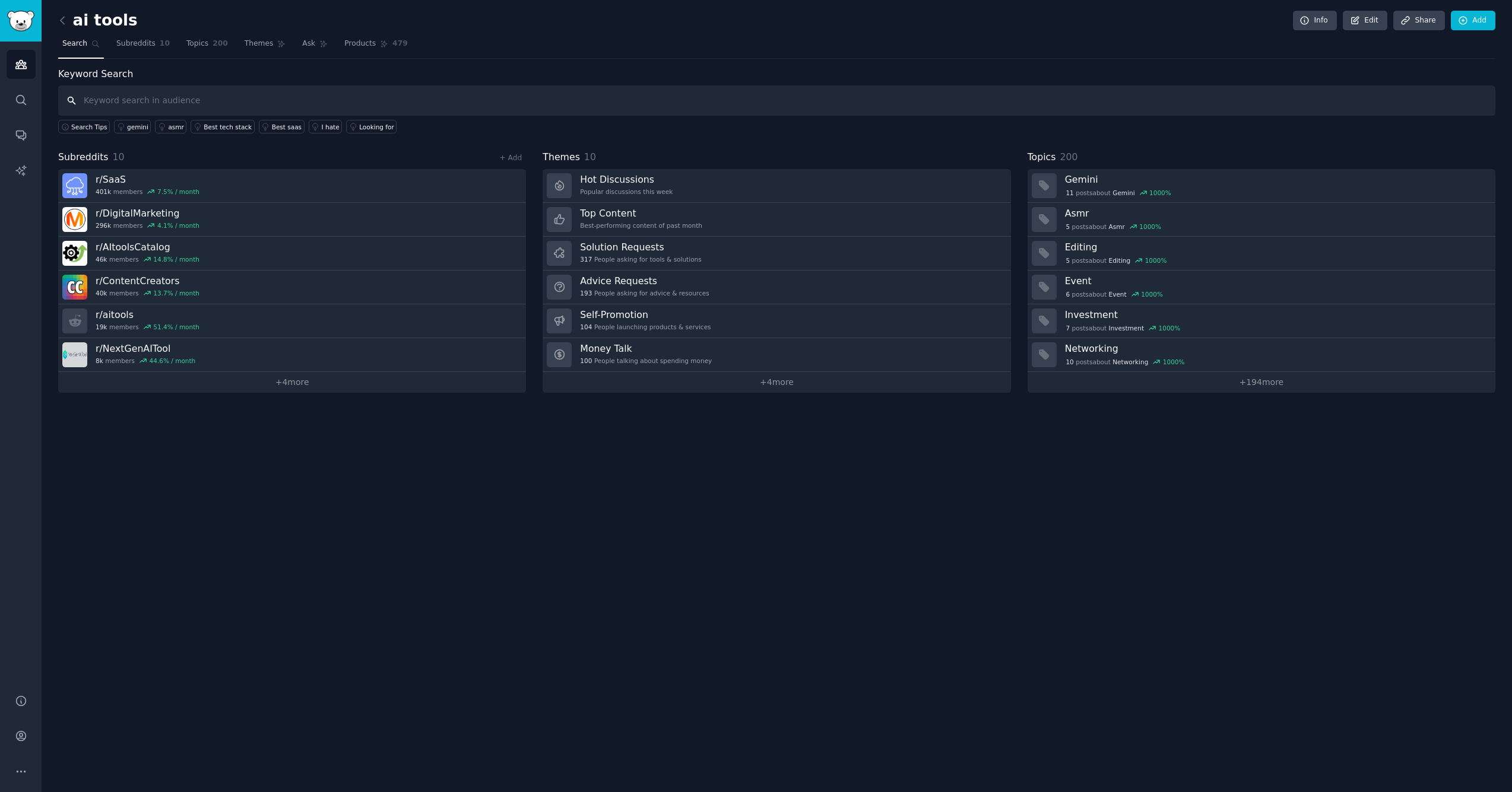
click at [451, 111] on input "text" at bounding box center [777, 101] width 1437 height 30
type input "s"
type input "t"
type input "trend tools"
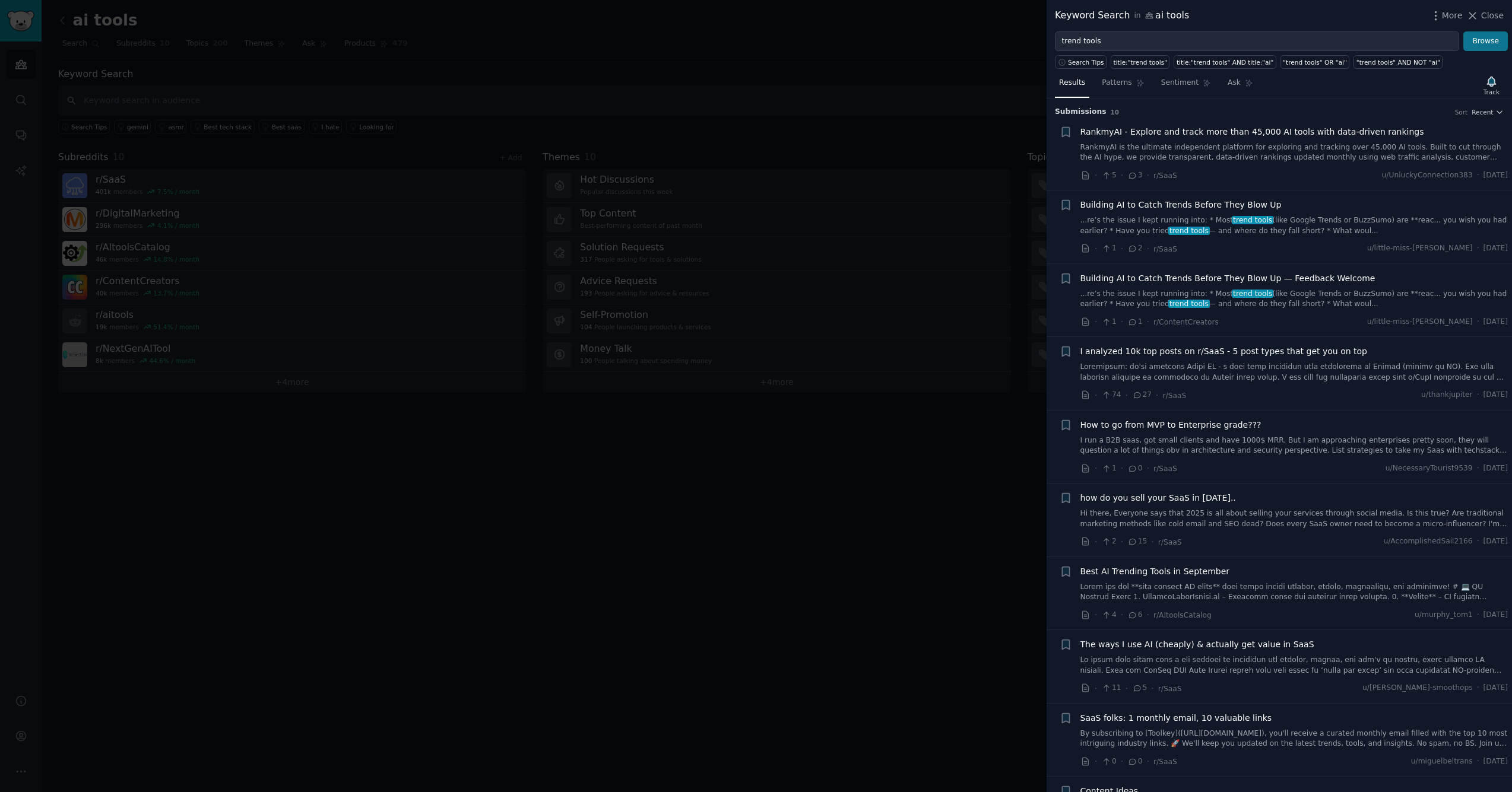
click at [1484, 43] on button "Browse" at bounding box center [1485, 42] width 44 height 20
click at [1121, 86] on span "Patterns" at bounding box center [1117, 83] width 30 height 11
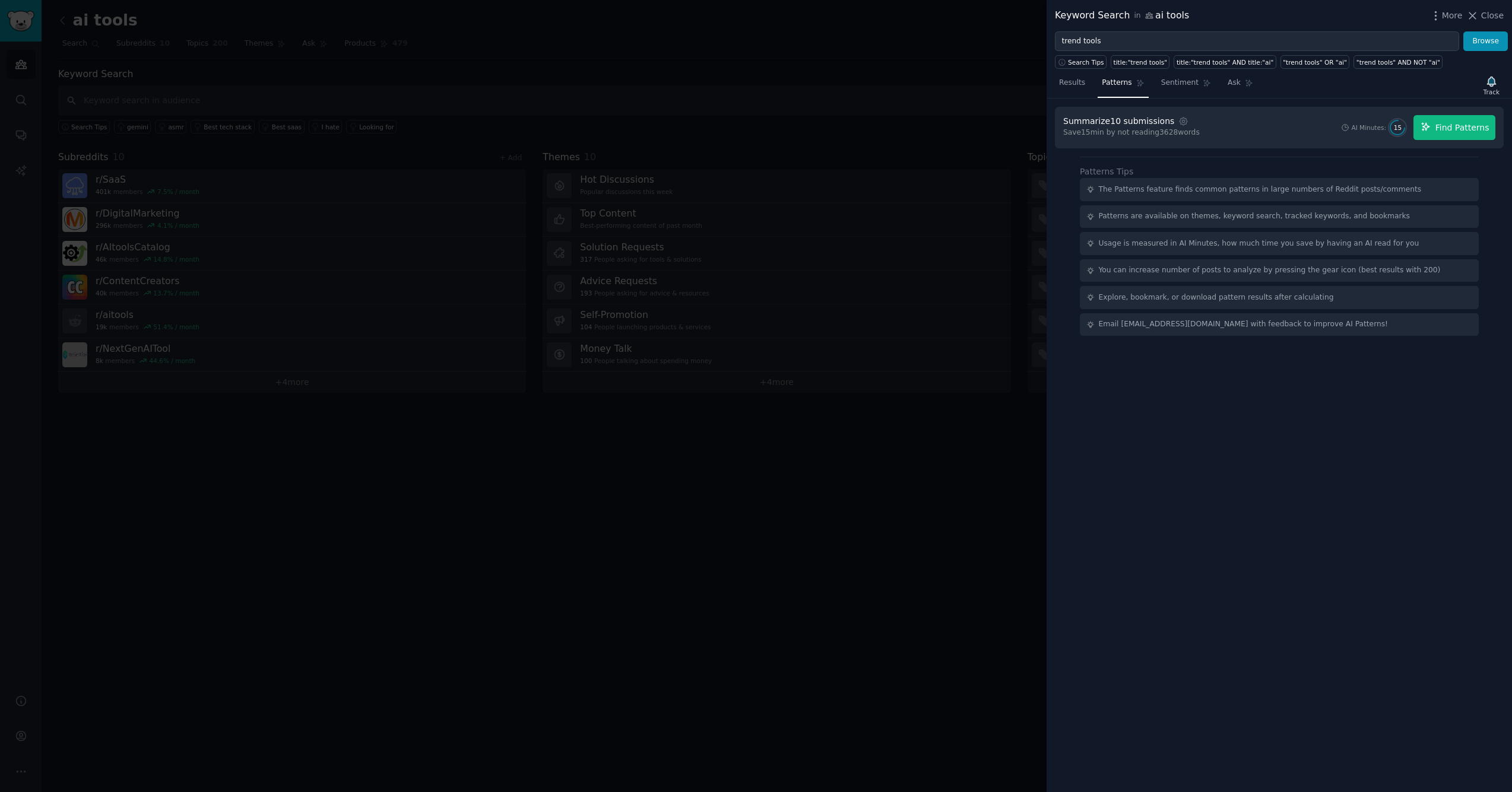
click at [1468, 128] on span "Find Patterns" at bounding box center [1462, 127] width 54 height 12
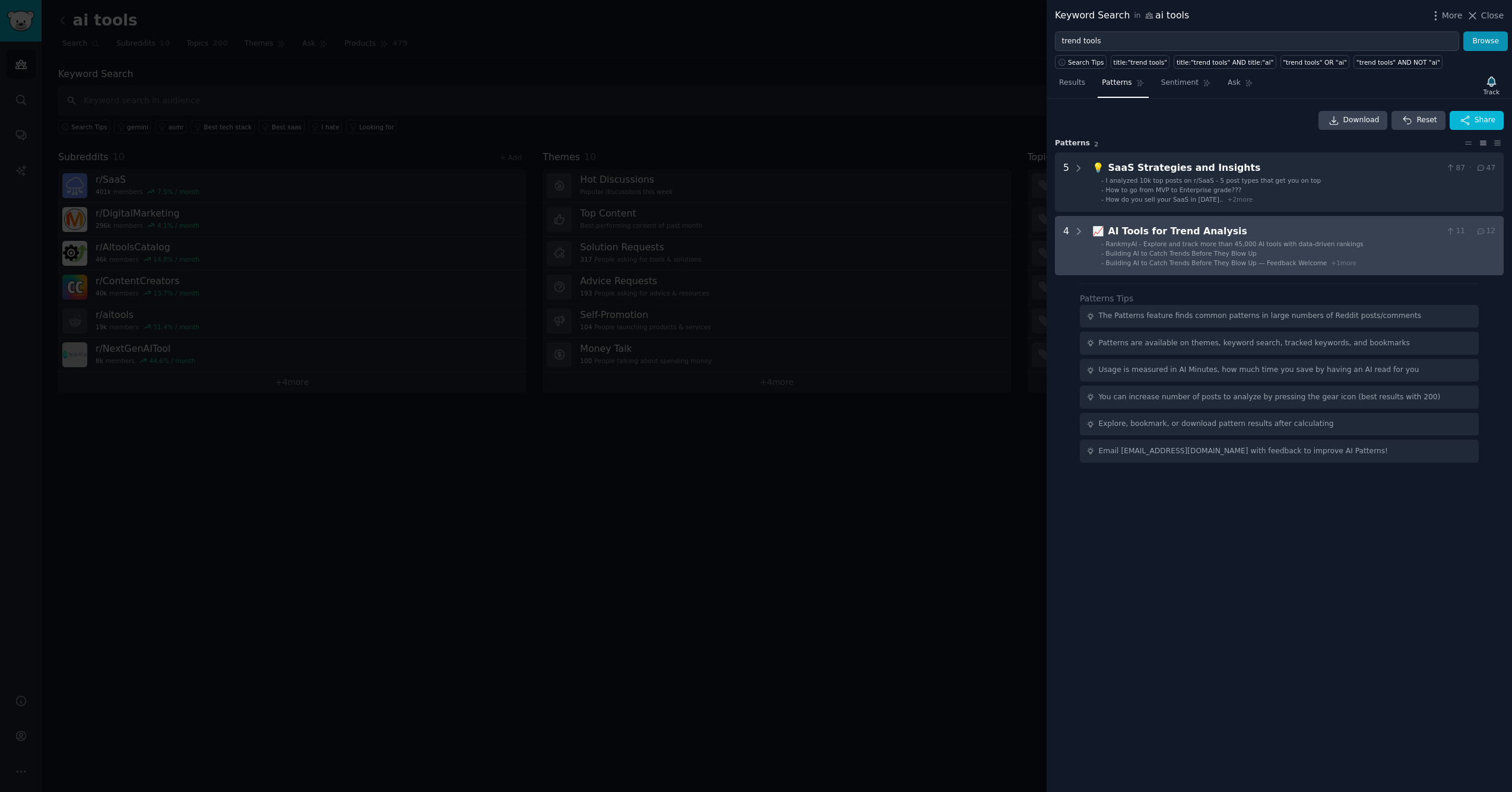
click at [1202, 236] on div "AI Tools for Trend Analysis" at bounding box center [1275, 232] width 333 height 15
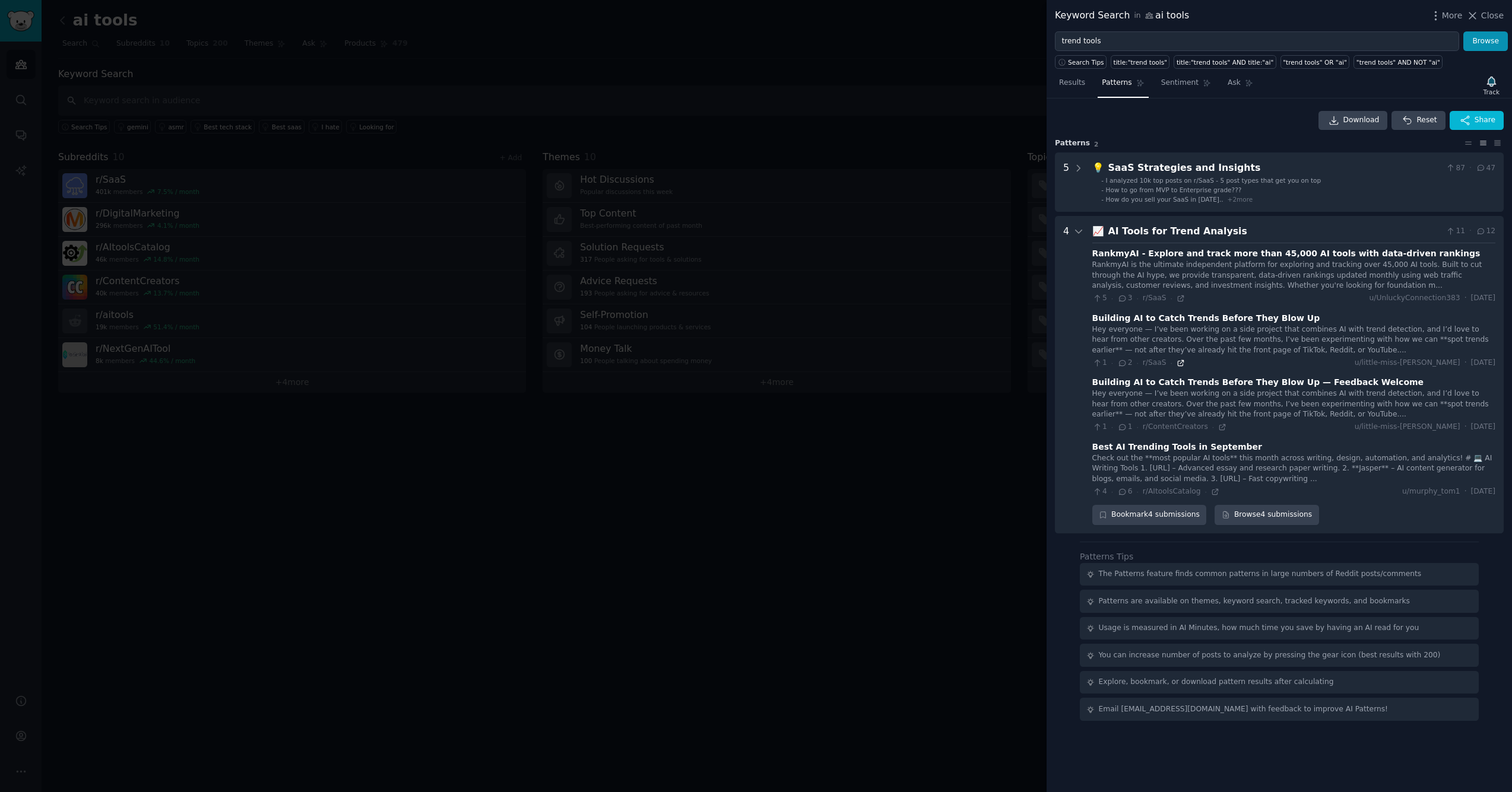
click at [1177, 361] on icon at bounding box center [1180, 363] width 8 height 8
click at [1168, 82] on span "Sentiment" at bounding box center [1179, 83] width 37 height 11
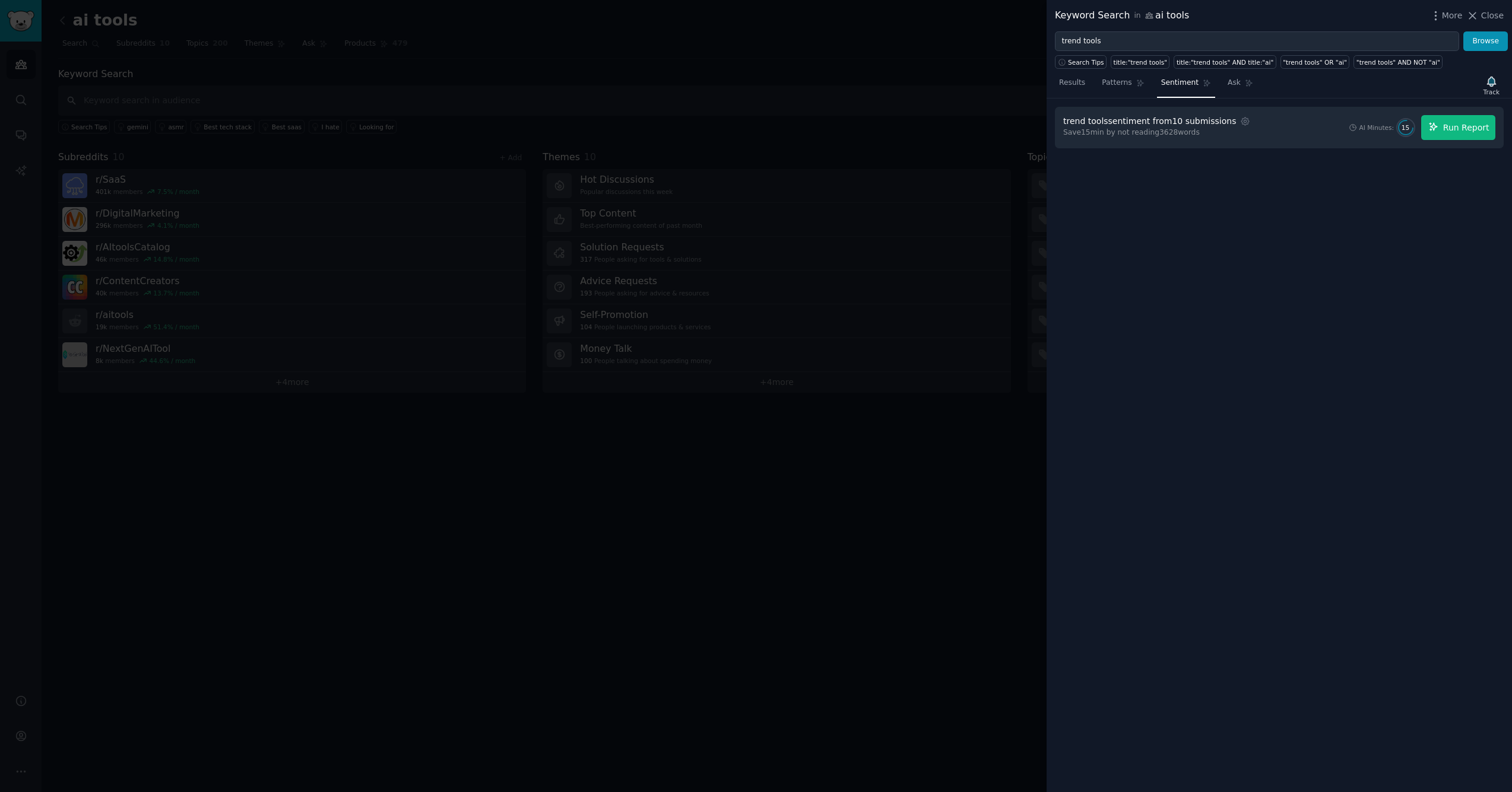
click at [1439, 122] on icon "button" at bounding box center [1433, 127] width 11 height 11
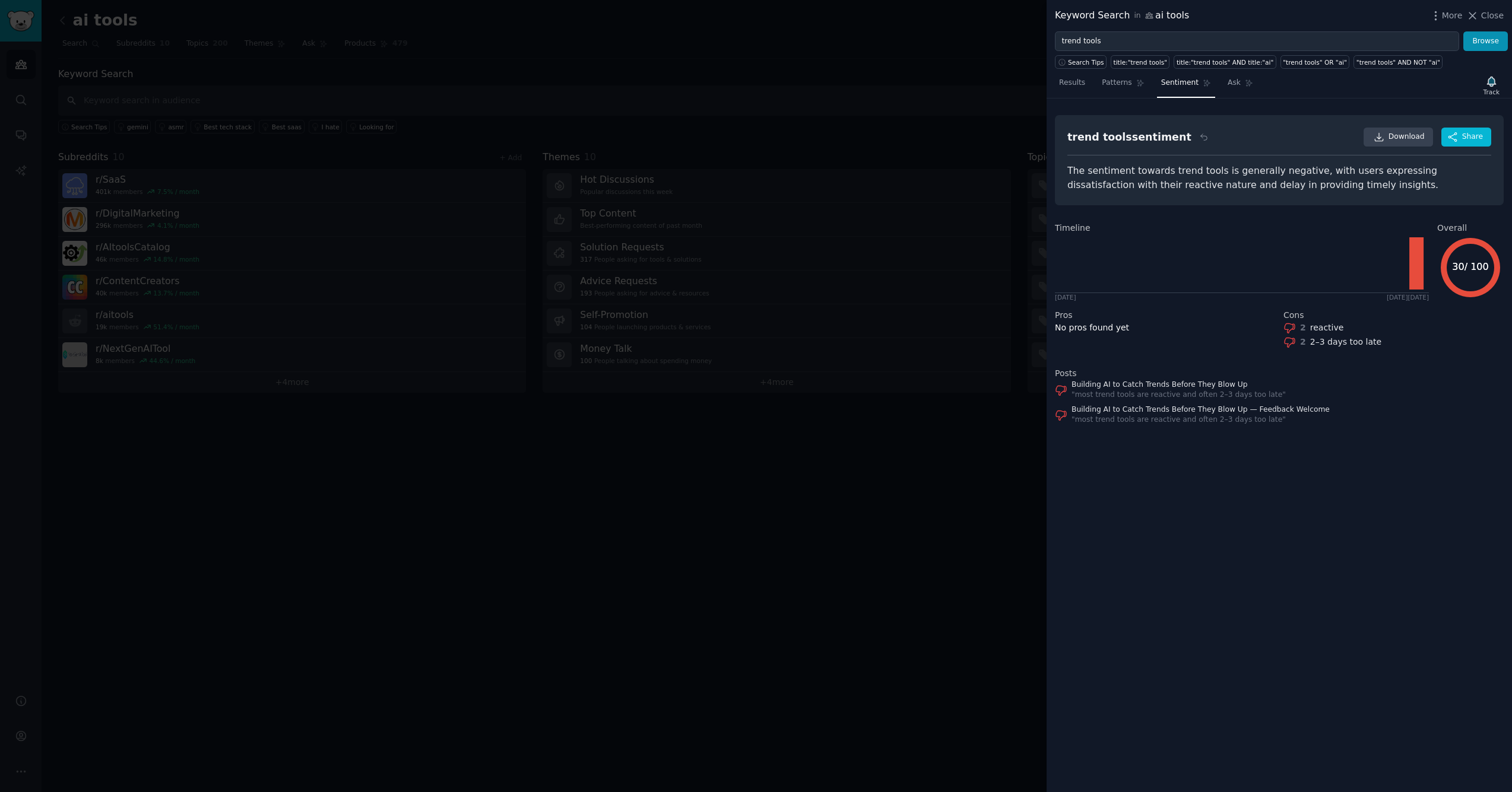
click at [704, 110] on div at bounding box center [756, 396] width 1512 height 792
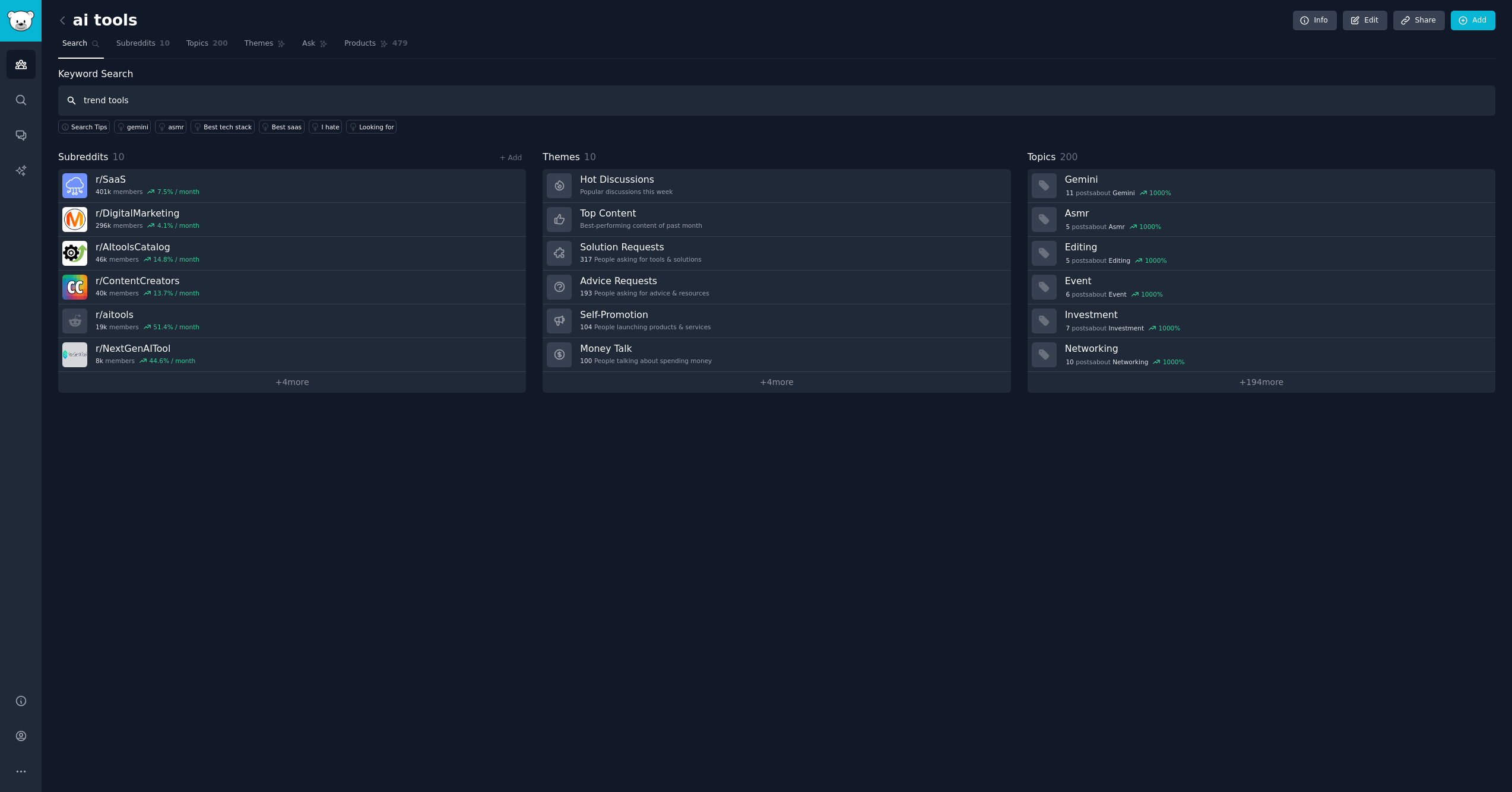
type input "trend tools"
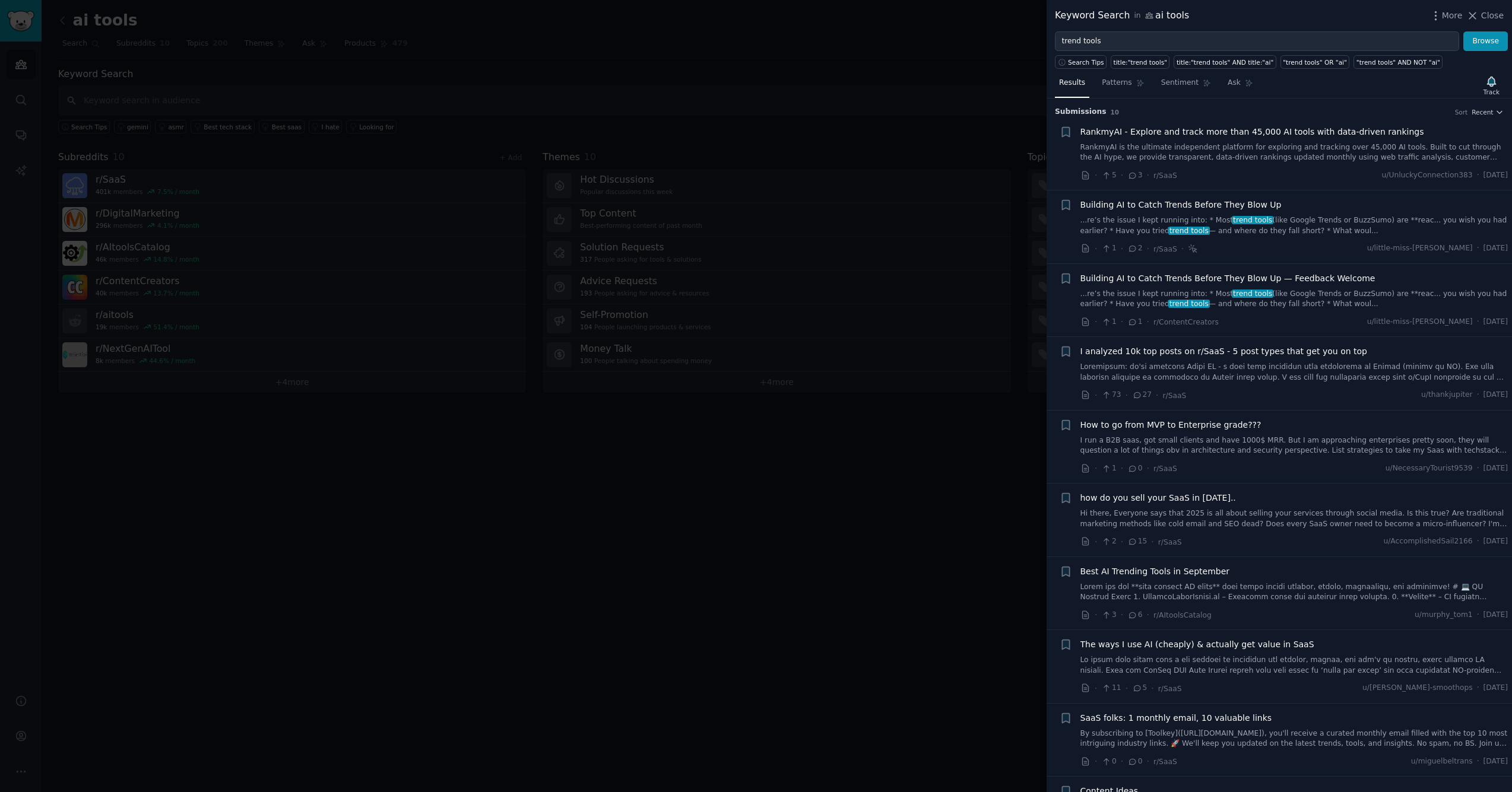
click at [584, 105] on div at bounding box center [756, 396] width 1512 height 792
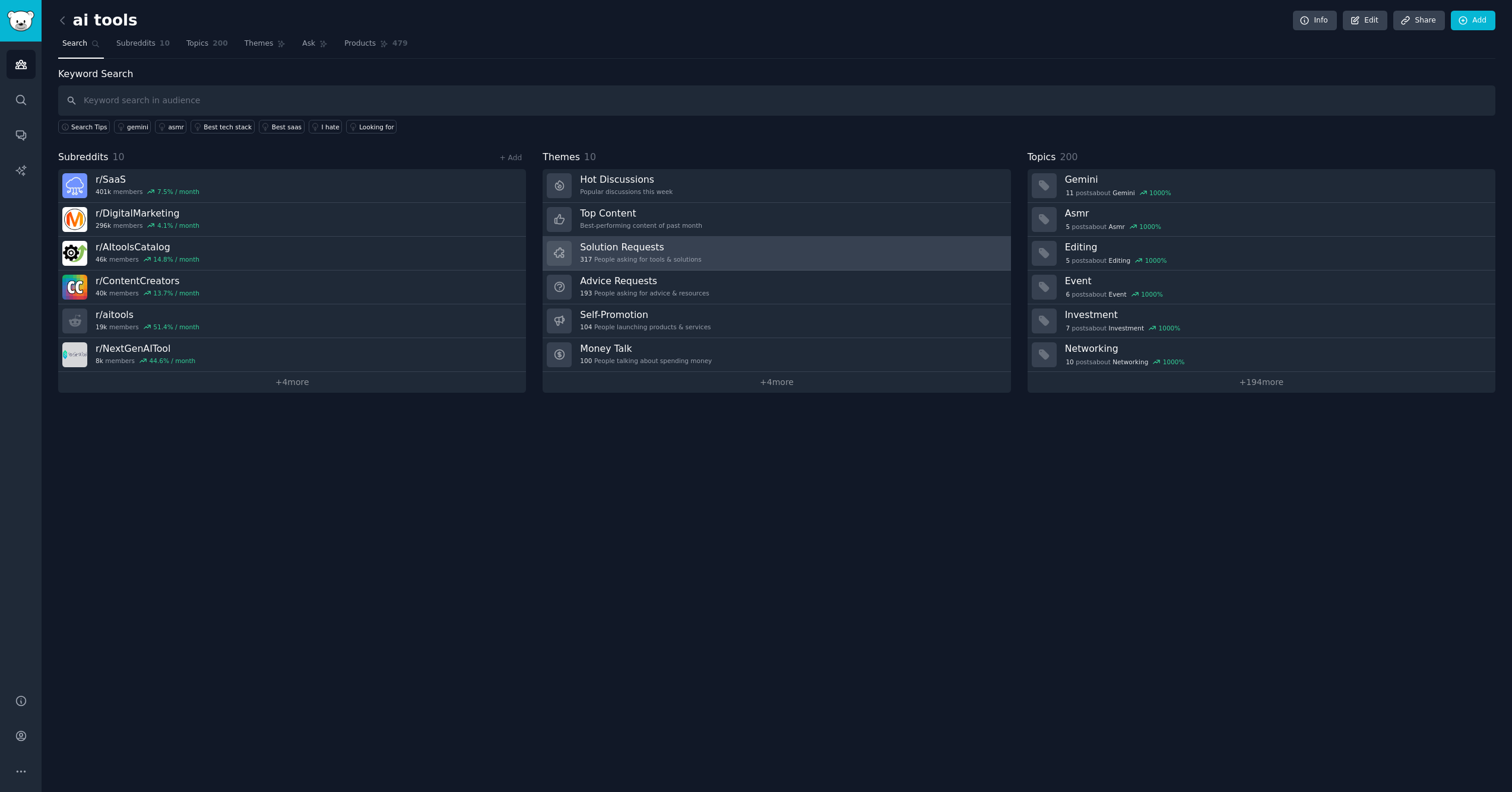
click at [615, 261] on div "317 People asking for tools & solutions" at bounding box center [640, 258] width 121 height 8
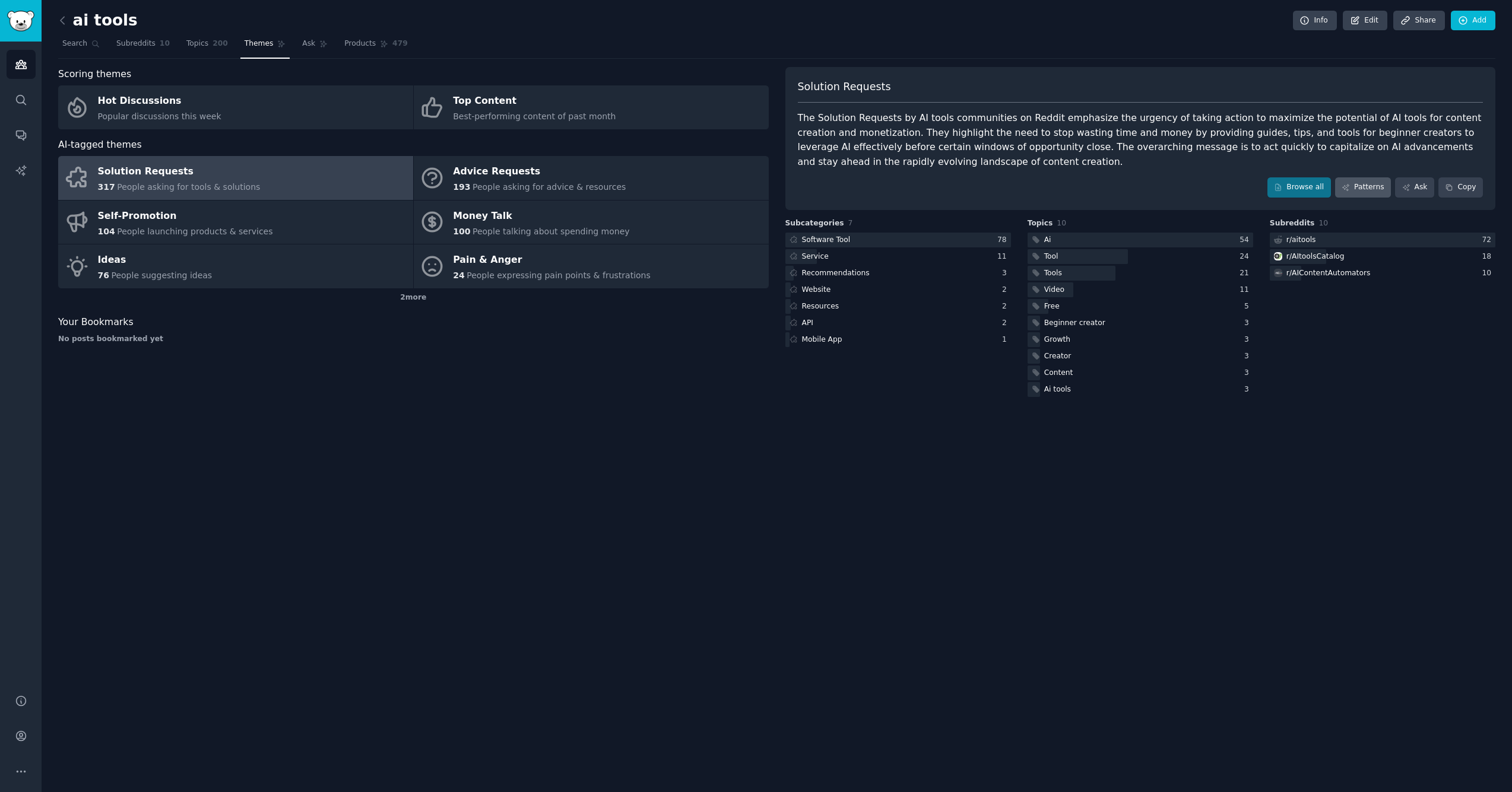
click at [1360, 187] on link "Patterns" at bounding box center [1362, 187] width 55 height 20
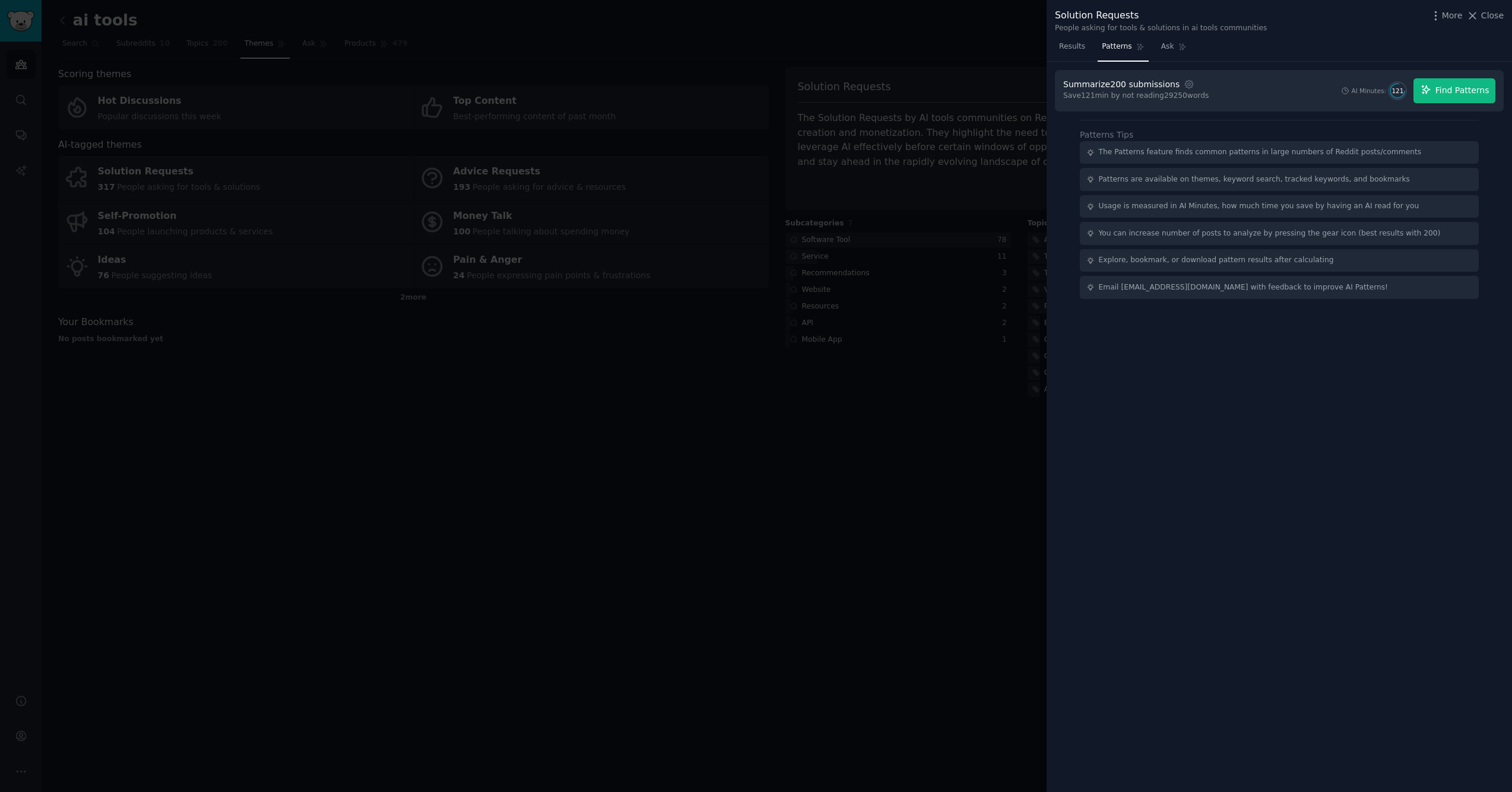
click at [1438, 84] on span "Find Patterns" at bounding box center [1462, 90] width 54 height 12
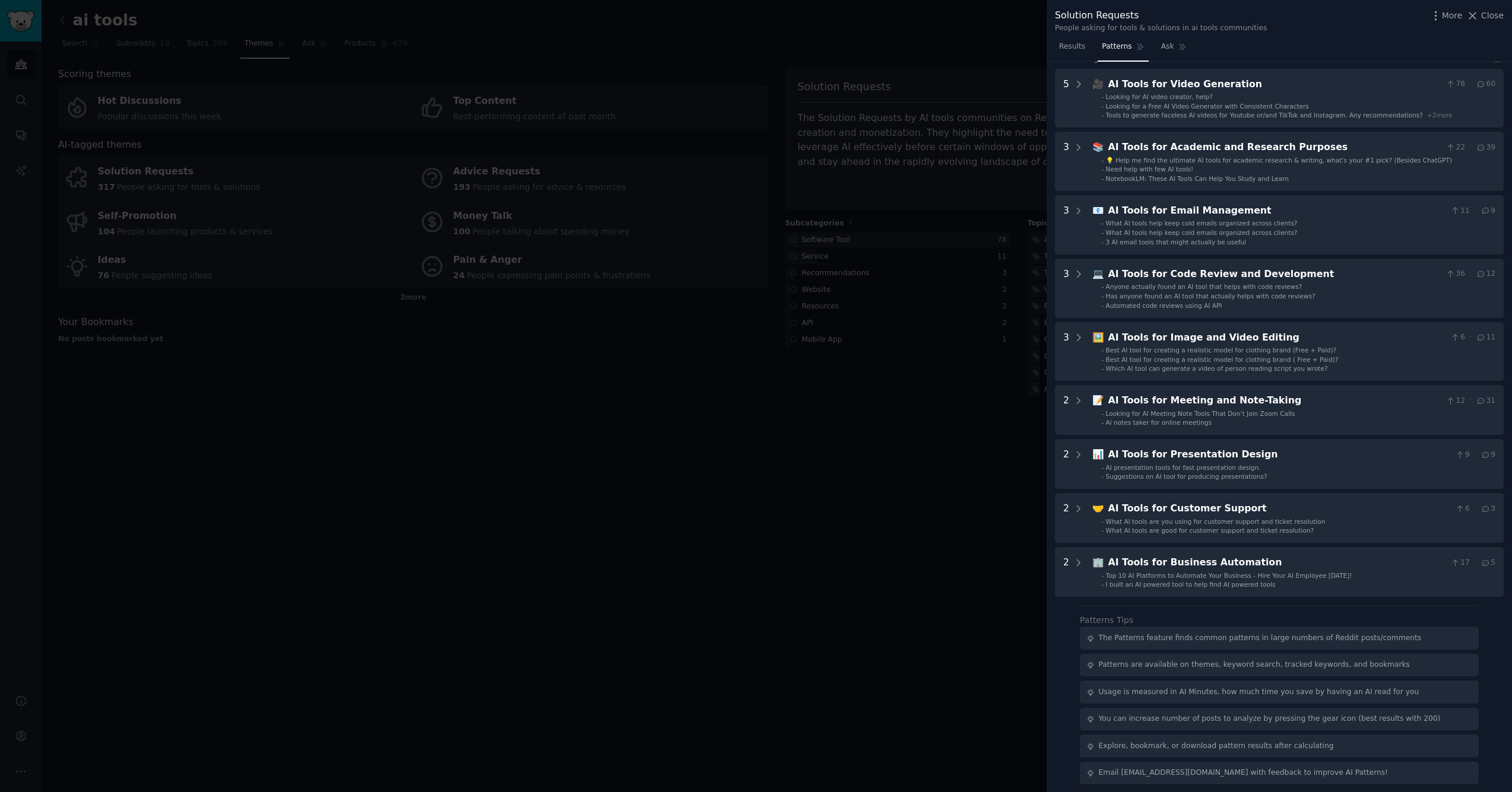
scroll to position [46, 0]
click at [825, 558] on div at bounding box center [756, 396] width 1512 height 792
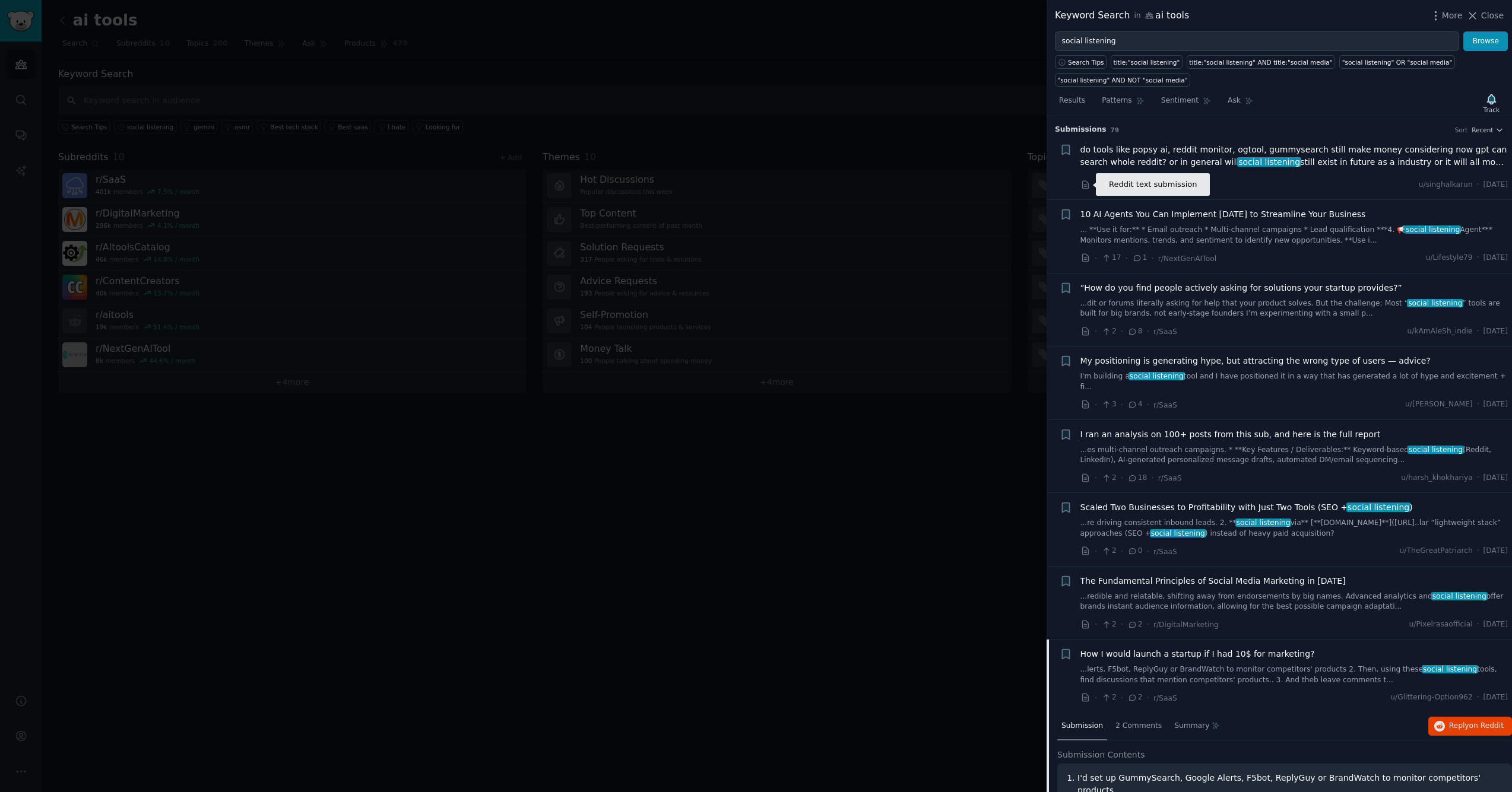
click at [1083, 184] on icon at bounding box center [1086, 186] width 11 height 11
